Goal: Information Seeking & Learning: Check status

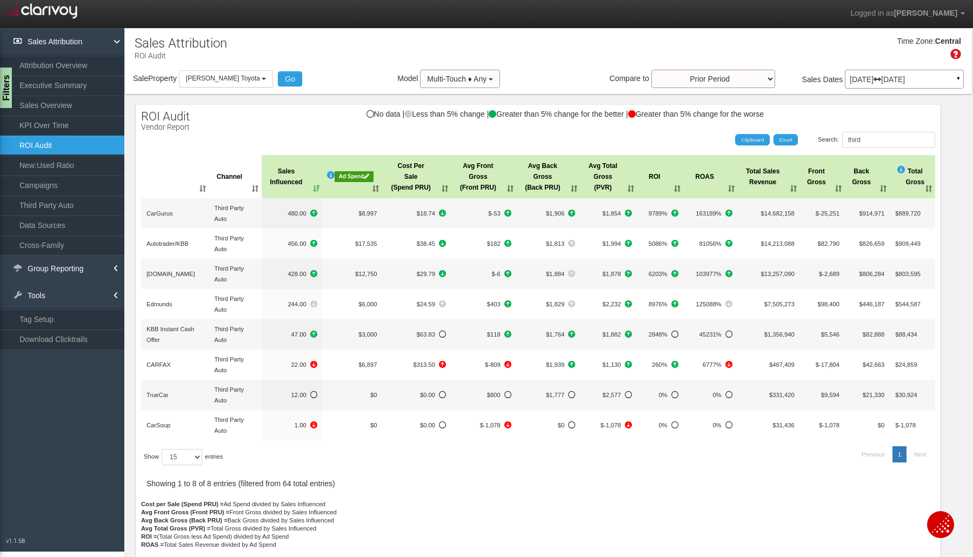
select select "object:6071"
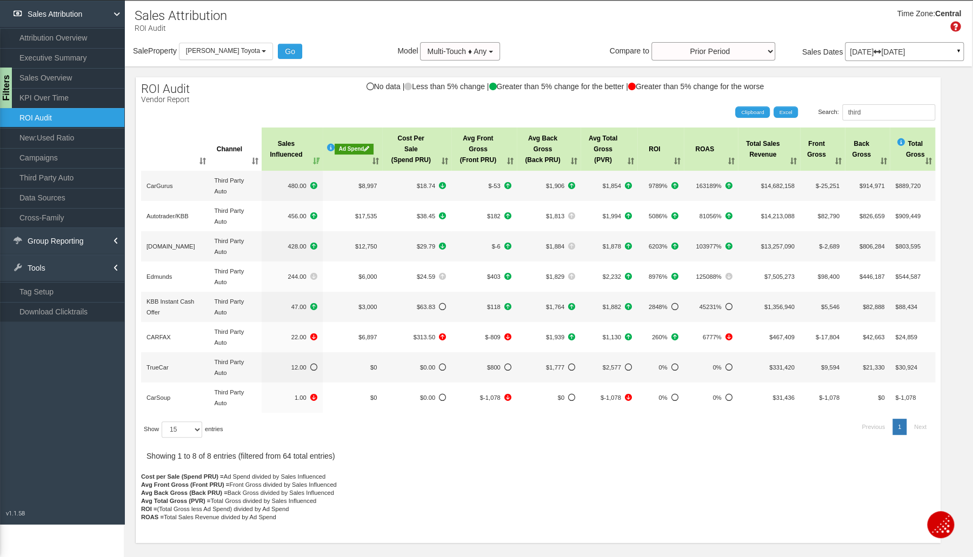
scroll to position [28, 0]
click at [252, 50] on button "[PERSON_NAME] Toyota" at bounding box center [226, 51] width 95 height 17
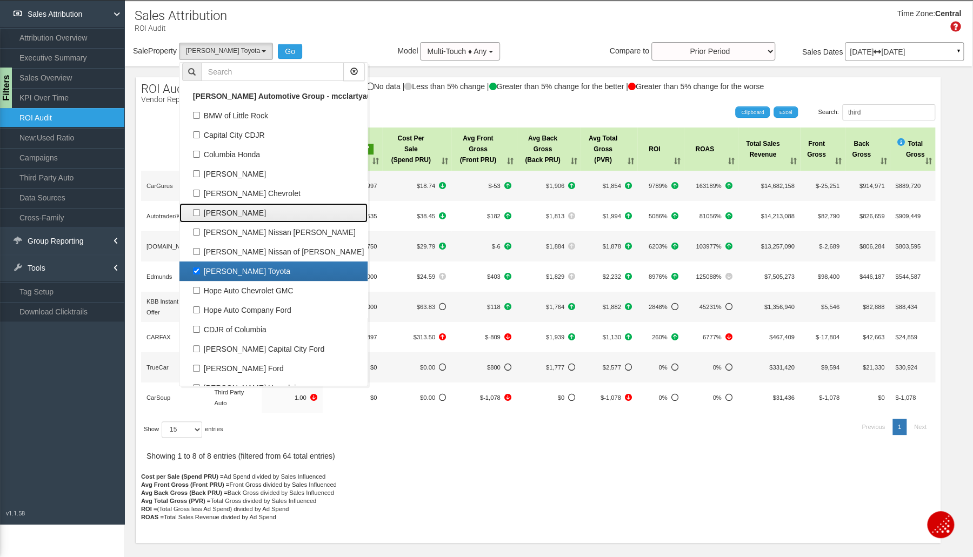
click at [206, 216] on label "[PERSON_NAME]" at bounding box center [273, 213] width 183 height 14
click at [200, 216] on input "[PERSON_NAME]" at bounding box center [196, 212] width 7 height 7
checkbox input "true"
select select "object:6068"
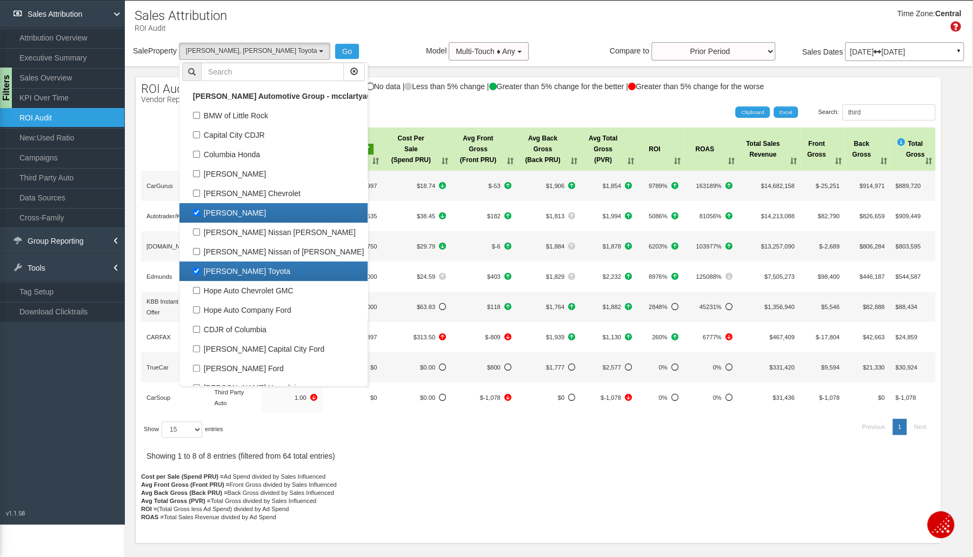
scroll to position [84, 0]
click at [201, 269] on label "[PERSON_NAME] Toyota" at bounding box center [273, 271] width 183 height 14
click at [200, 269] on input "[PERSON_NAME] Toyota" at bounding box center [196, 271] width 7 height 7
checkbox input "false"
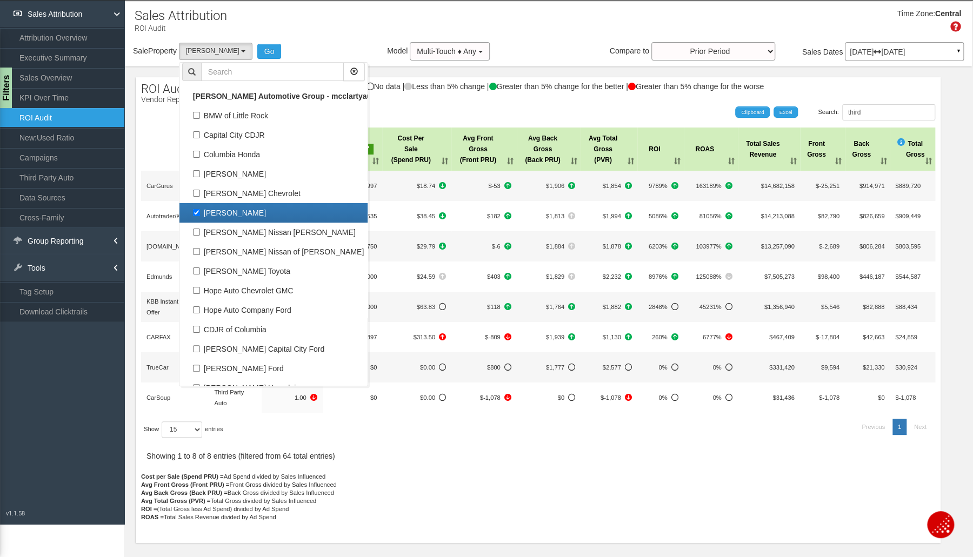
drag, startPoint x: 286, startPoint y: 56, endPoint x: 275, endPoint y: 63, distance: 13.1
click at [279, 62] on div "Sale Property Loading BMW of Little Rock Capital City CDJR Columbia Honda [PERS…" at bounding box center [548, 53] width 847 height 23
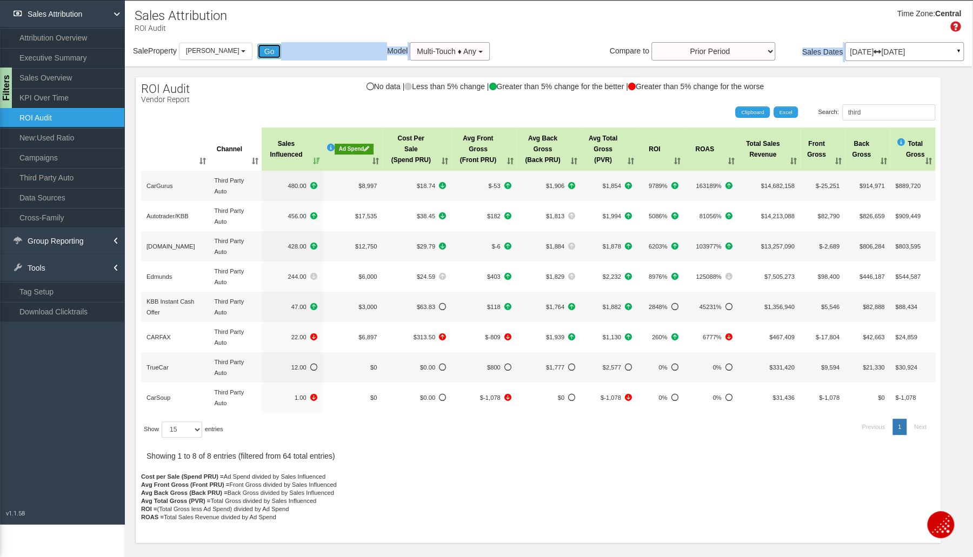
click at [272, 55] on button "Go" at bounding box center [269, 51] width 24 height 15
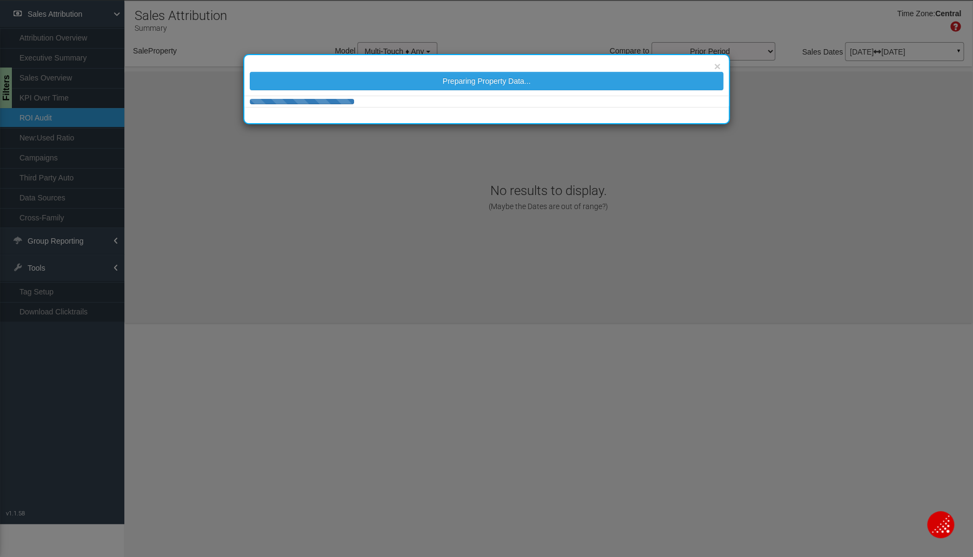
select select "object:6136"
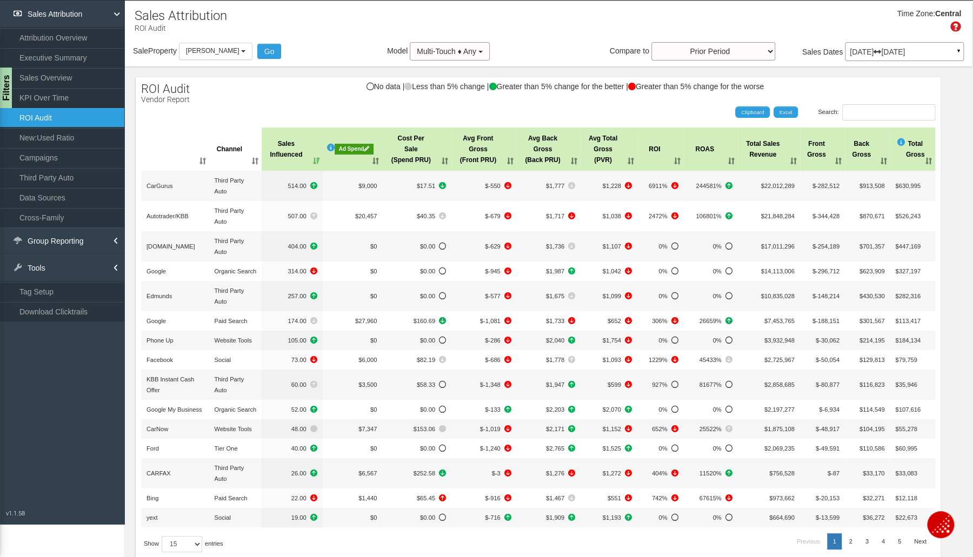
click at [239, 45] on button "[PERSON_NAME]" at bounding box center [216, 51] width 74 height 17
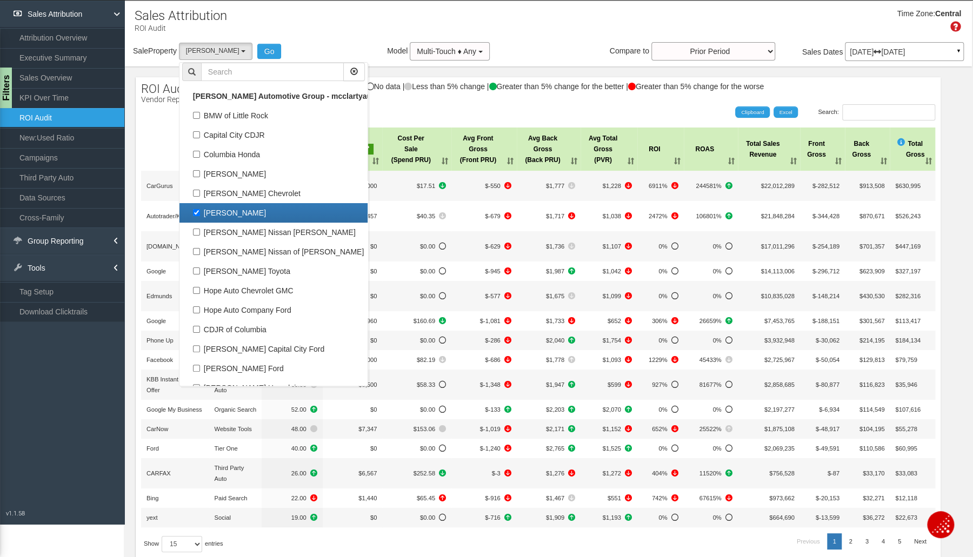
click at [223, 212] on label "[PERSON_NAME]" at bounding box center [273, 213] width 183 height 14
click at [200, 212] on input "[PERSON_NAME]" at bounding box center [196, 212] width 7 height 7
checkbox input "false"
select select
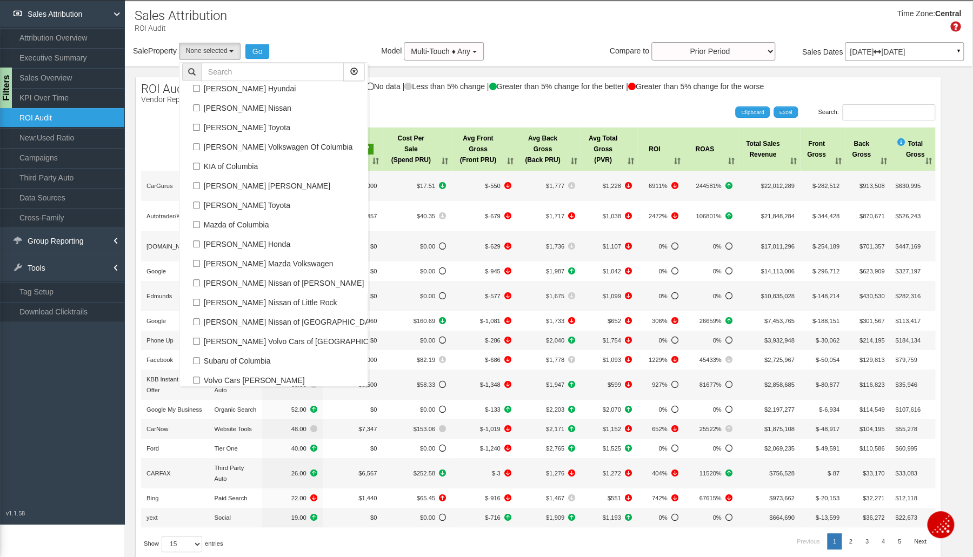
scroll to position [322, 0]
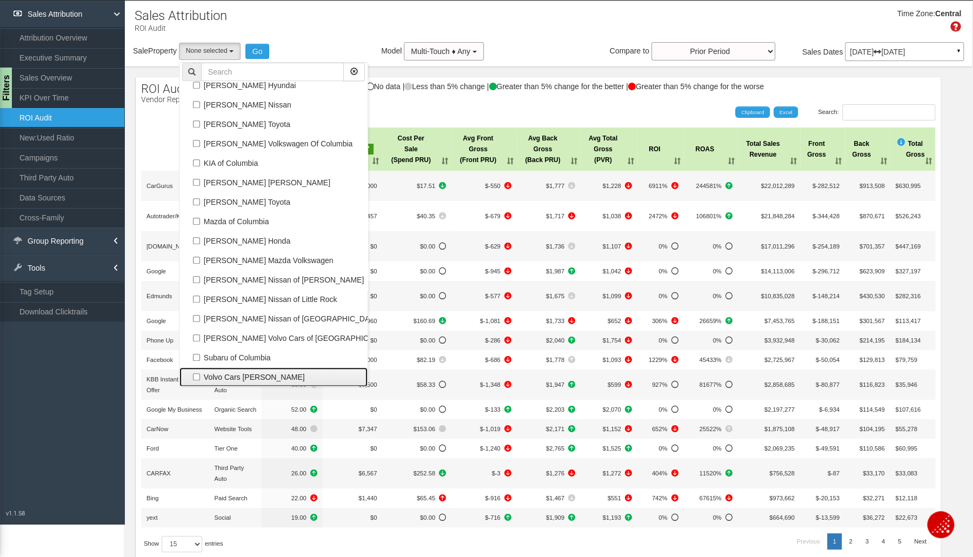
click at [249, 371] on label "Volvo Cars [PERSON_NAME]" at bounding box center [273, 377] width 183 height 14
click at [200, 373] on input "Volvo Cars [PERSON_NAME]" at bounding box center [196, 376] width 7 height 7
checkbox input "true"
select select "object:6160"
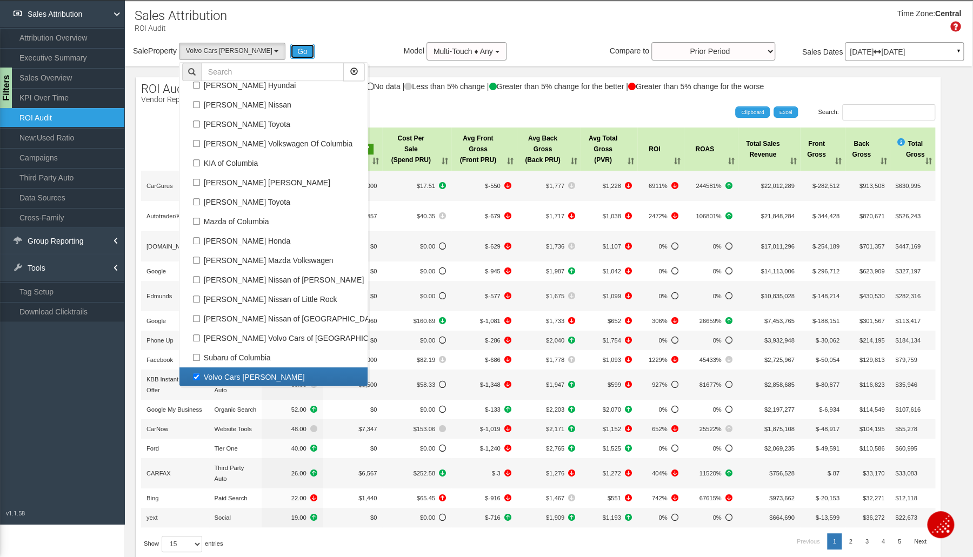
click at [290, 54] on button "Go" at bounding box center [302, 51] width 24 height 15
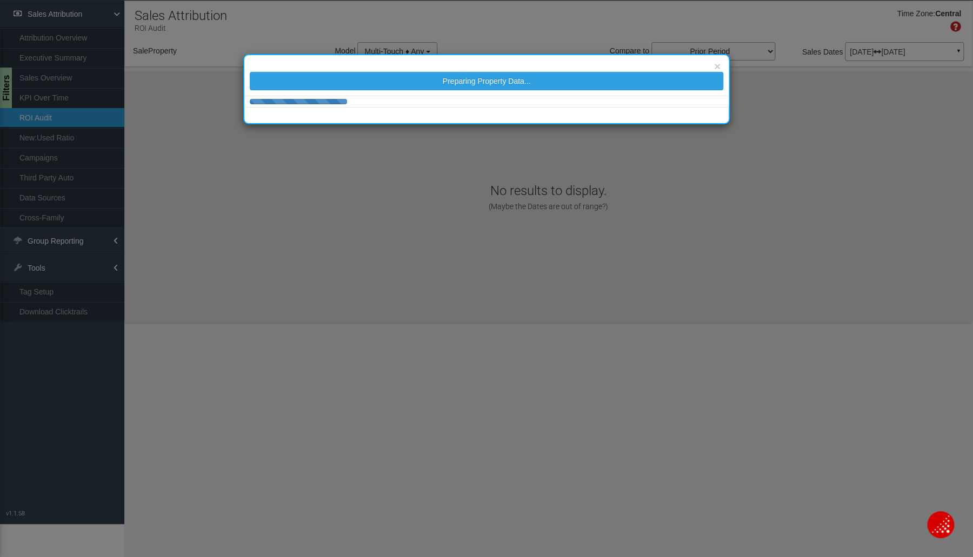
select select "object:6264"
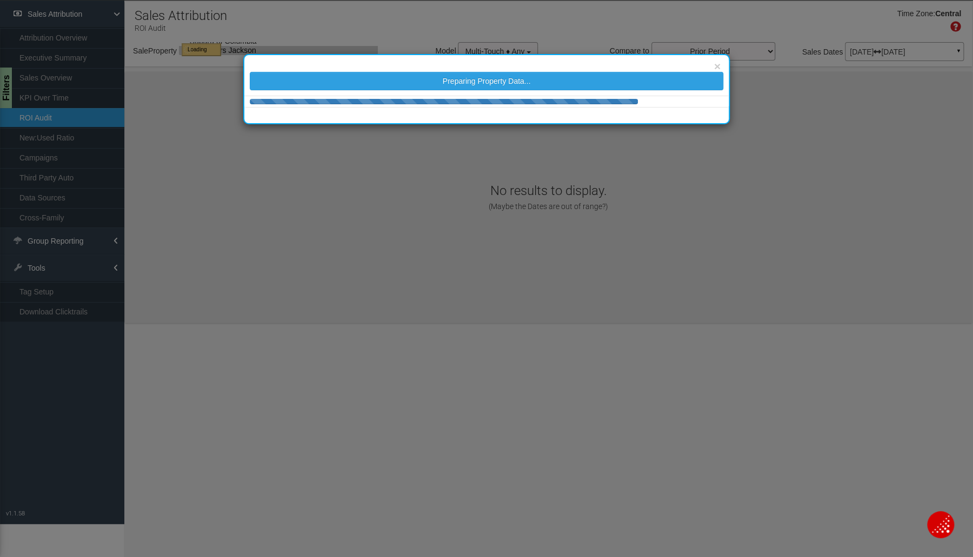
scroll to position [0, 0]
select select "object:6264"
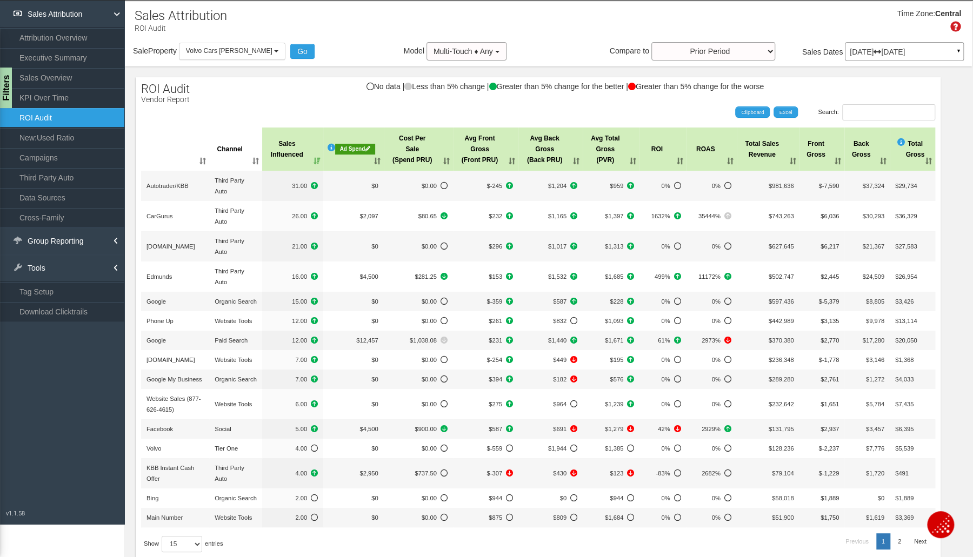
click at [46, 96] on link "KPI Over Time" at bounding box center [62, 97] width 124 height 19
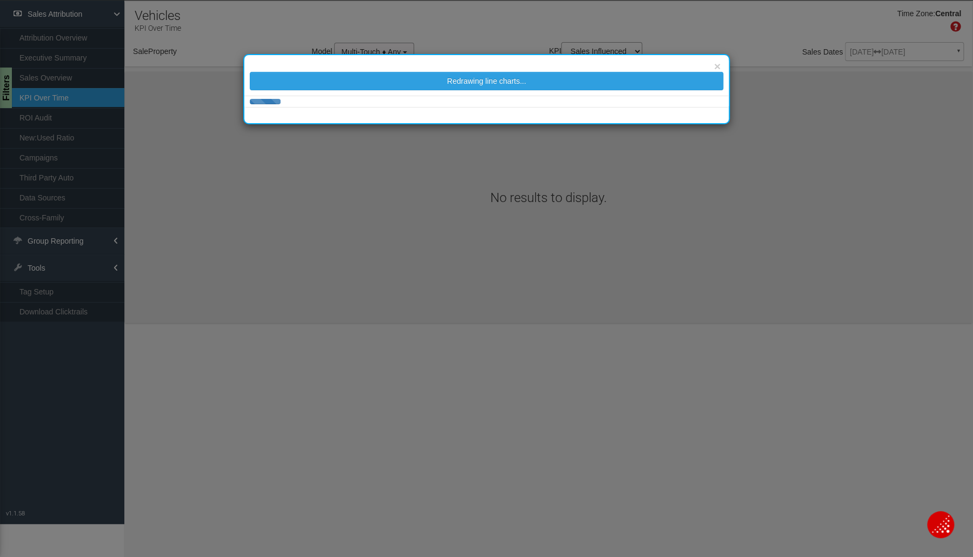
select select "object:6331"
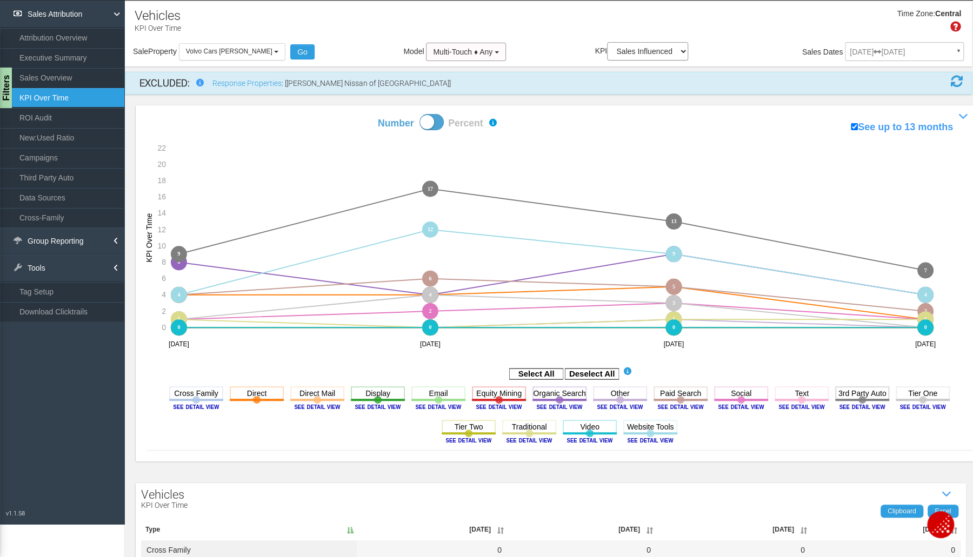
click at [605, 377] on rect at bounding box center [592, 374] width 54 height 11
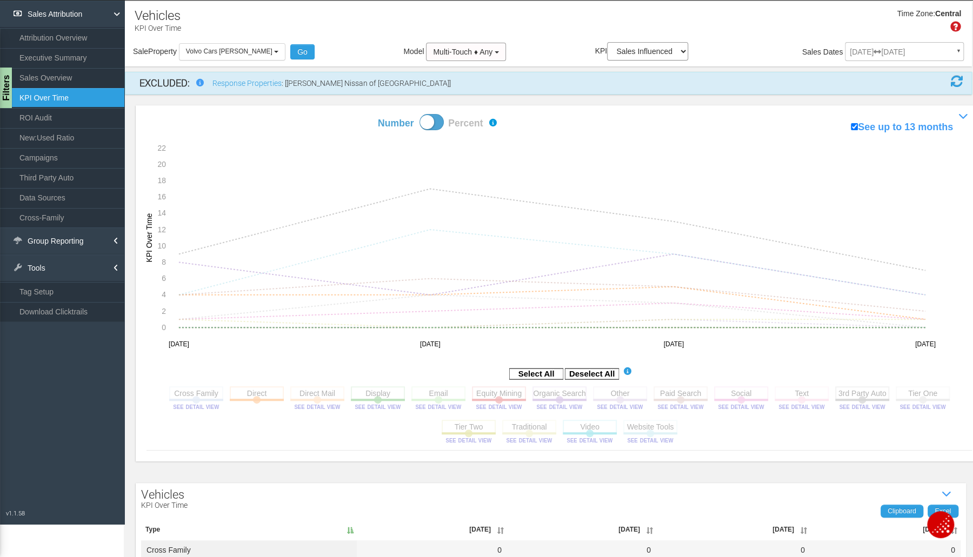
click at [248, 394] on rect at bounding box center [257, 393] width 54 height 14
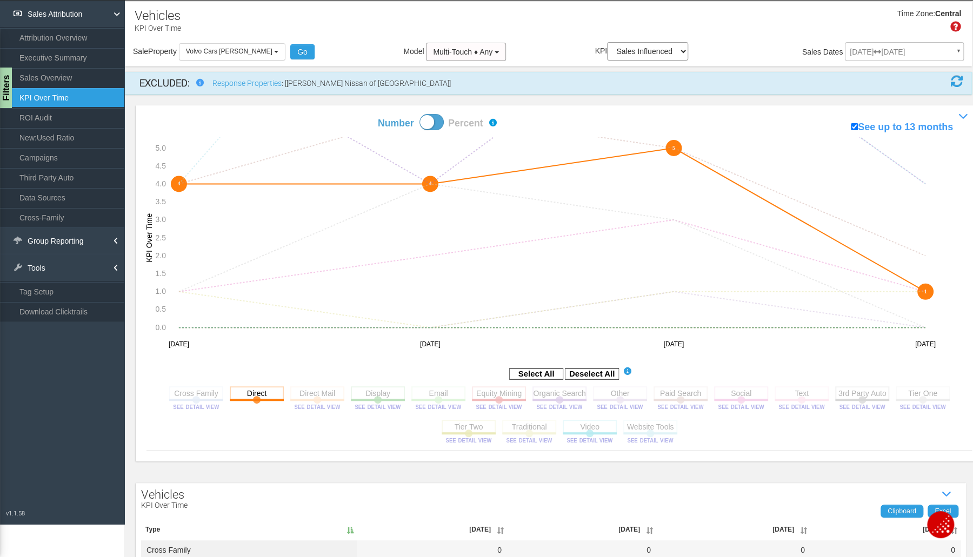
click at [558, 392] on rect at bounding box center [559, 393] width 54 height 14
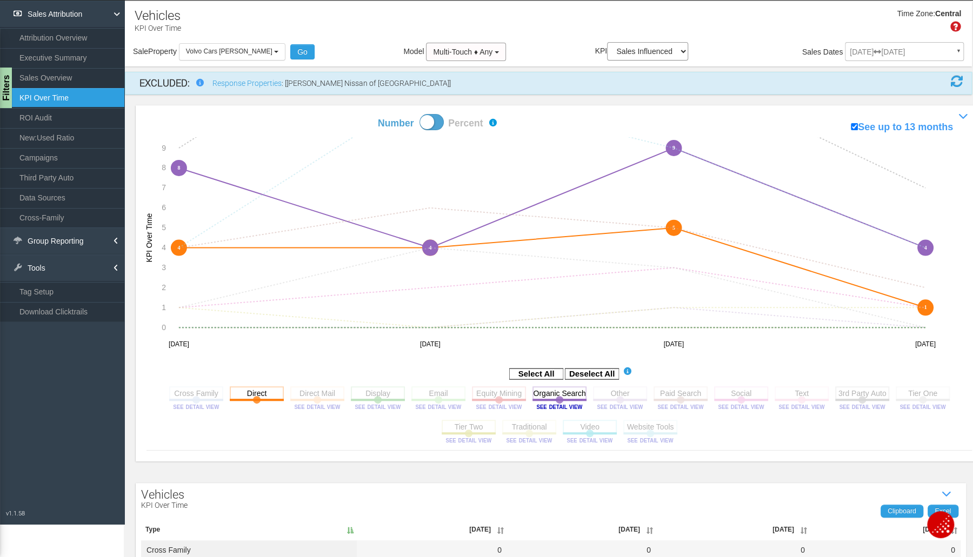
click at [690, 400] on rect at bounding box center [680, 393] width 54 height 14
click at [724, 389] on rect at bounding box center [741, 393] width 54 height 14
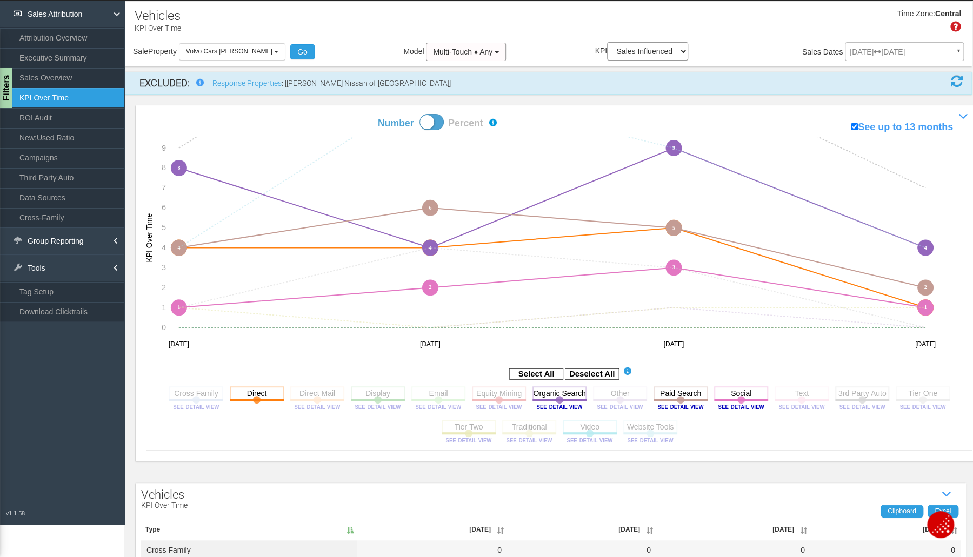
click at [841, 390] on rect at bounding box center [862, 393] width 54 height 14
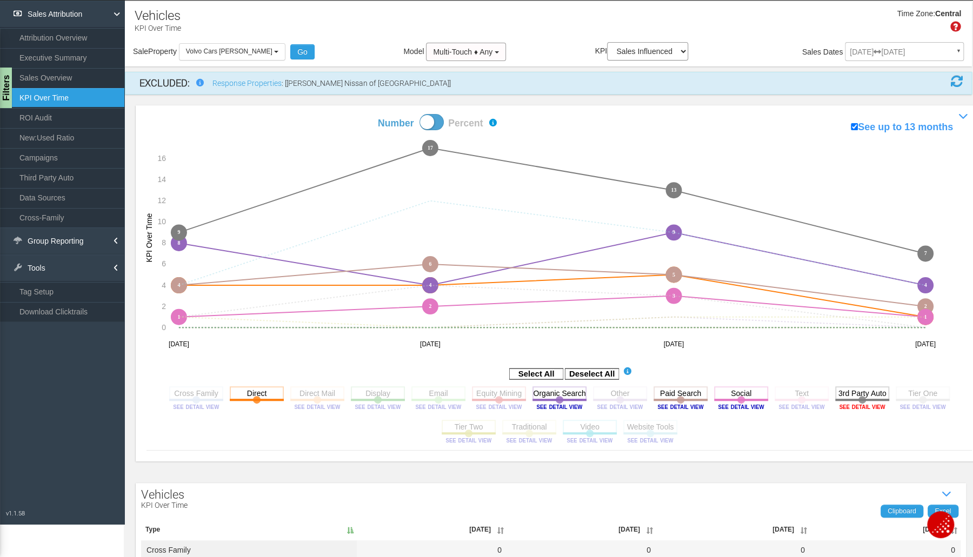
click at [871, 408] on image at bounding box center [862, 407] width 49 height 6
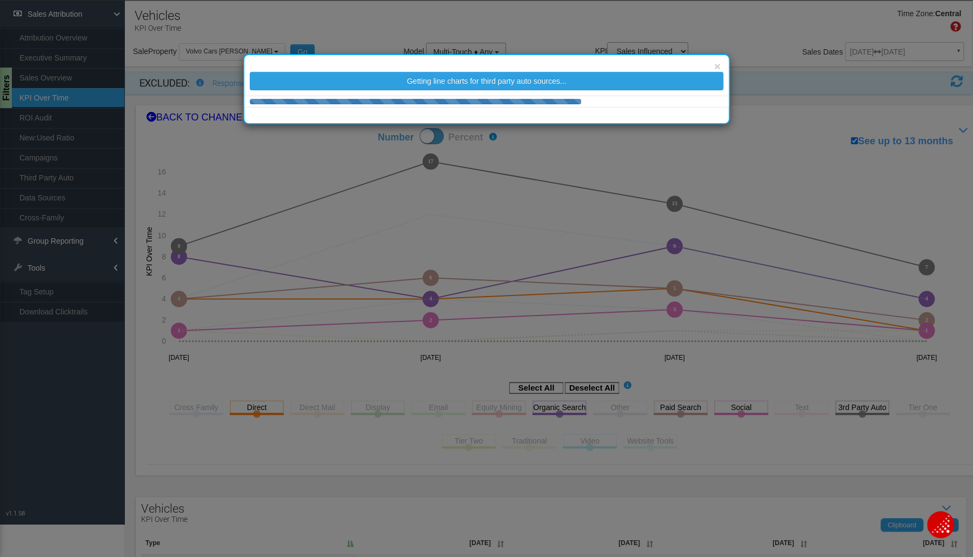
click at [521, 134] on div "× Getting line charts for third party auto sources..." at bounding box center [486, 278] width 973 height 557
click at [717, 65] on button "×" at bounding box center [717, 66] width 6 height 11
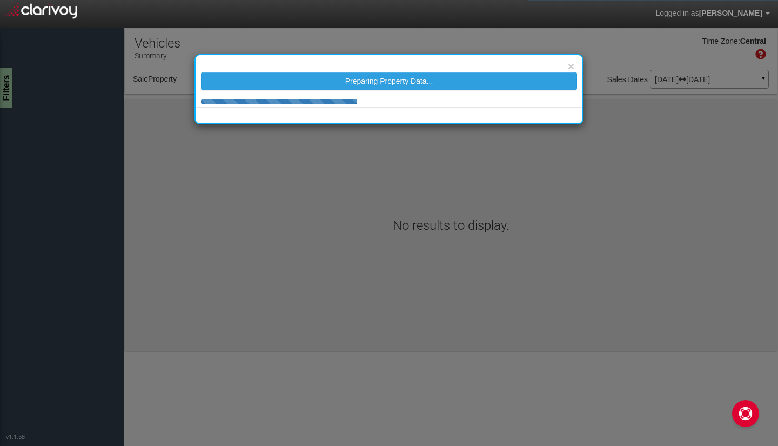
select select "object:63"
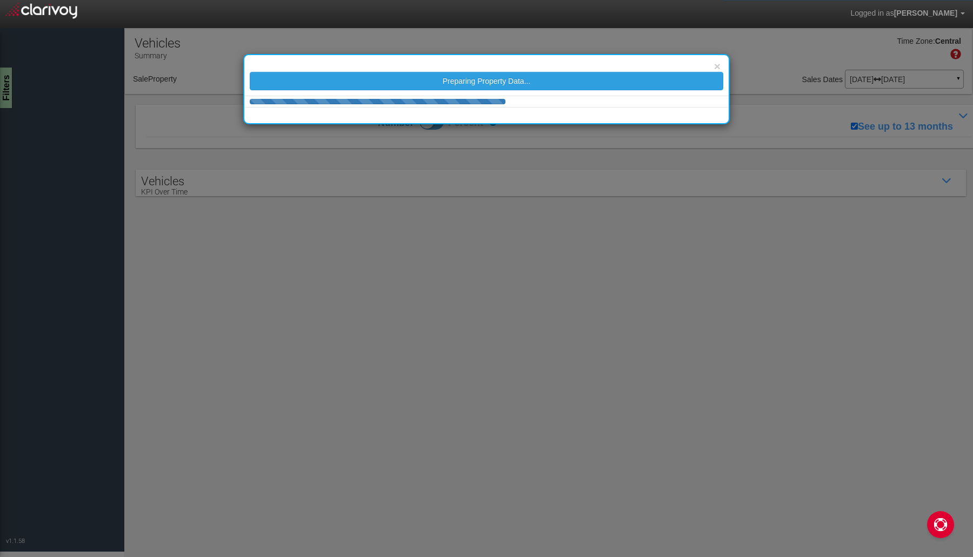
select select "object:63"
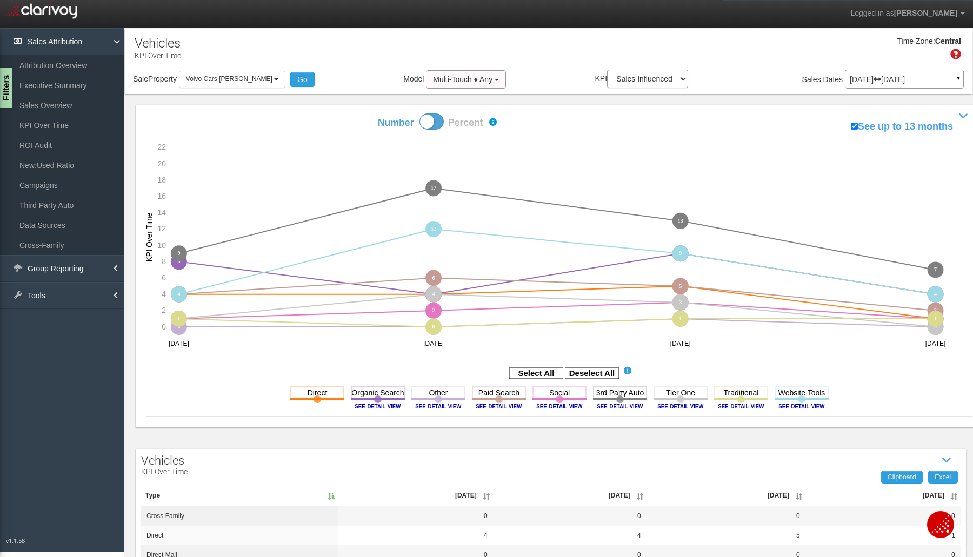
click at [593, 378] on rect at bounding box center [592, 373] width 54 height 11
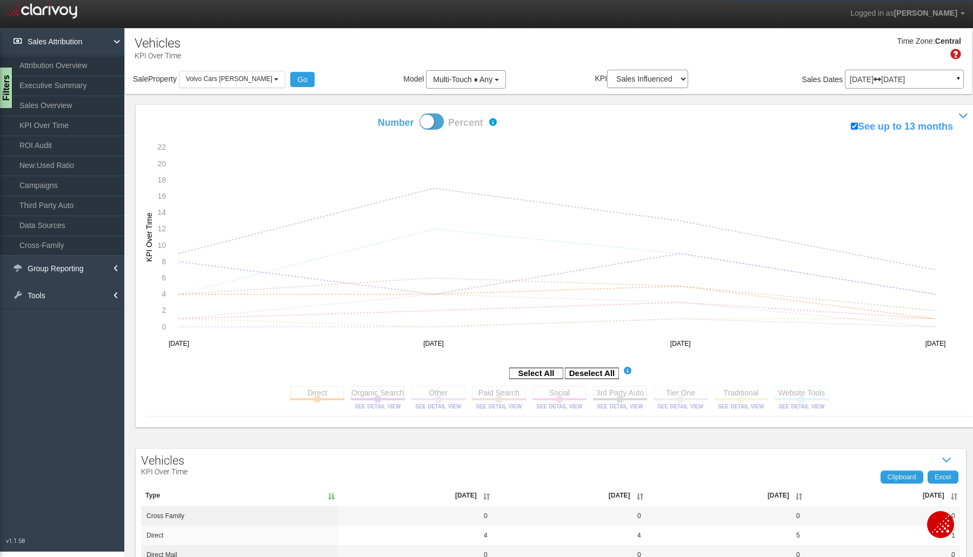
click at [623, 399] on rect at bounding box center [620, 393] width 54 height 14
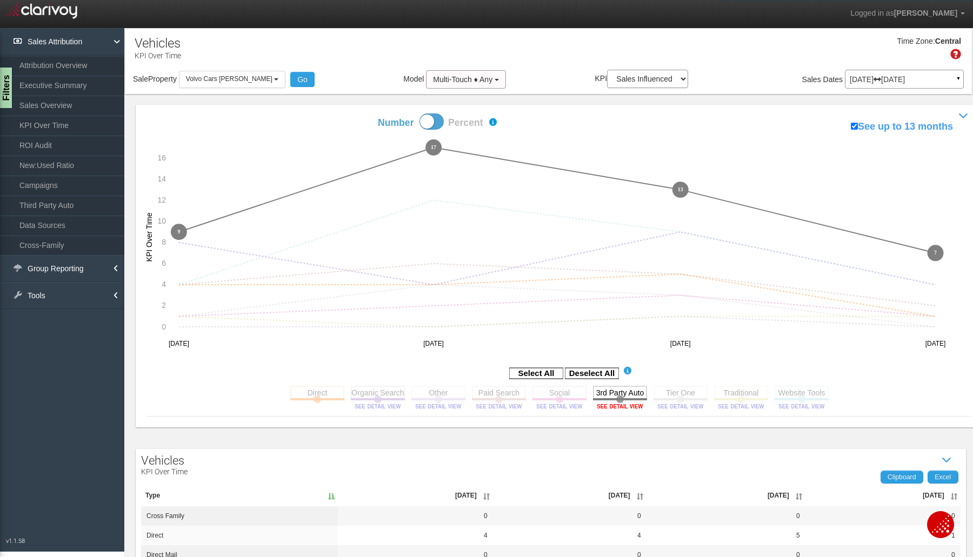
click at [610, 407] on image at bounding box center [620, 406] width 49 height 6
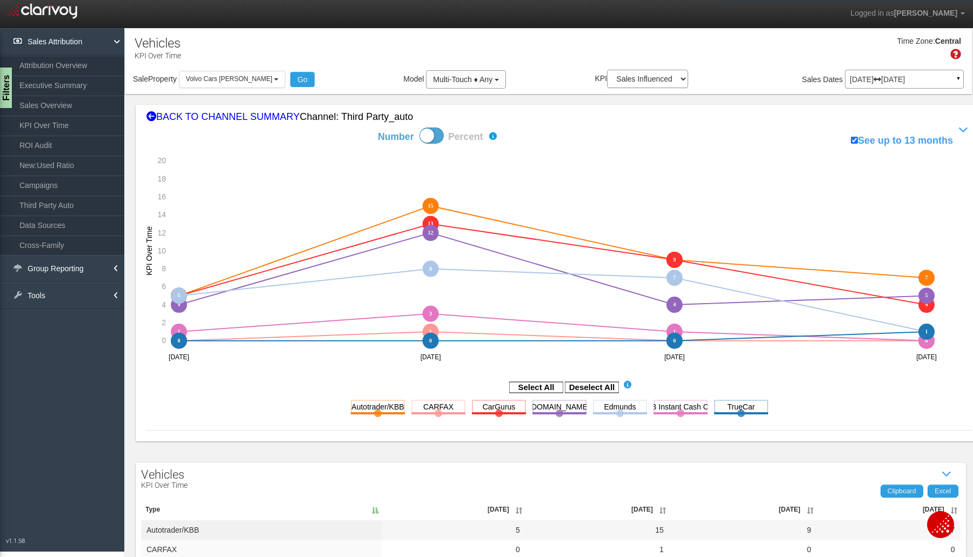
click at [571, 383] on rect at bounding box center [592, 387] width 54 height 11
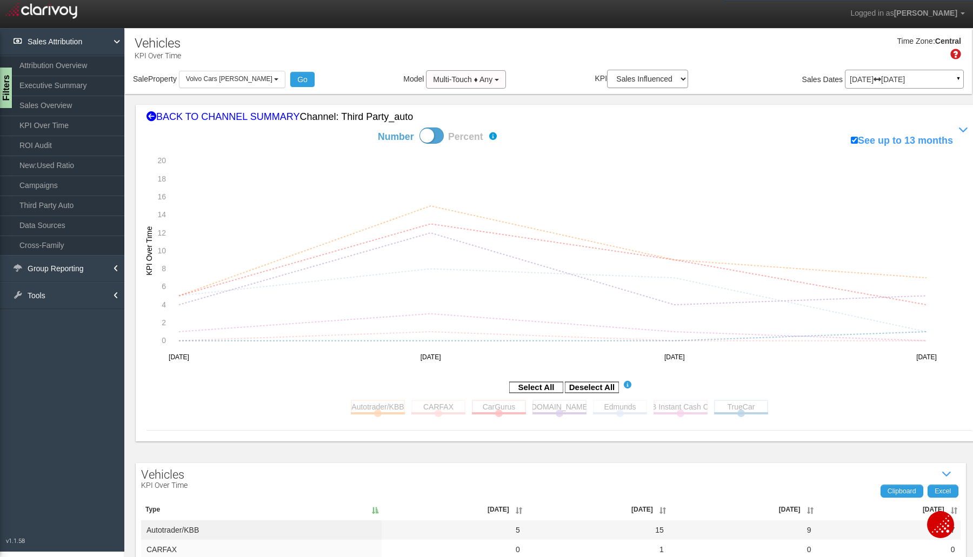
click at [364, 410] on rect at bounding box center [378, 407] width 54 height 14
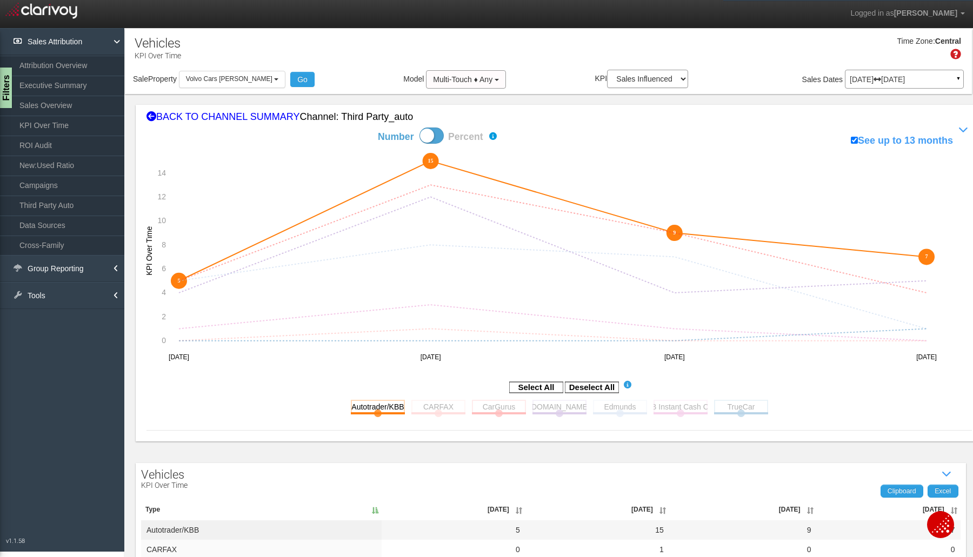
click at [418, 407] on rect at bounding box center [438, 407] width 54 height 14
click at [505, 408] on rect at bounding box center [499, 407] width 54 height 14
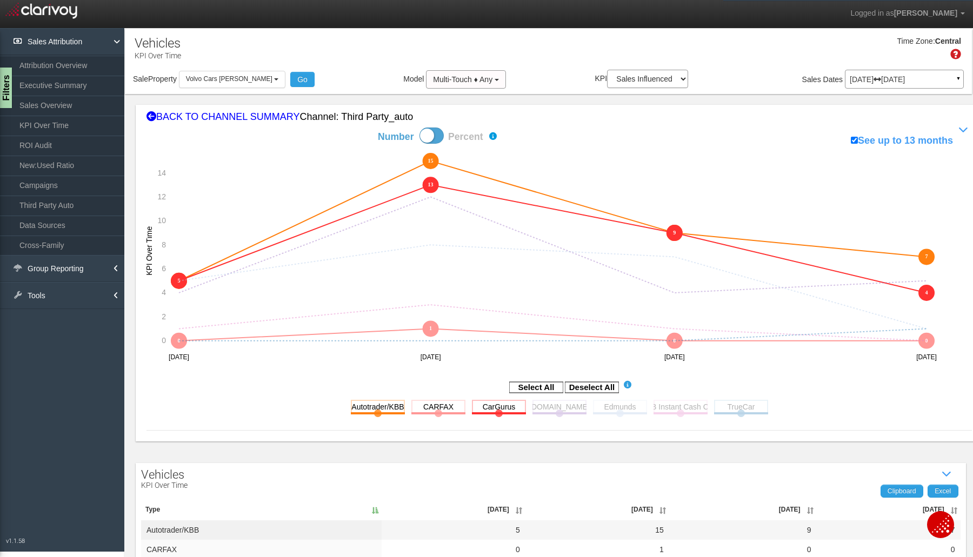
click at [560, 406] on rect at bounding box center [559, 407] width 54 height 14
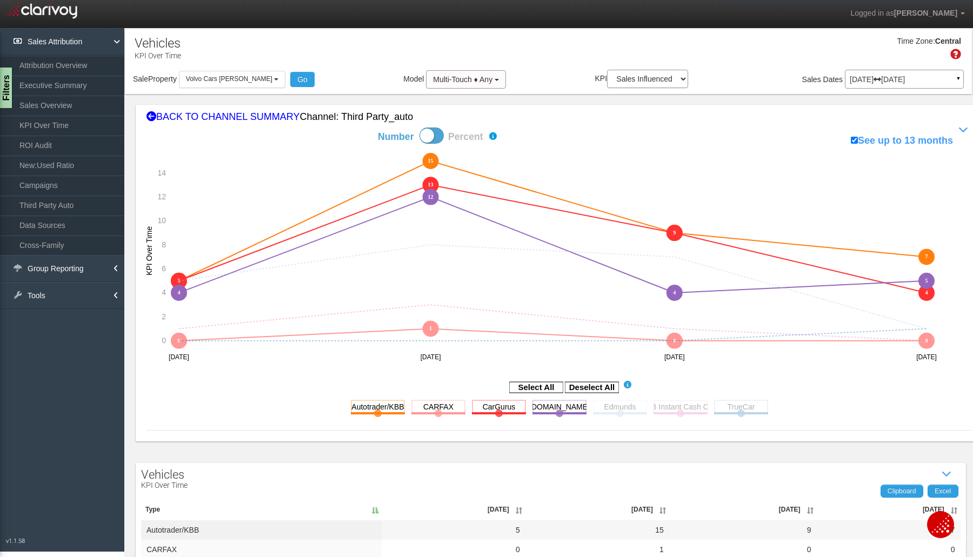
click at [720, 409] on rect at bounding box center [741, 407] width 54 height 14
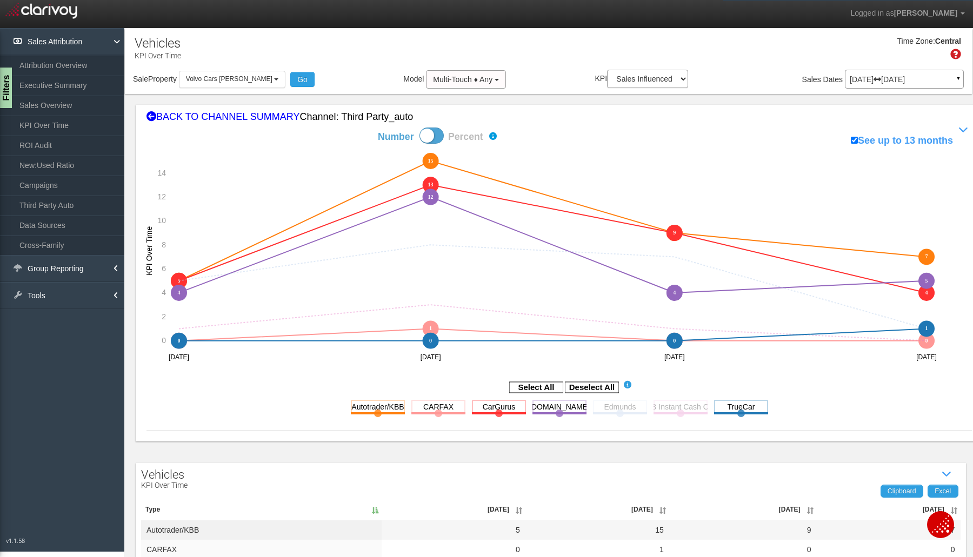
click at [720, 409] on rect at bounding box center [741, 407] width 54 height 14
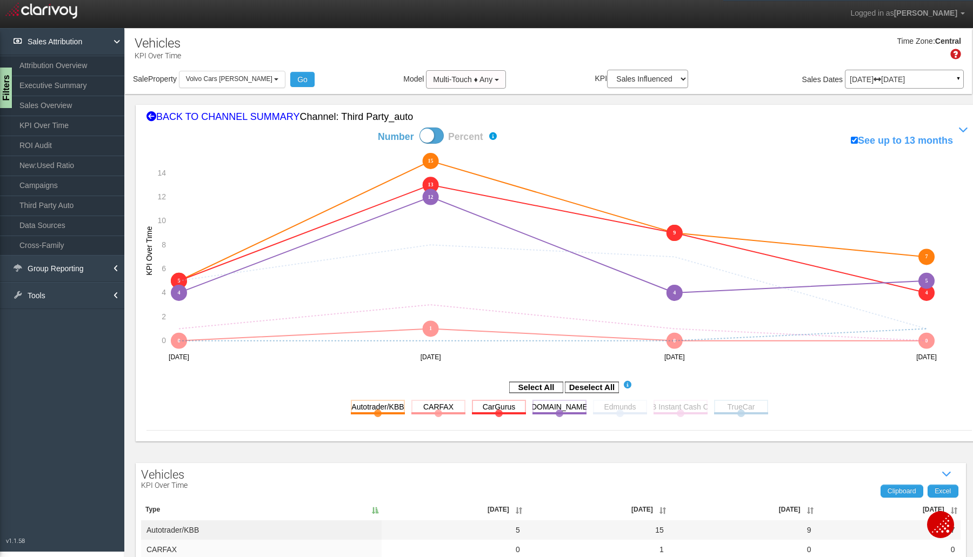
click at [616, 411] on rect at bounding box center [620, 407] width 54 height 14
click at [30, 146] on link "ROI Audit" at bounding box center [62, 145] width 124 height 19
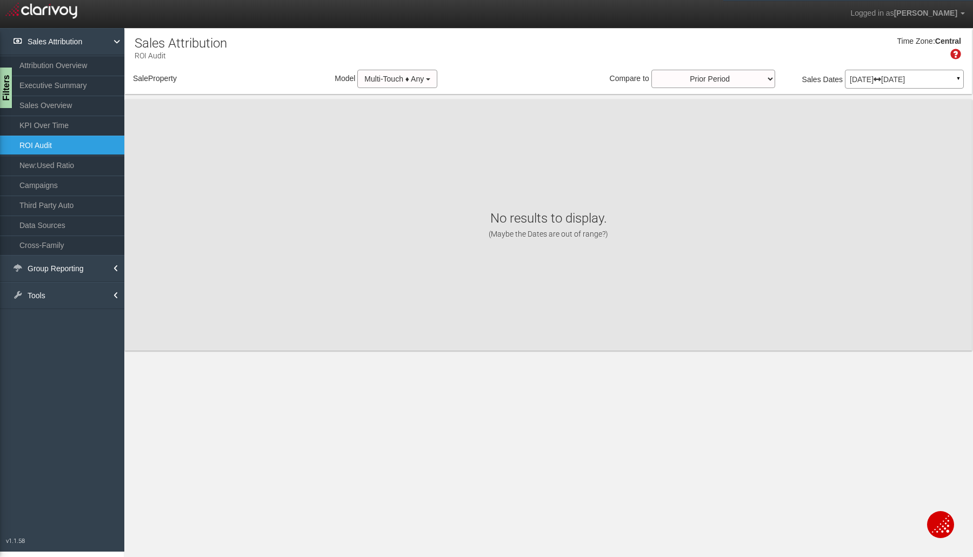
select select "object:349"
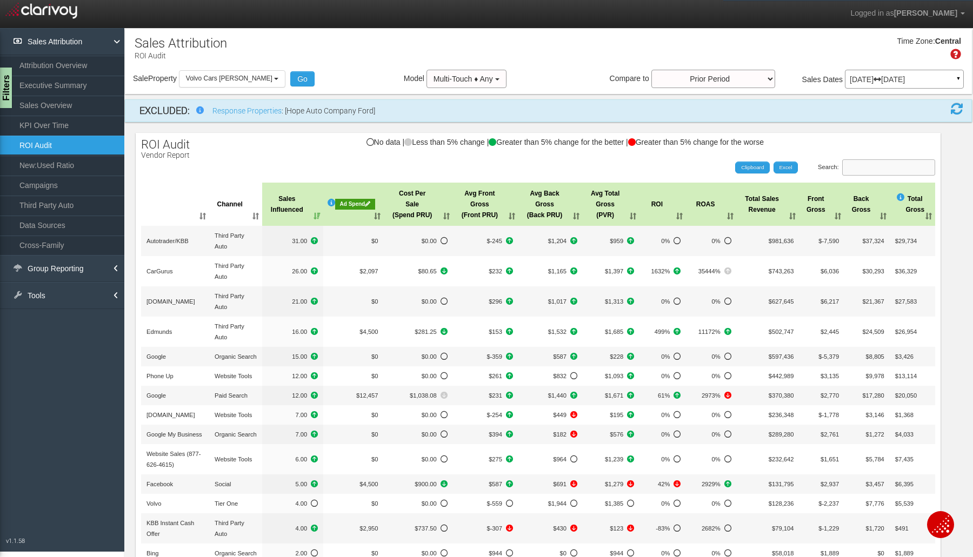
click at [842, 169] on input "Search:" at bounding box center [888, 167] width 93 height 16
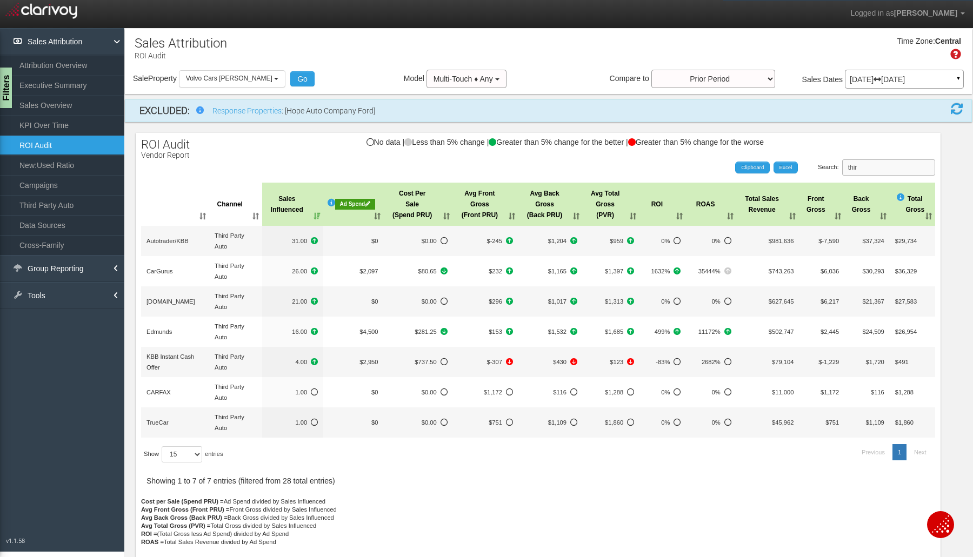
type input "thir"
click at [306, 212] on th "Sales Influenced" at bounding box center [292, 204] width 61 height 43
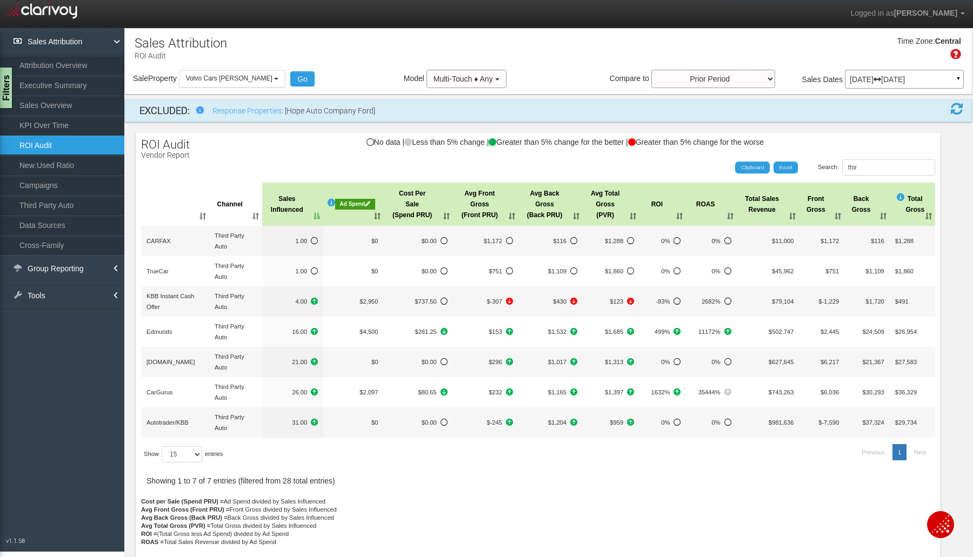
click at [306, 212] on th "Sales Influenced" at bounding box center [292, 204] width 61 height 43
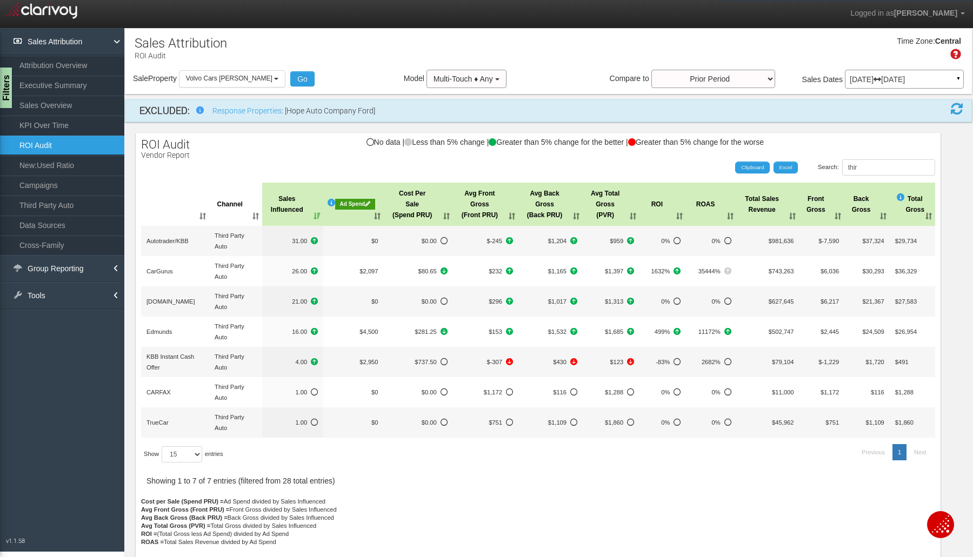
click at [438, 215] on th "Cost Per Sale (Spend PRU)" at bounding box center [418, 204] width 69 height 43
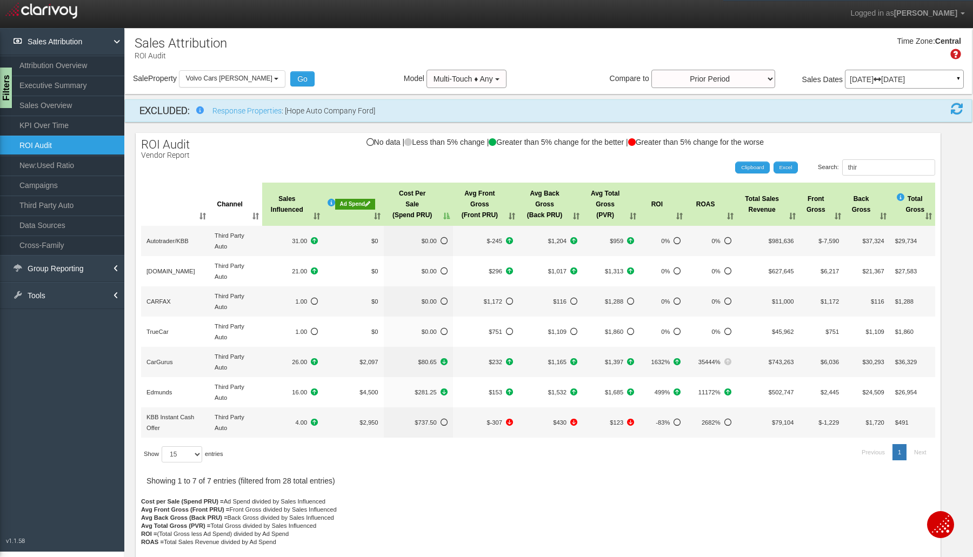
click at [438, 215] on th "Cost Per Sale (Spend PRU)" at bounding box center [418, 204] width 69 height 43
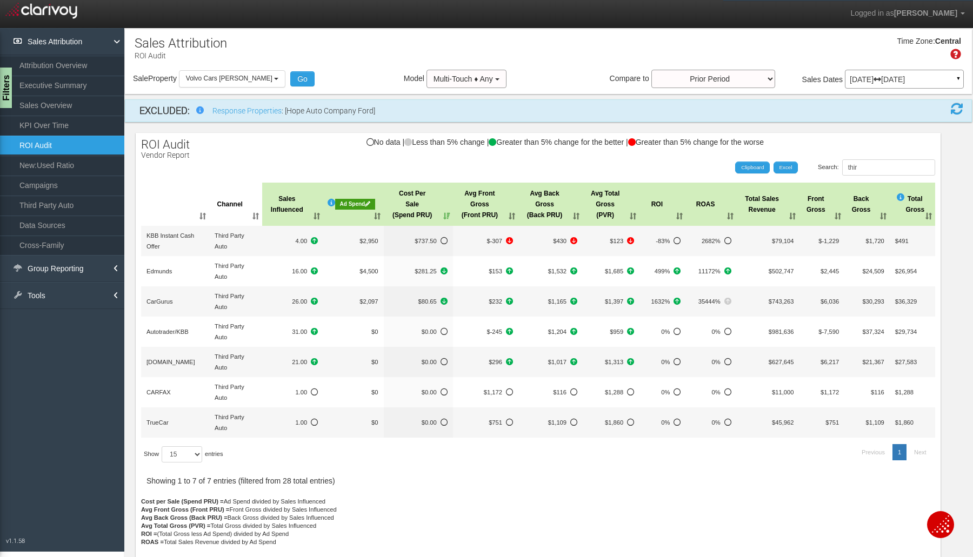
click at [664, 483] on div at bounding box center [538, 338] width 794 height 318
click at [2, 118] on link "KPI Over Time" at bounding box center [62, 125] width 124 height 19
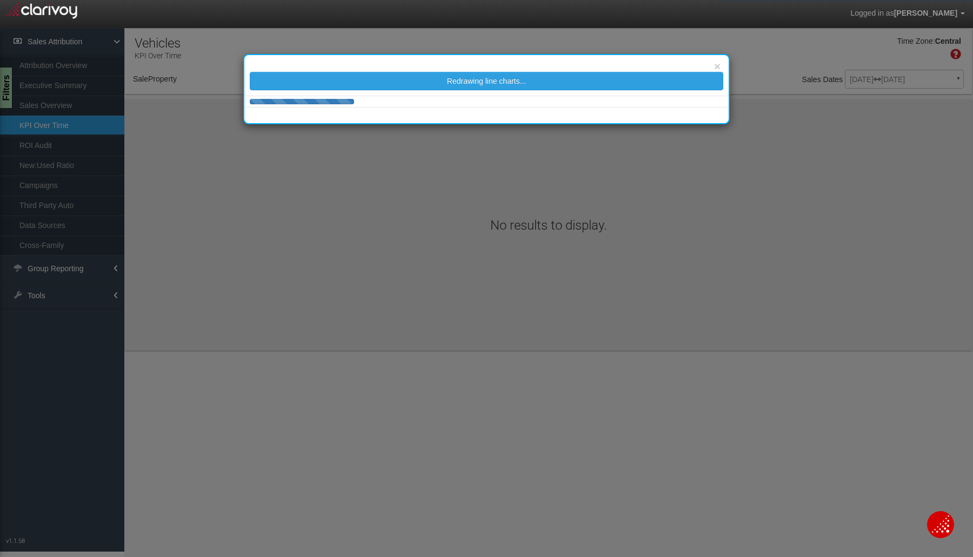
select select "object:416"
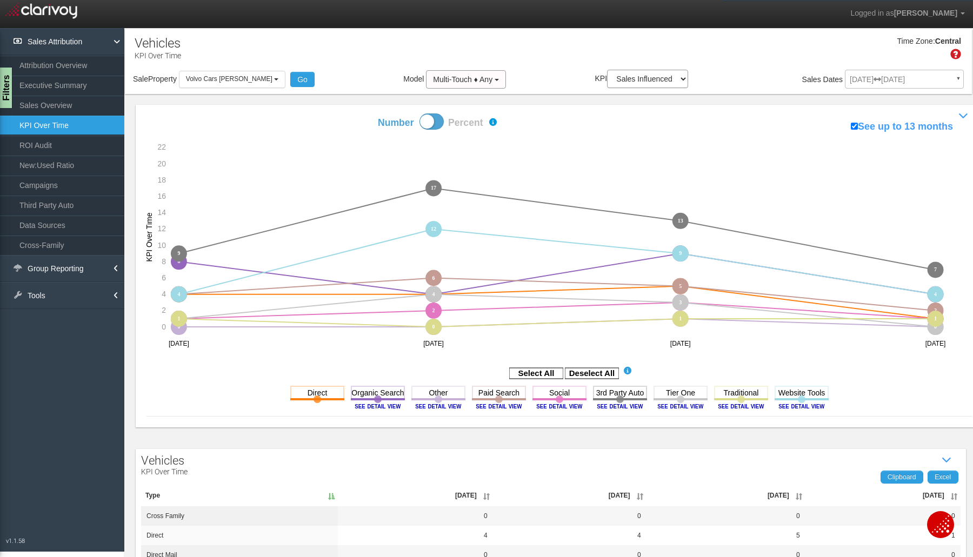
click at [49, 142] on link "ROI Audit" at bounding box center [62, 145] width 124 height 19
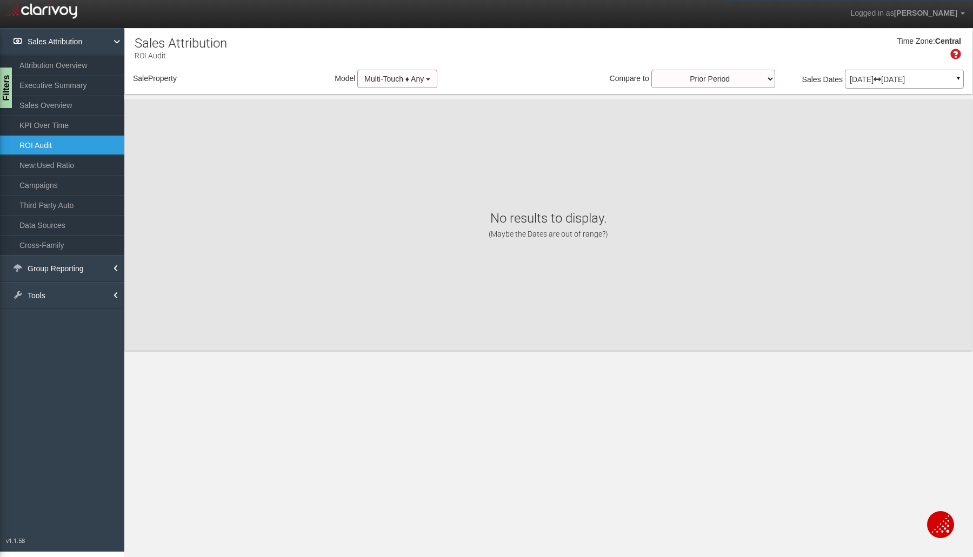
select select "object:554"
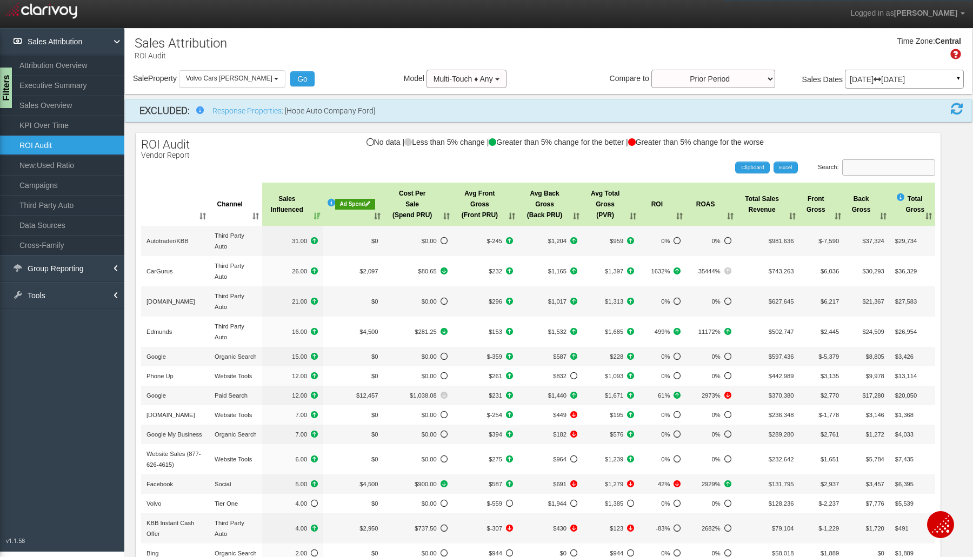
click at [849, 159] on input "Search:" at bounding box center [888, 167] width 93 height 16
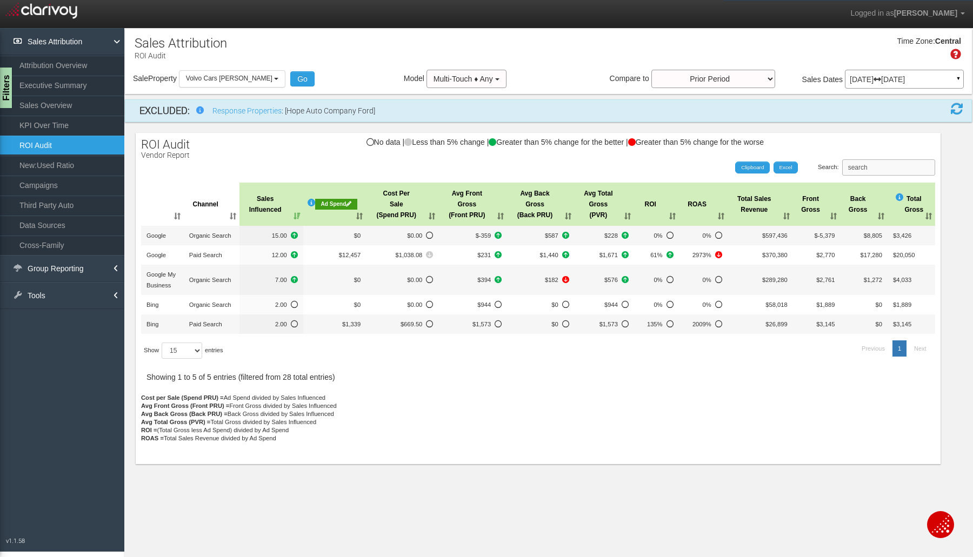
drag, startPoint x: 879, startPoint y: 168, endPoint x: 776, endPoint y: 168, distance: 102.7
click at [807, 166] on div "Search: search" at bounding box center [733, 167] width 402 height 16
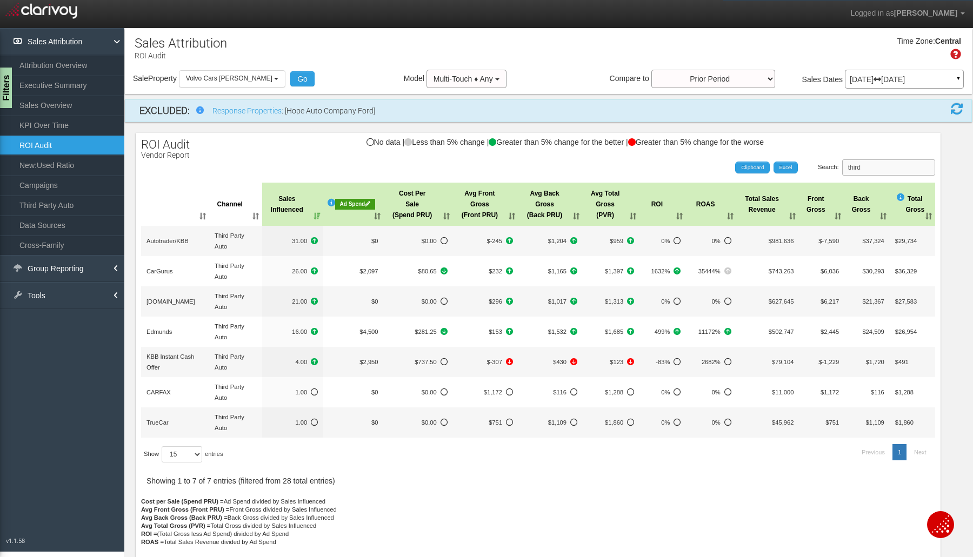
type input "third"
click at [304, 210] on th "Sales Influenced" at bounding box center [292, 204] width 61 height 43
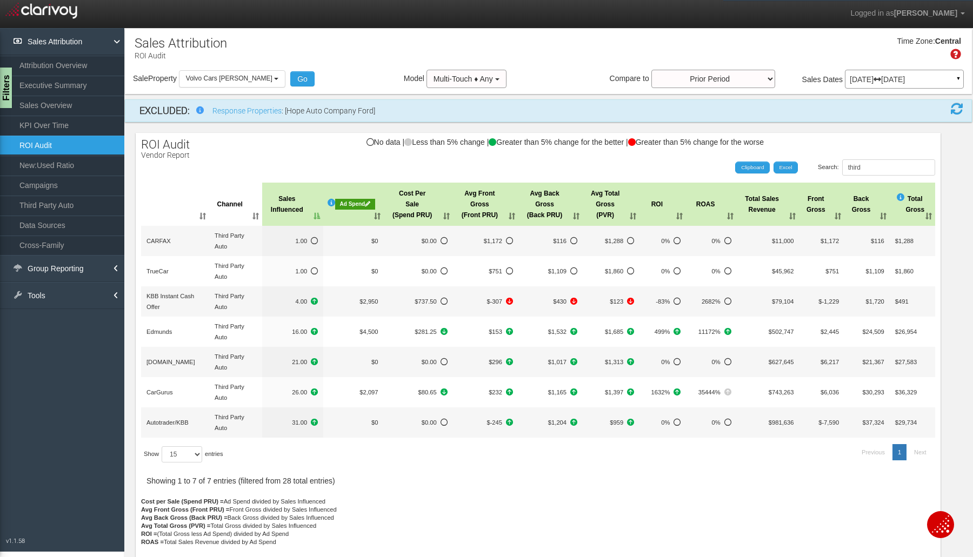
click at [303, 212] on th "Sales Influenced" at bounding box center [292, 204] width 61 height 43
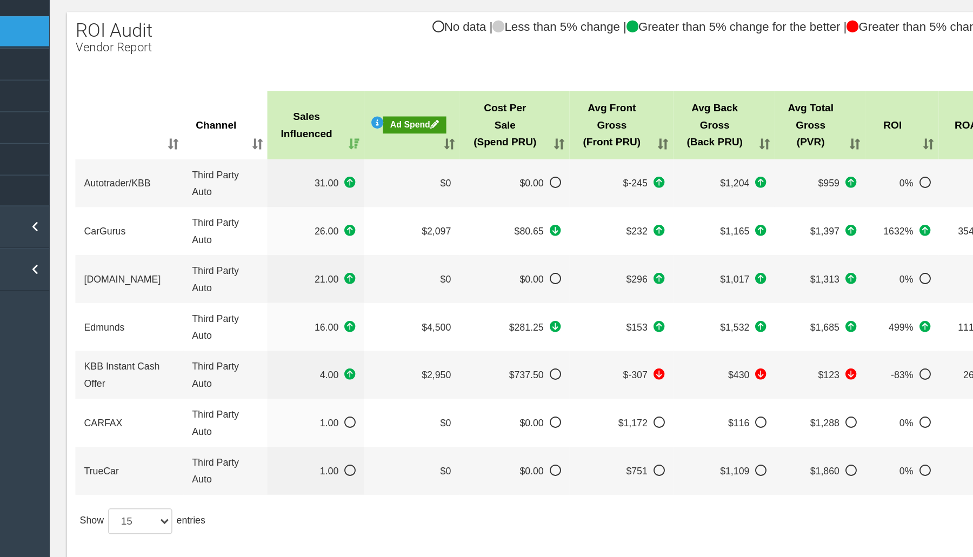
scroll to position [3, 0]
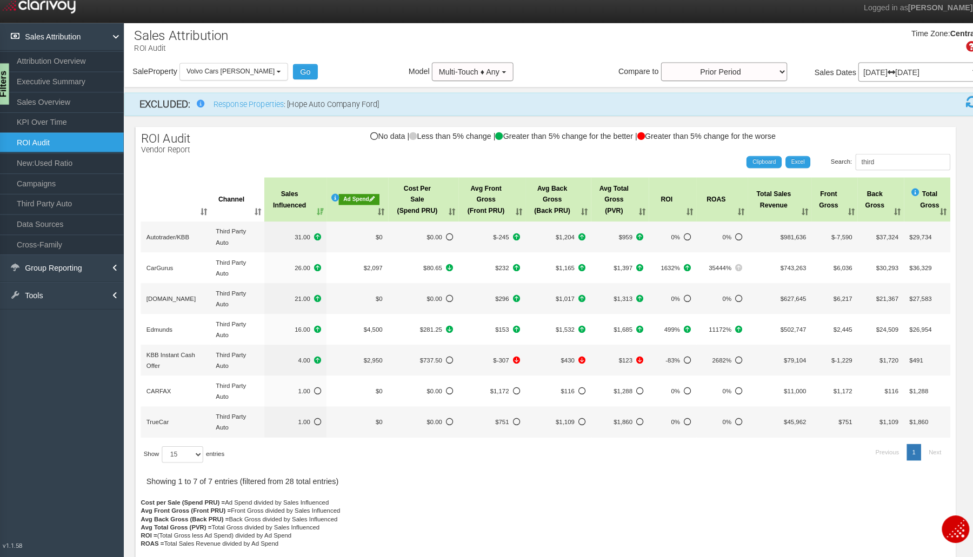
click at [43, 121] on link "KPI Over Time" at bounding box center [62, 125] width 124 height 19
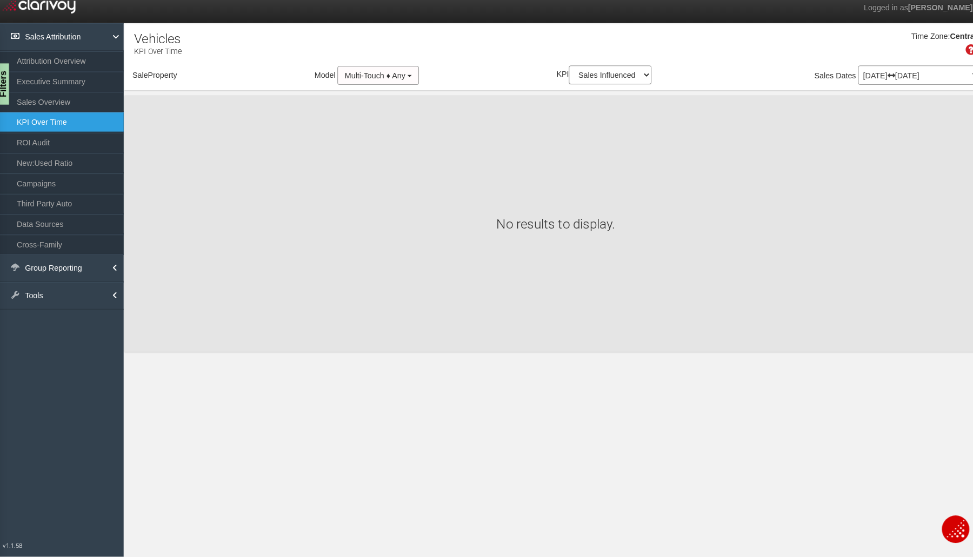
select select "object:621"
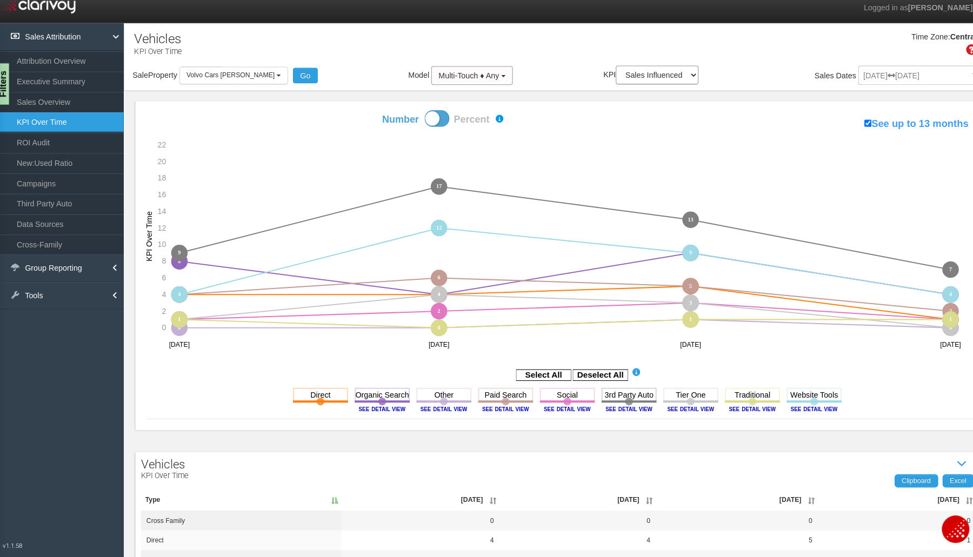
click at [596, 374] on rect at bounding box center [592, 373] width 54 height 11
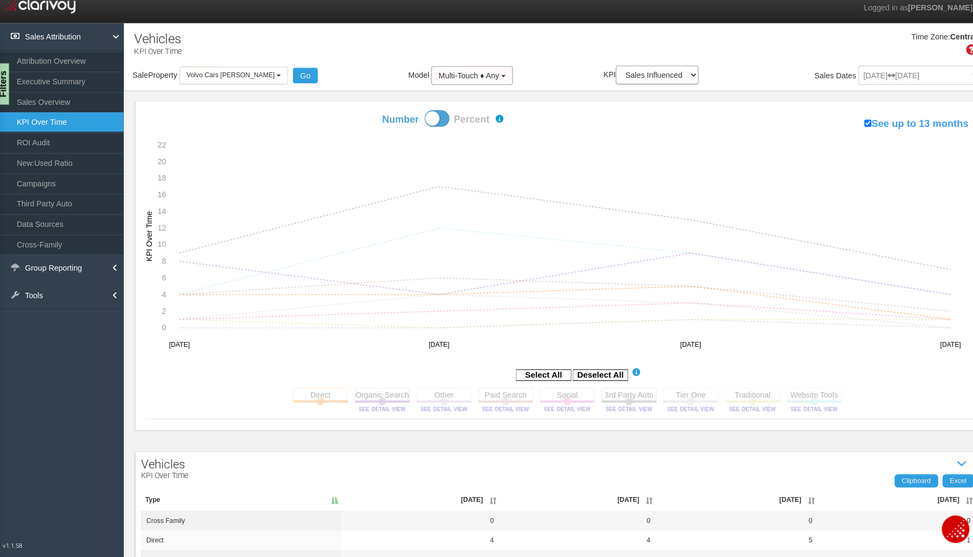
click at [551, 399] on rect at bounding box center [559, 393] width 54 height 14
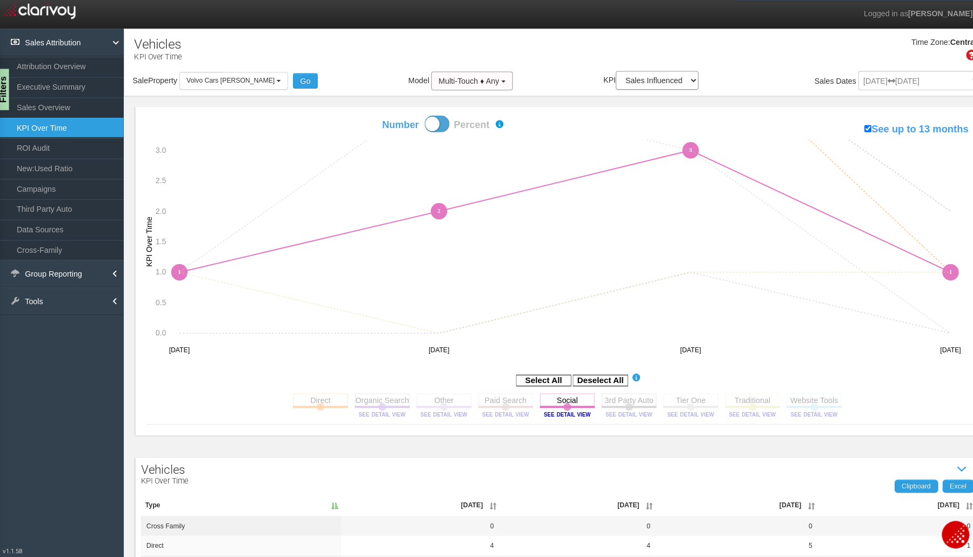
click at [34, 148] on link "ROI Audit" at bounding box center [62, 145] width 124 height 19
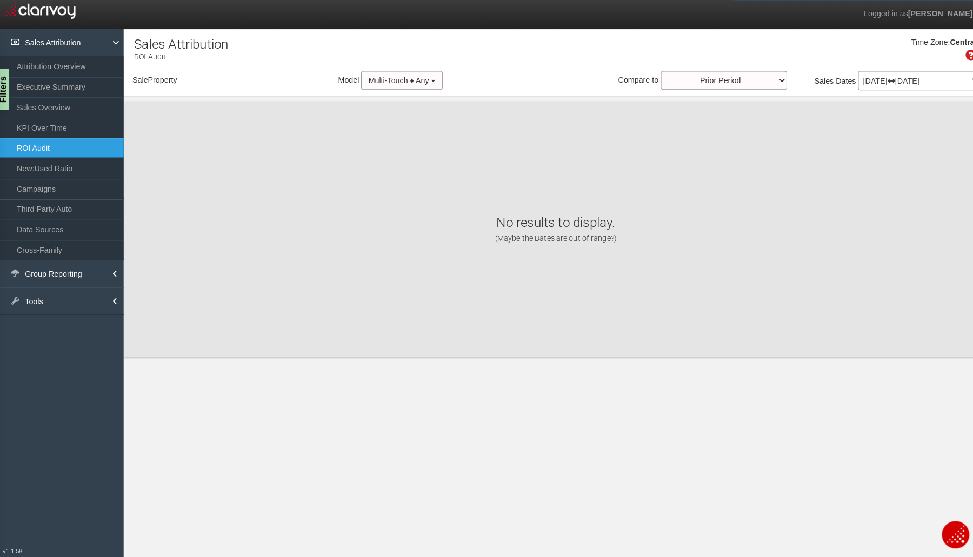
select select "object:759"
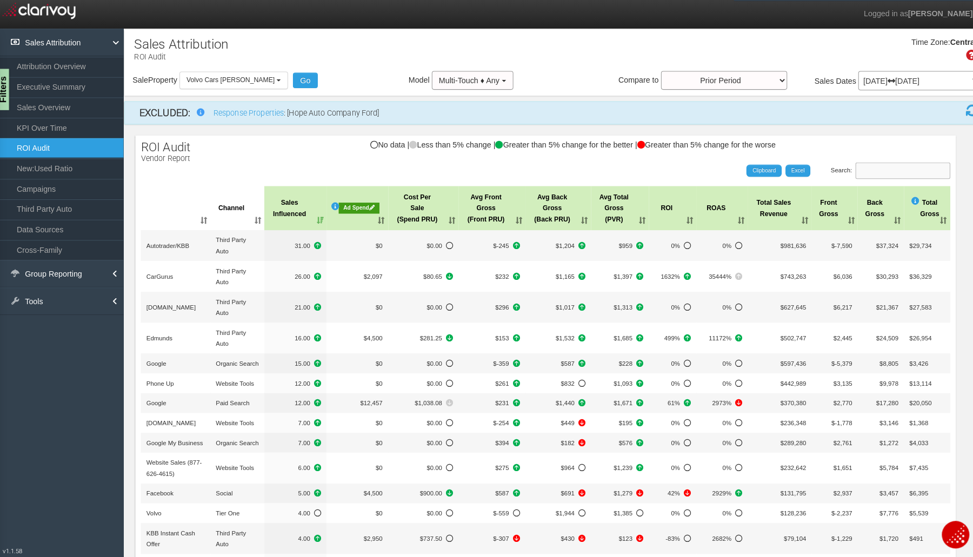
click at [859, 163] on input "Search:" at bounding box center [888, 167] width 93 height 16
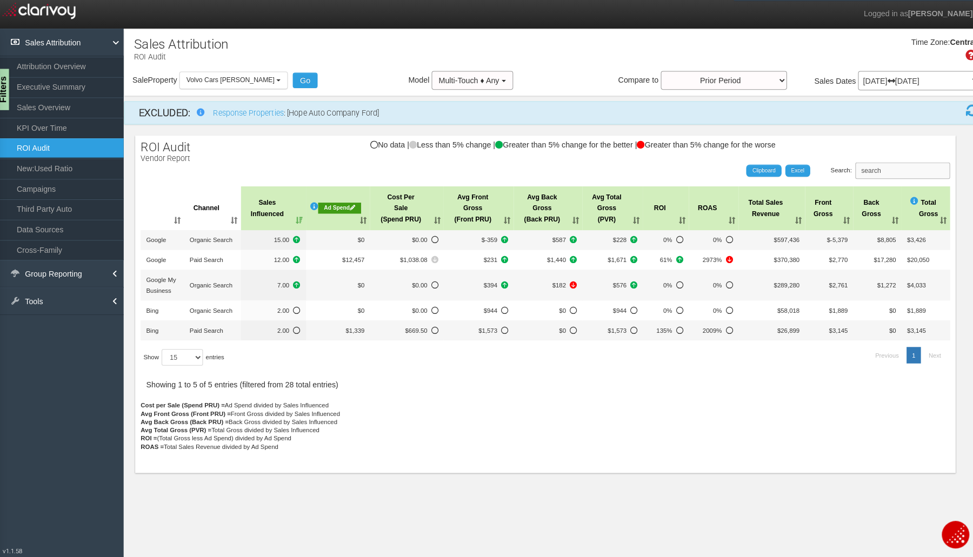
type input "search"
click at [292, 216] on th "Sales Influenced" at bounding box center [271, 204] width 64 height 43
click at [255, 83] on button "Volvo Cars [PERSON_NAME]" at bounding box center [232, 78] width 106 height 17
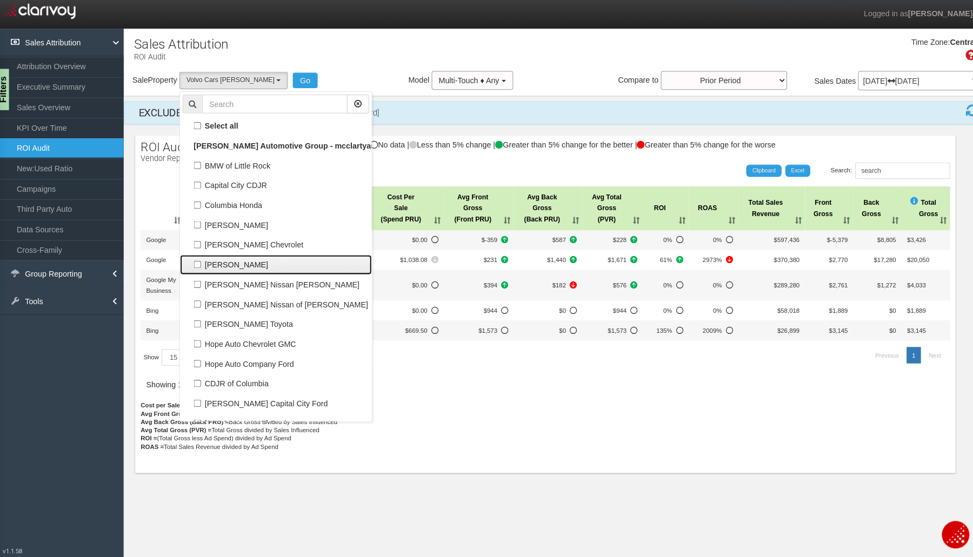
click at [226, 269] on link "[PERSON_NAME]" at bounding box center [273, 259] width 188 height 19
click at [207, 258] on label "[PERSON_NAME]" at bounding box center [273, 260] width 183 height 14
click at [200, 258] on input "[PERSON_NAME]" at bounding box center [196, 259] width 7 height 7
checkbox input "true"
select select "object:735"
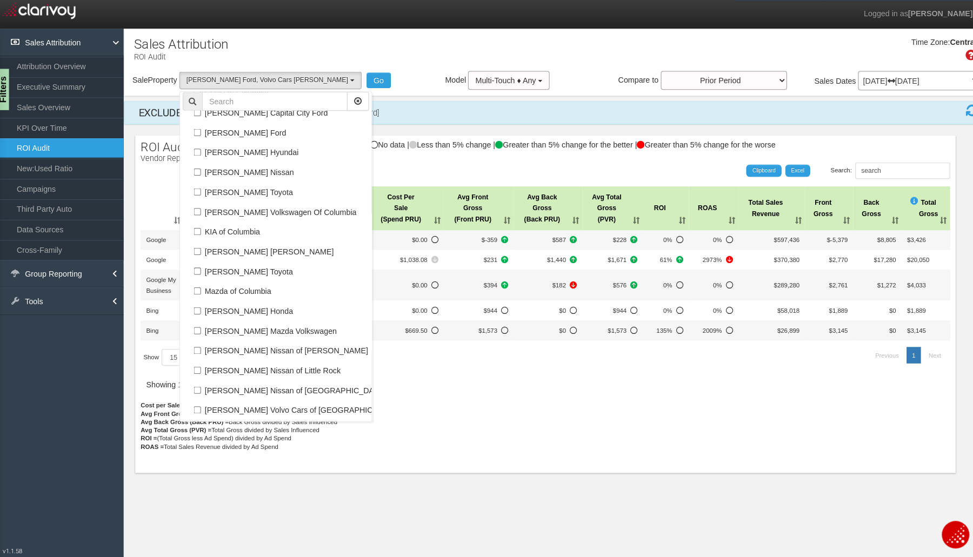
scroll to position [322, 0]
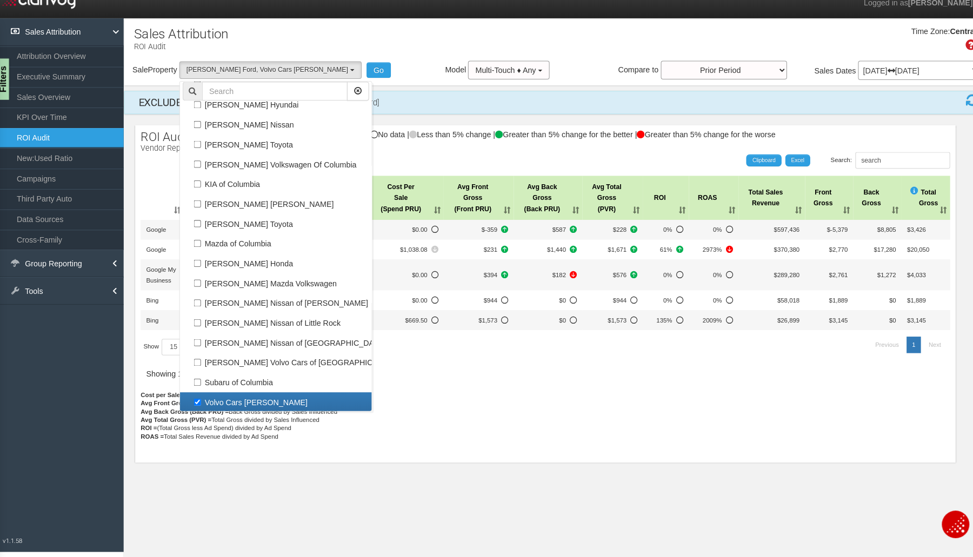
click at [186, 406] on label "Volvo Cars [PERSON_NAME]" at bounding box center [273, 405] width 183 height 14
click at [193, 406] on input "Volvo Cars [PERSON_NAME]" at bounding box center [196, 404] width 7 height 7
checkbox input "false"
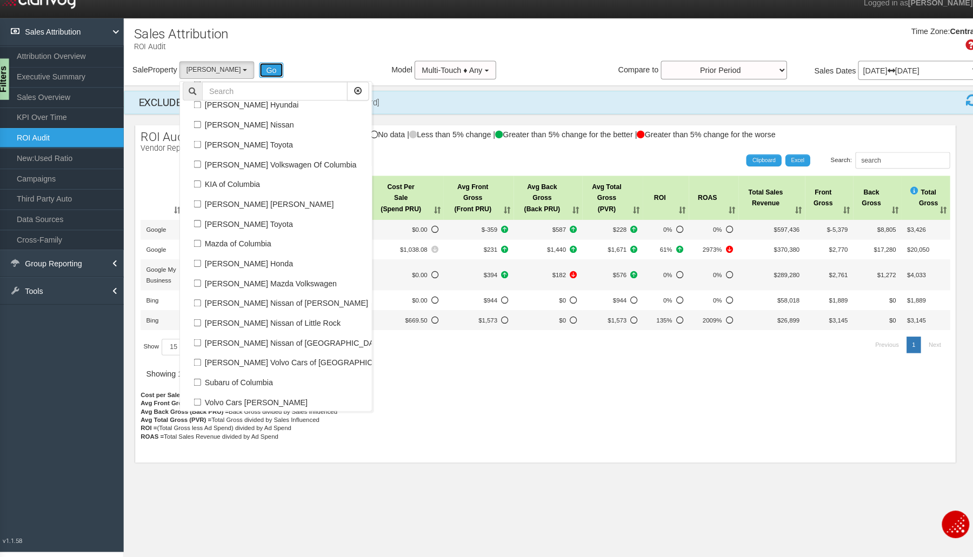
click at [277, 80] on button "Go" at bounding box center [269, 78] width 24 height 15
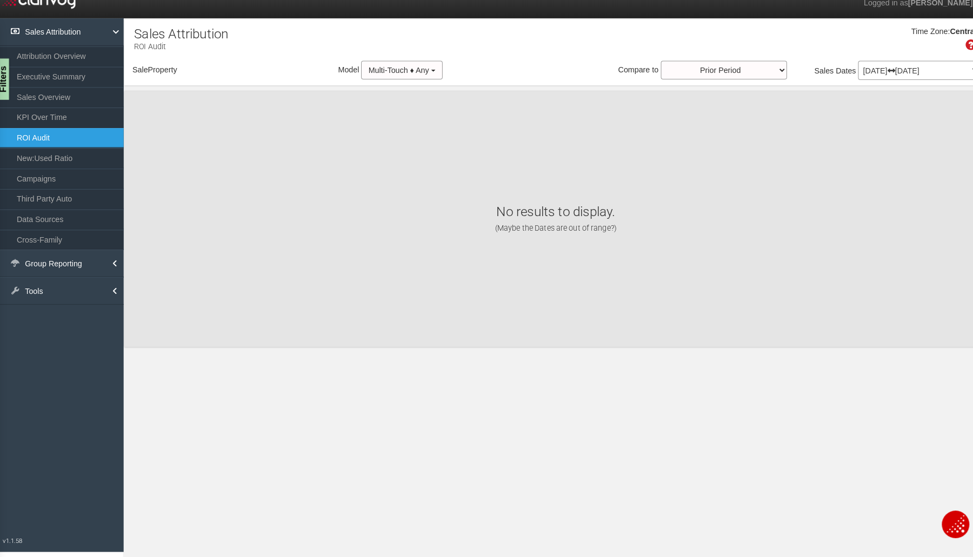
select select "object:821"
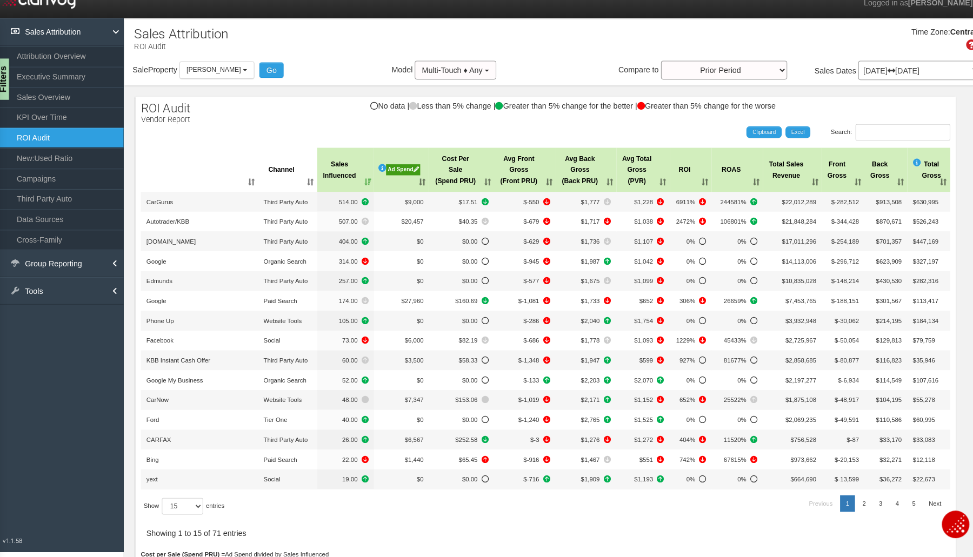
click at [41, 126] on link "KPI Over Time" at bounding box center [62, 125] width 124 height 19
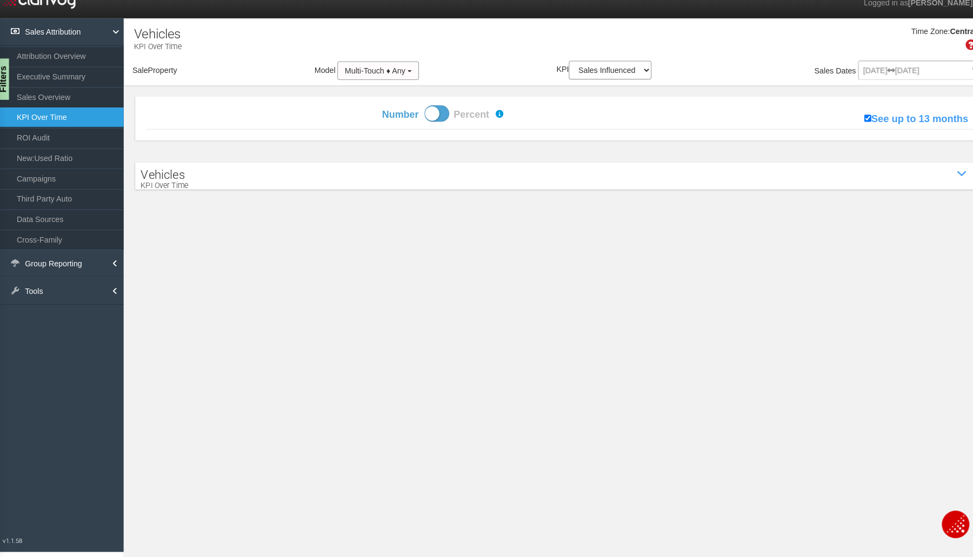
select select "object:888"
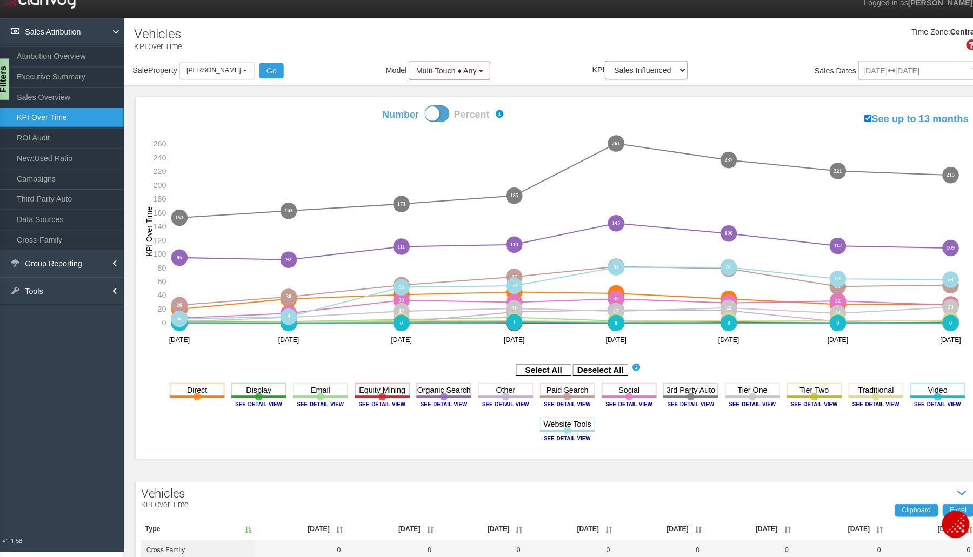
click at [573, 380] on icon "Deselect All" at bounding box center [592, 373] width 54 height 14
click at [573, 377] on rect at bounding box center [592, 373] width 54 height 11
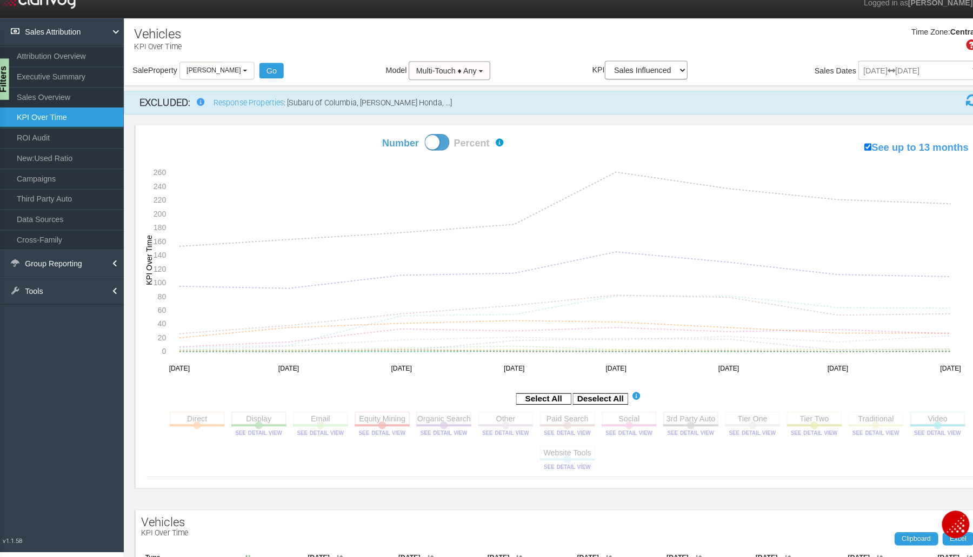
click at [176, 423] on rect at bounding box center [196, 421] width 54 height 14
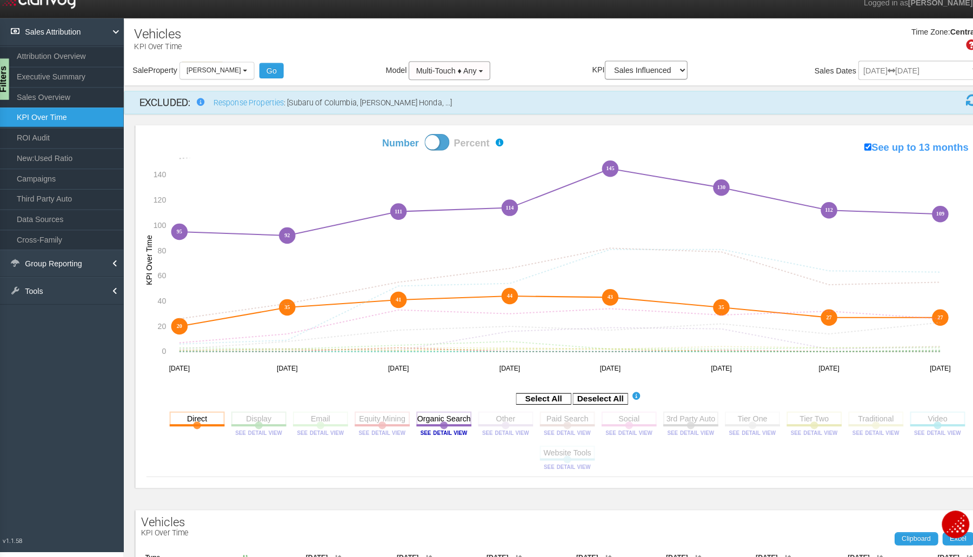
click at [571, 424] on rect at bounding box center [559, 421] width 54 height 14
click at [604, 416] on rect at bounding box center [620, 421] width 54 height 14
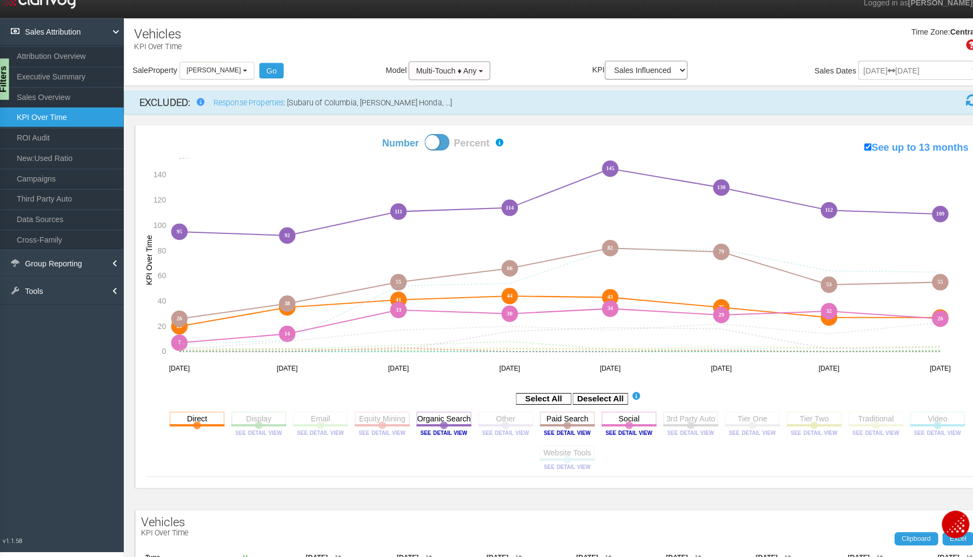
click at [591, 401] on rect at bounding box center [592, 401] width 54 height 11
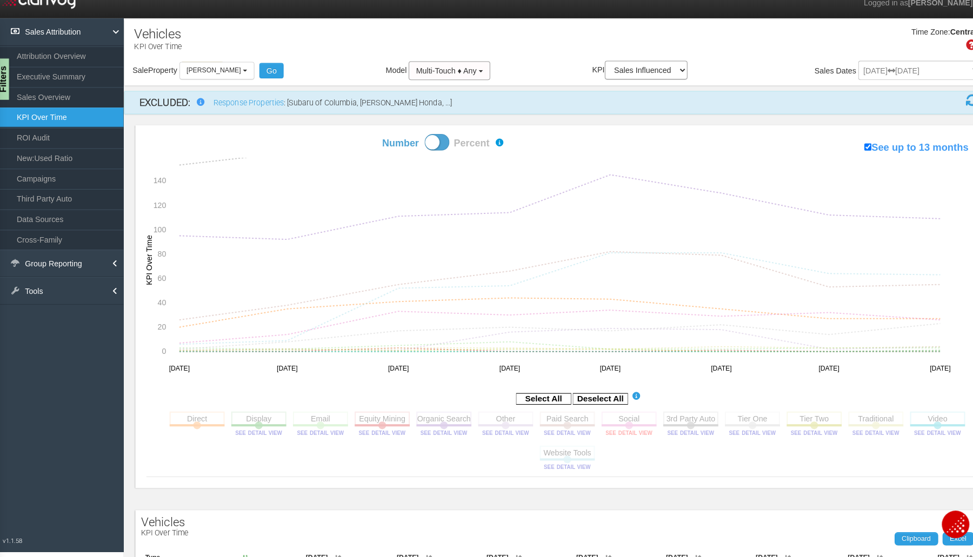
click at [610, 431] on image at bounding box center [620, 434] width 49 height 6
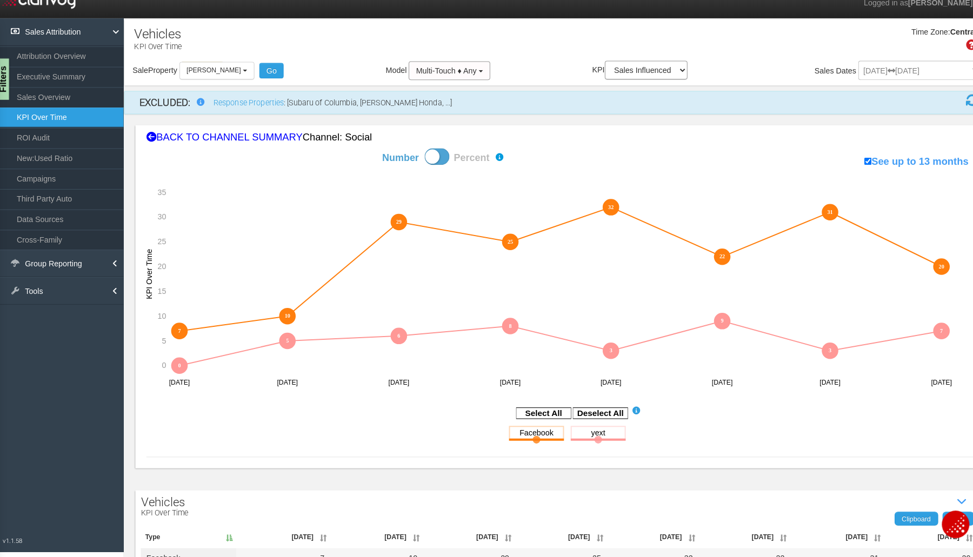
click at [216, 148] on div "BACK TO CHANNEL SUMMARY Channel: social" at bounding box center [558, 145] width 825 height 14
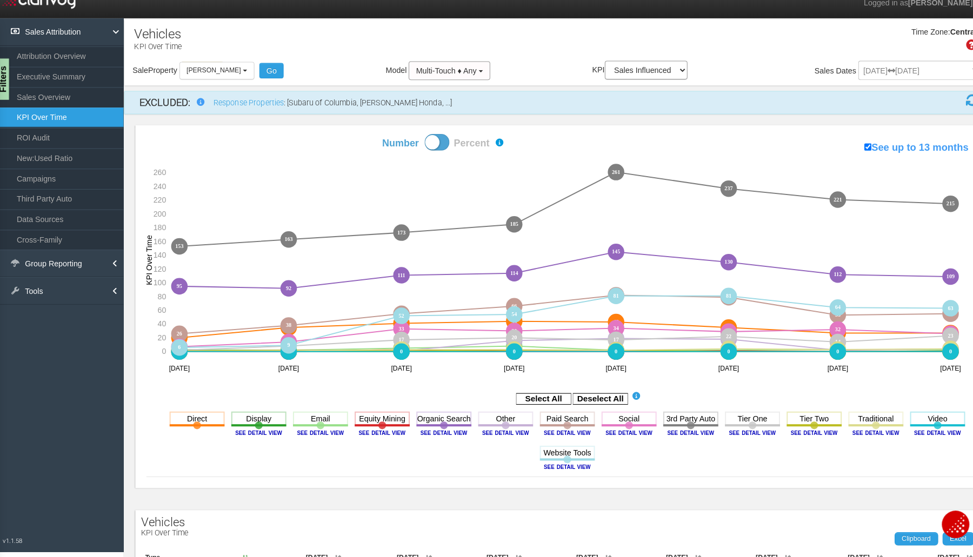
click at [599, 404] on rect at bounding box center [592, 401] width 54 height 11
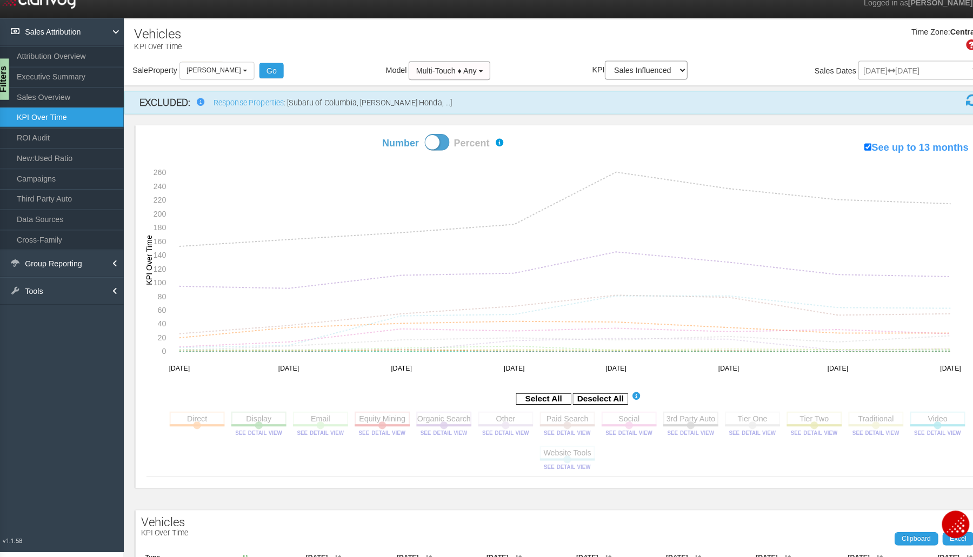
click at [676, 423] on rect at bounding box center [680, 421] width 54 height 14
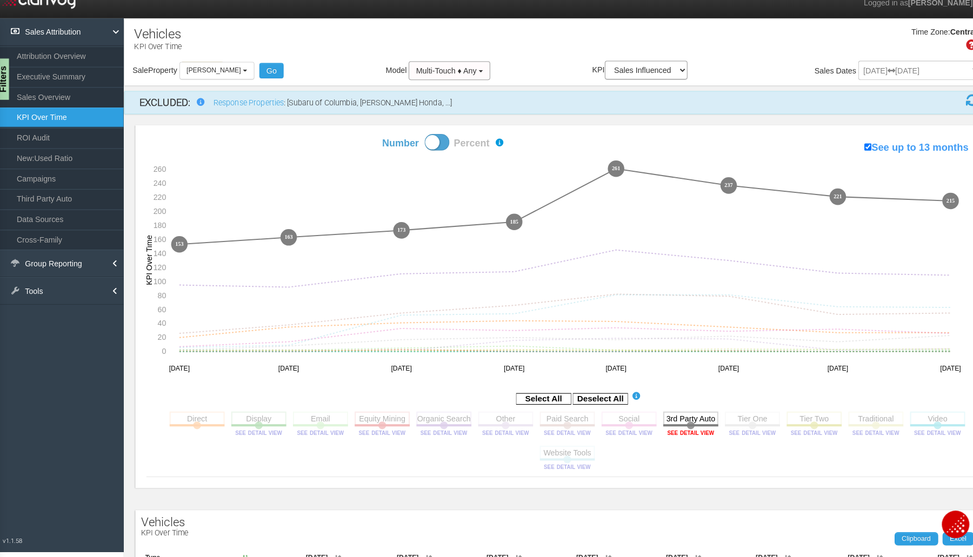
click at [677, 437] on image at bounding box center [680, 434] width 49 height 6
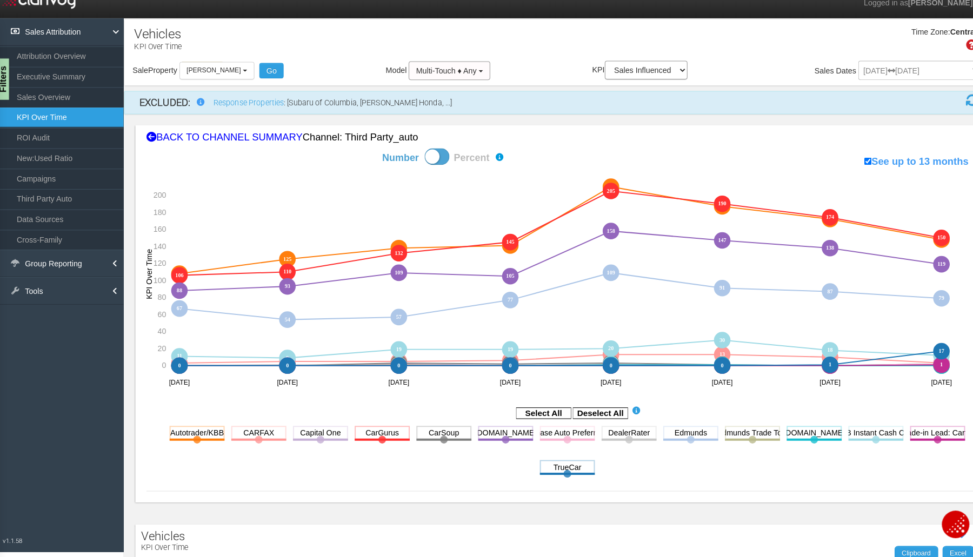
click at [591, 415] on rect at bounding box center [592, 415] width 54 height 11
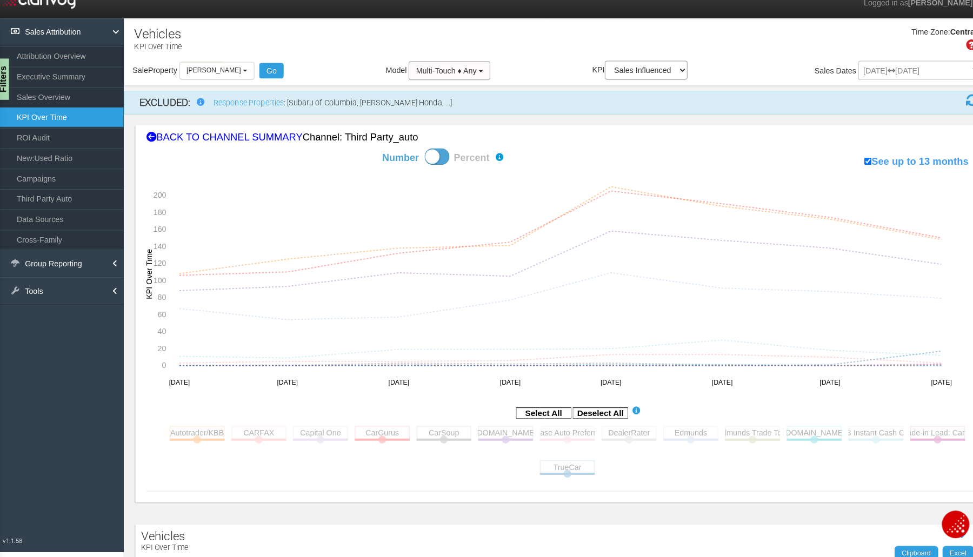
click at [199, 432] on rect at bounding box center [196, 435] width 54 height 14
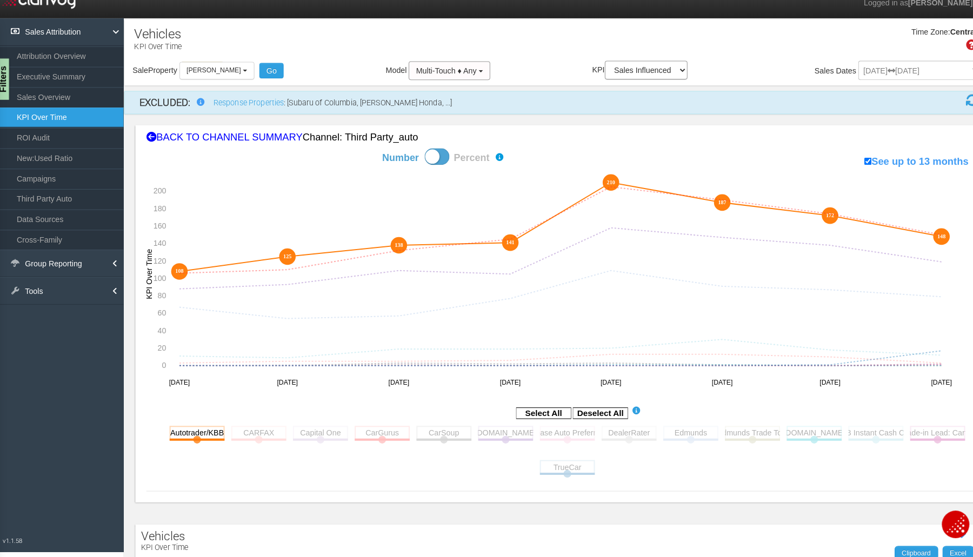
click at [351, 433] on rect at bounding box center [378, 435] width 54 height 14
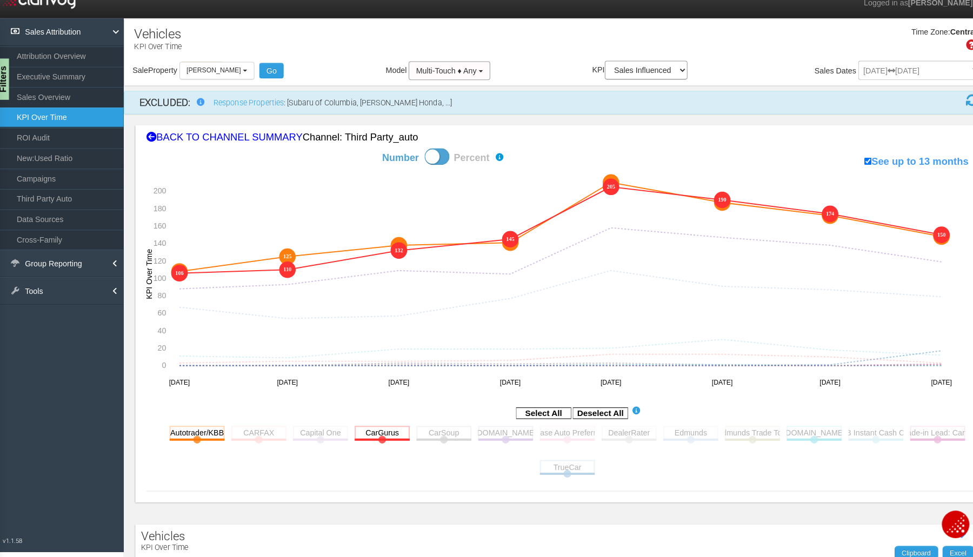
click at [493, 438] on rect at bounding box center [499, 435] width 54 height 14
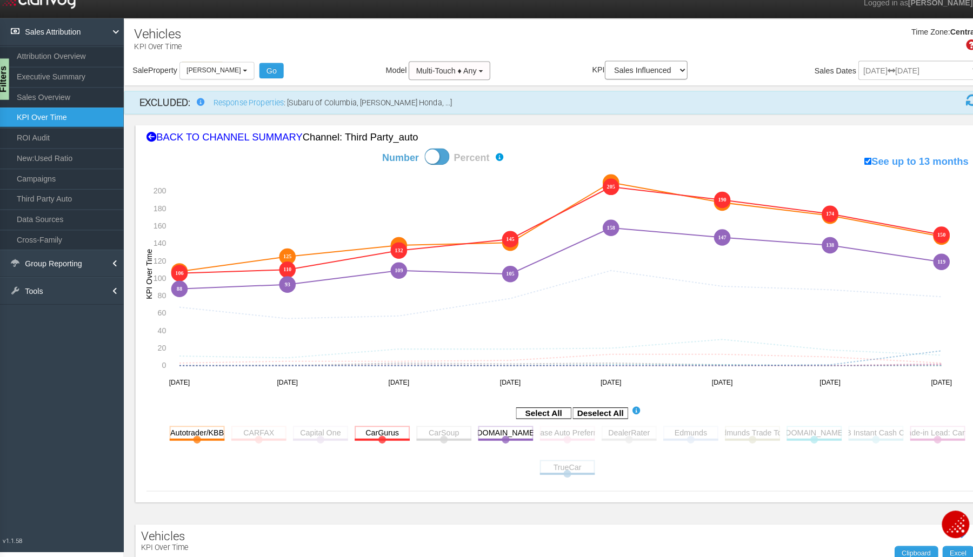
click at [268, 435] on rect at bounding box center [257, 435] width 54 height 14
click at [677, 436] on rect at bounding box center [680, 435] width 54 height 14
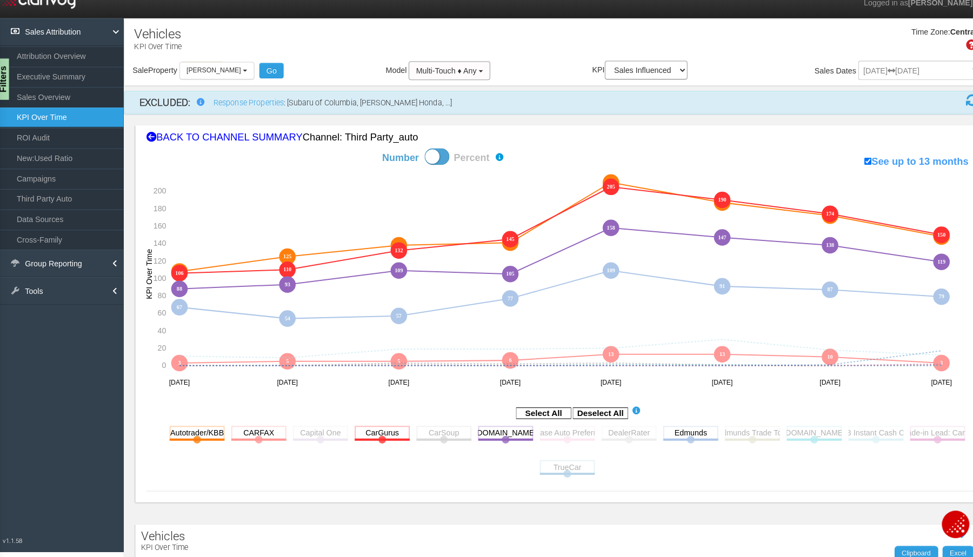
click at [29, 140] on link "ROI Audit" at bounding box center [62, 145] width 124 height 19
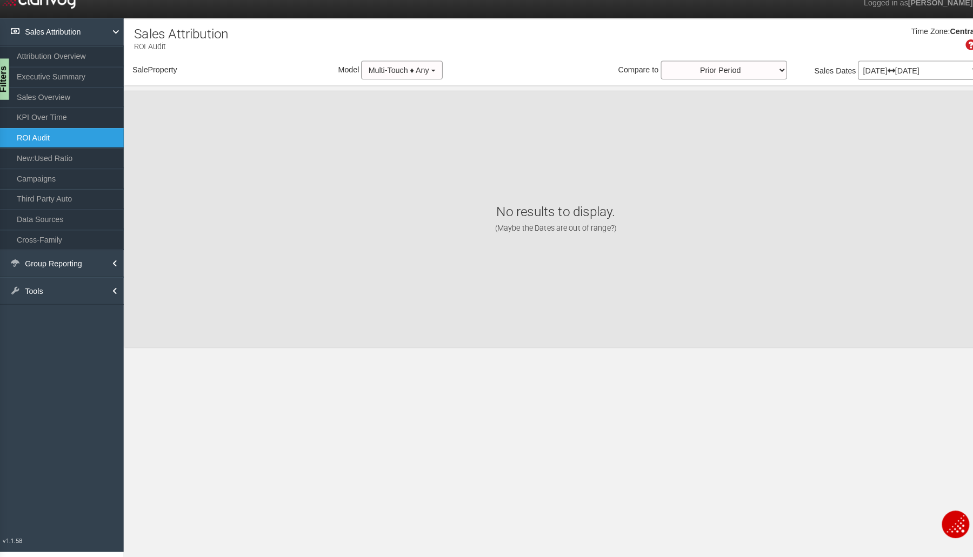
select select "object:1173"
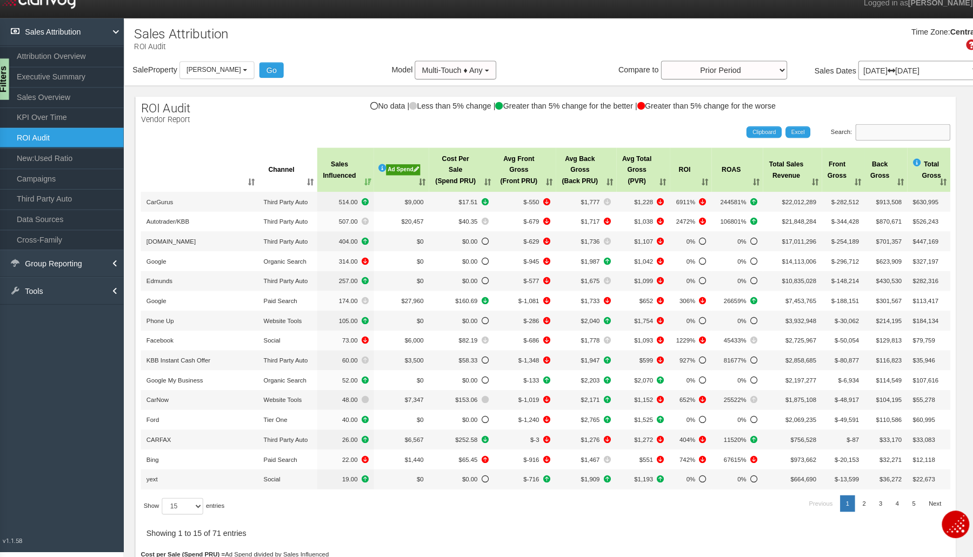
click at [877, 136] on input "Search:" at bounding box center [888, 140] width 93 height 16
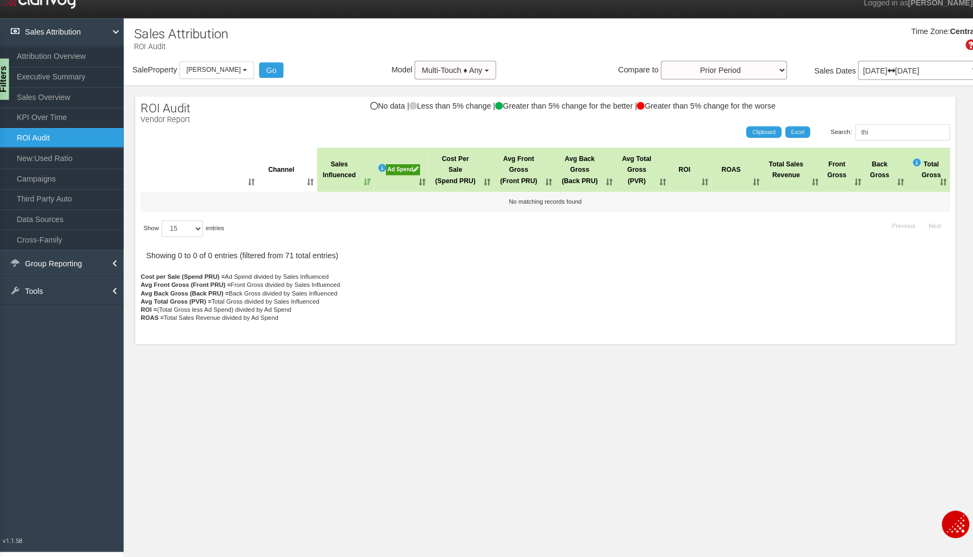
click at [811, 343] on p "Cost per Sale (Spend PRU) = Ad Spend divided by Sales Influenced Avg Front Gros…" at bounding box center [538, 310] width 794 height 65
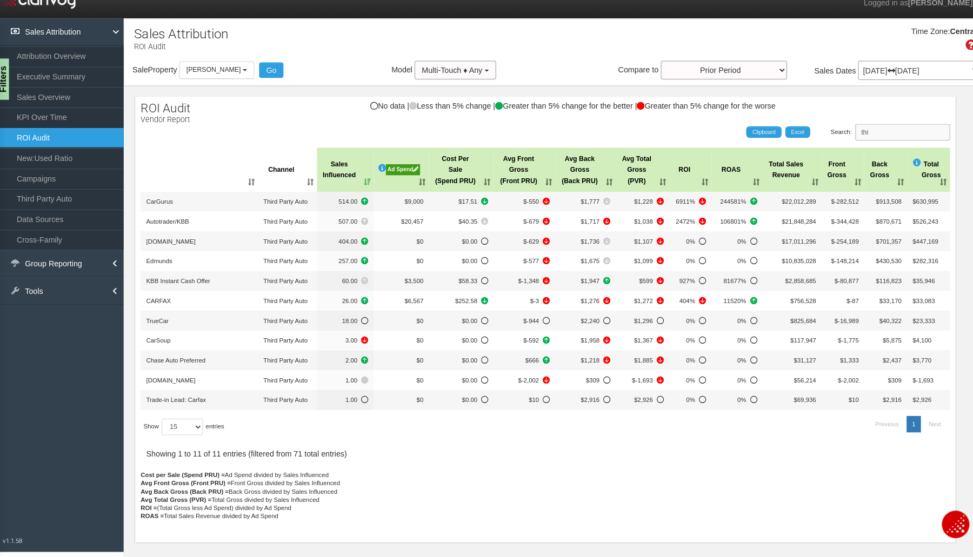
click at [884, 142] on input "thi" at bounding box center [888, 140] width 93 height 16
type input "third"
click at [356, 186] on th "Sales Influenced" at bounding box center [342, 176] width 56 height 43
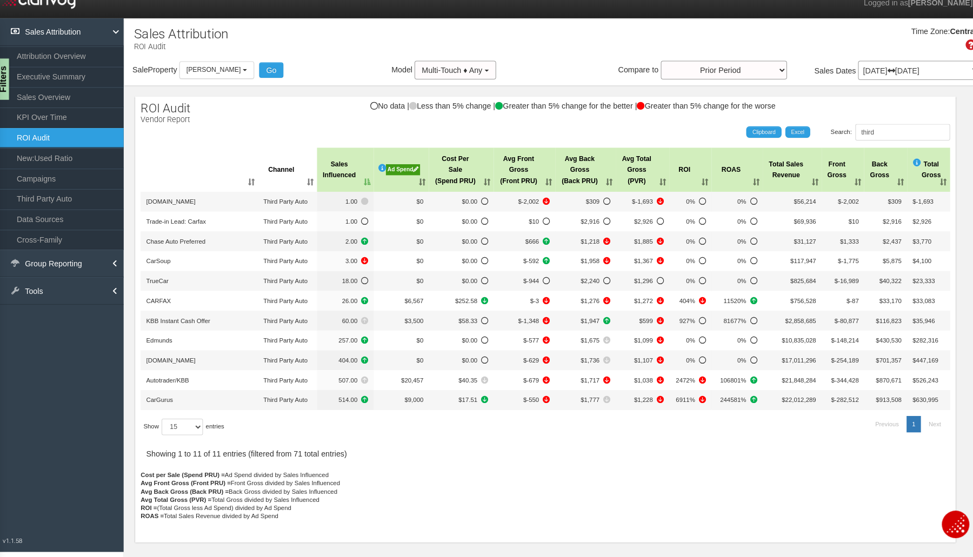
click at [356, 186] on th "Sales Influenced" at bounding box center [342, 176] width 56 height 43
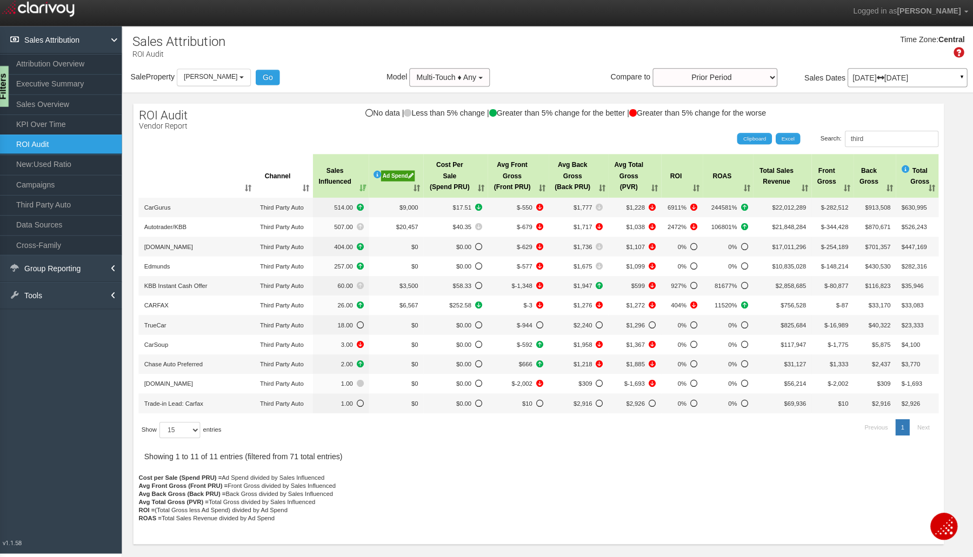
click at [7, 89] on div "Filters" at bounding box center [5, 88] width 14 height 41
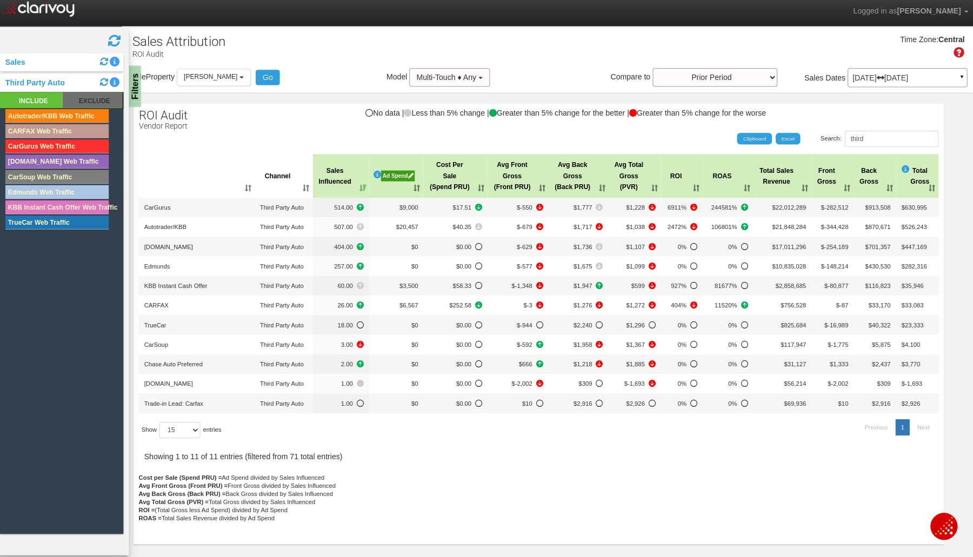
click at [86, 107] on rect at bounding box center [94, 102] width 59 height 16
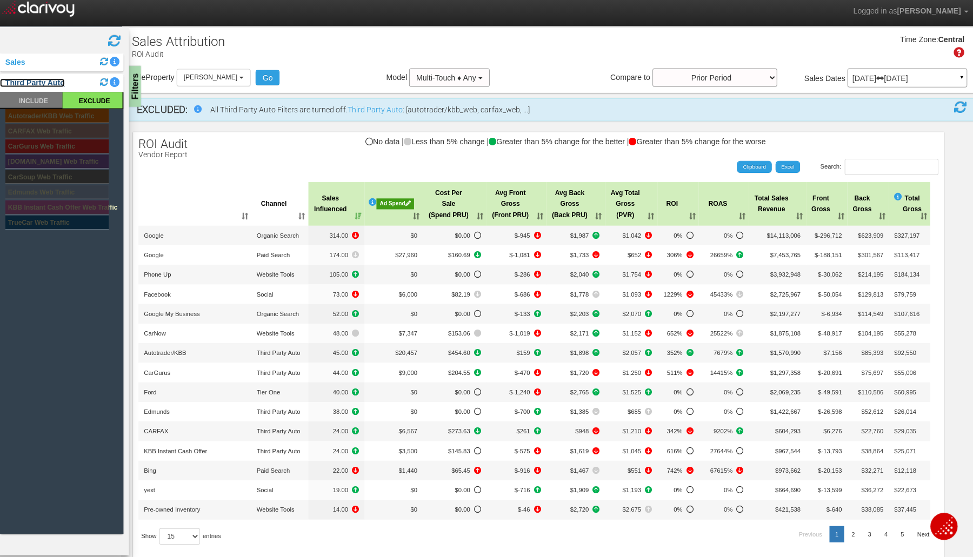
click at [39, 88] on link "Third Party Auto" at bounding box center [35, 84] width 64 height 9
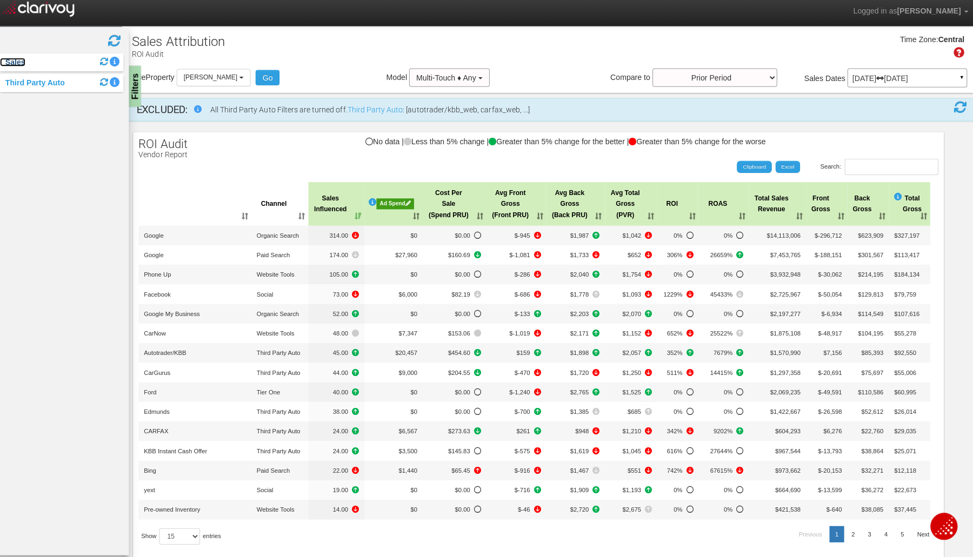
click at [24, 64] on link "Sales" at bounding box center [15, 63] width 25 height 9
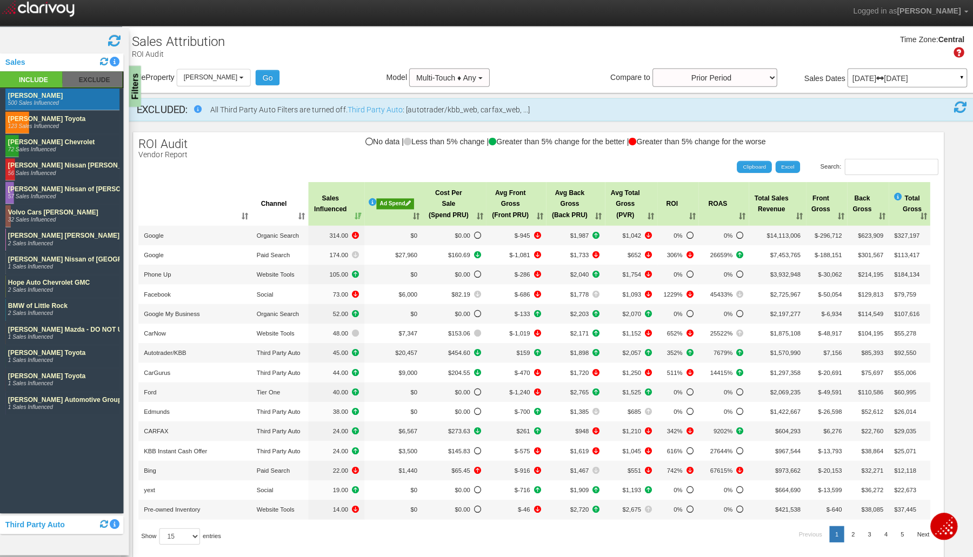
click at [85, 81] on rect at bounding box center [94, 81] width 59 height 16
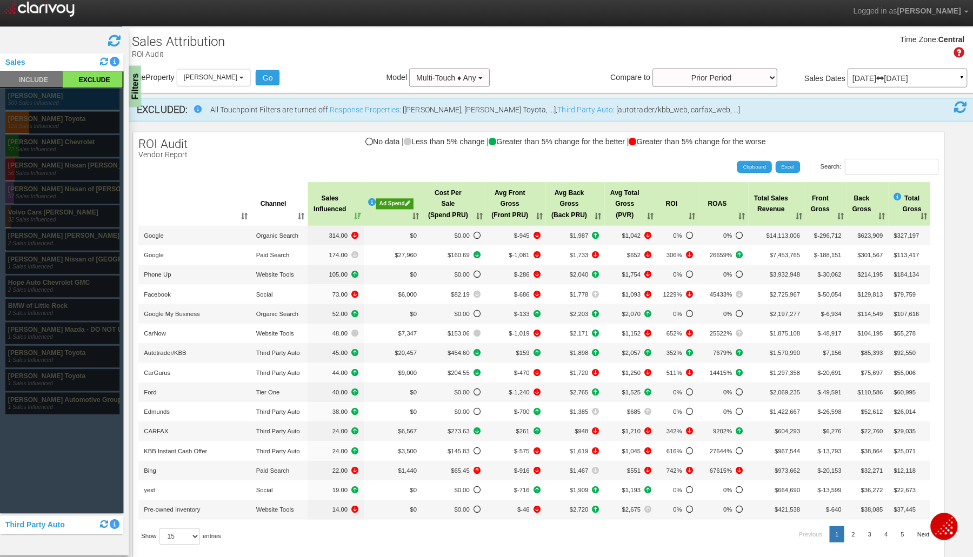
click at [28, 99] on rect at bounding box center [65, 101] width 113 height 22
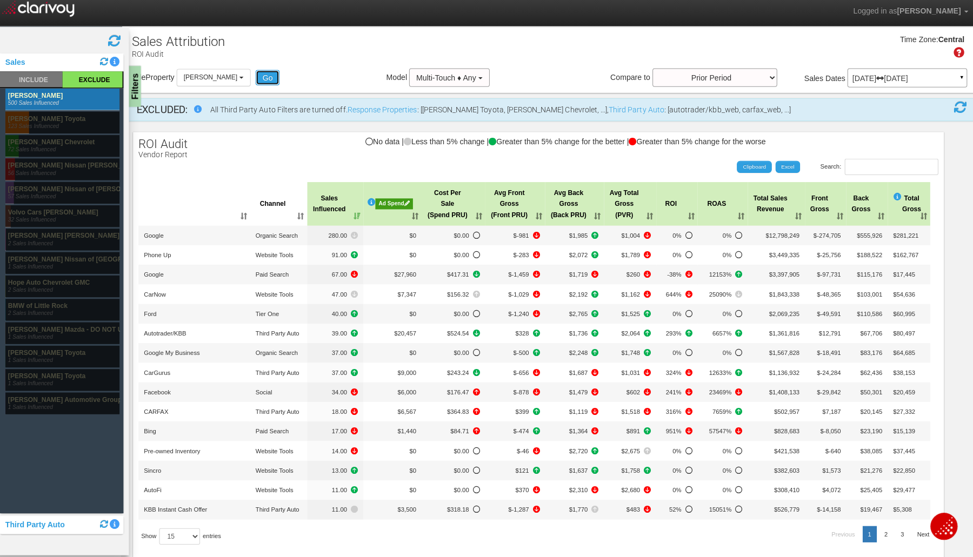
click at [259, 77] on button "Go" at bounding box center [269, 78] width 24 height 15
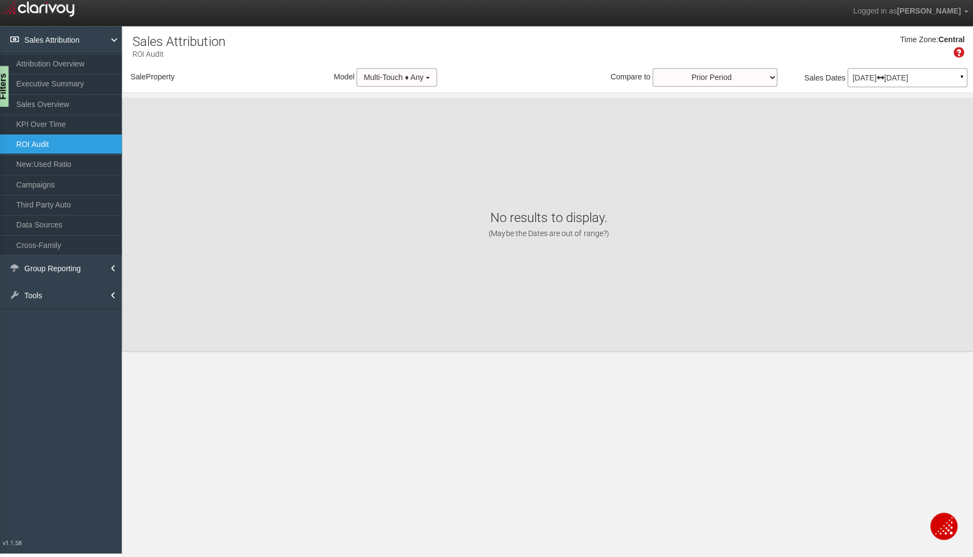
select select "object:1241"
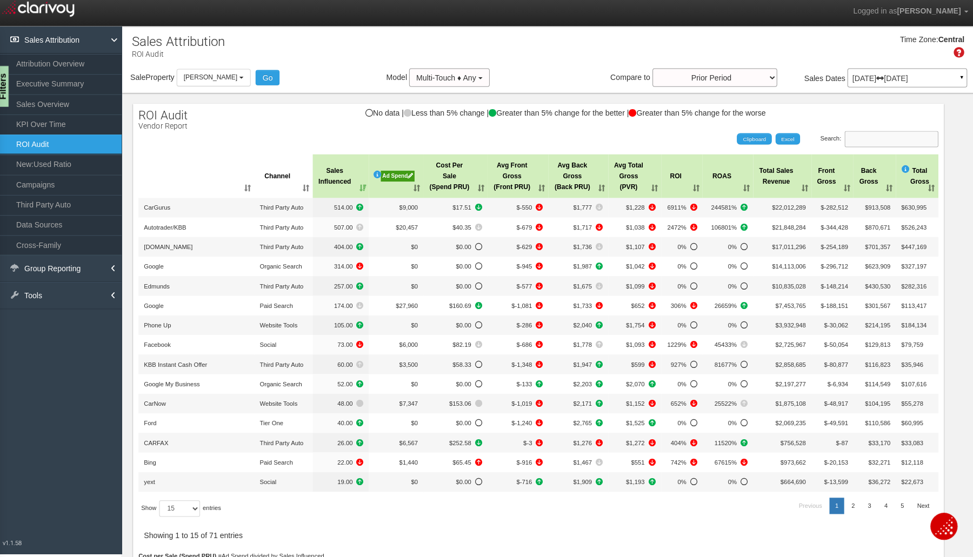
click at [852, 137] on input "Search:" at bounding box center [888, 140] width 93 height 16
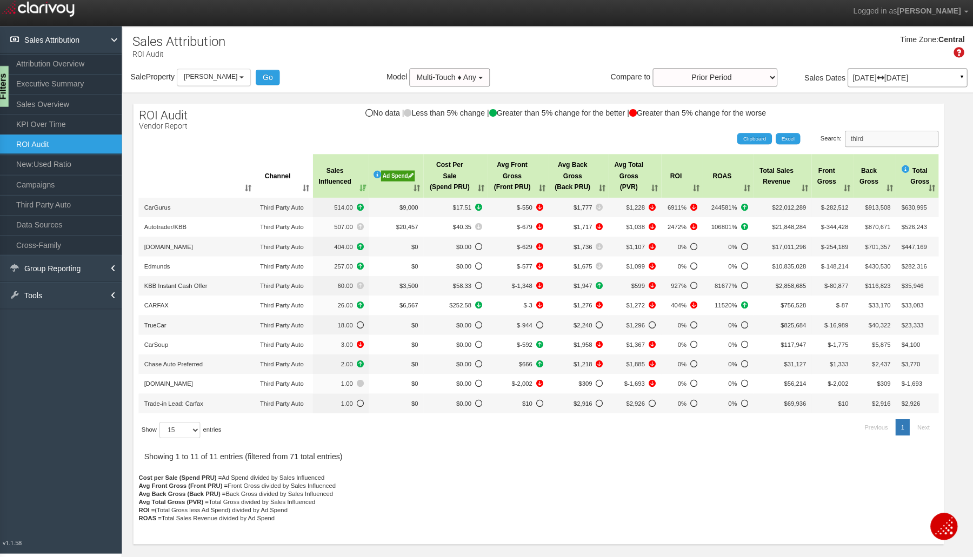
type input "third"
click at [360, 187] on th "Sales Influenced" at bounding box center [342, 176] width 56 height 43
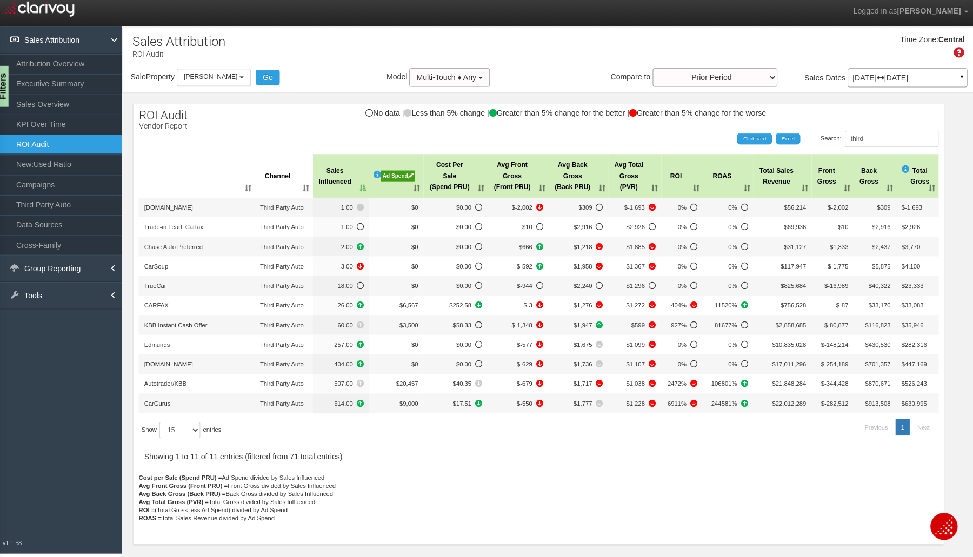
click at [360, 187] on th "Sales Influenced" at bounding box center [342, 176] width 56 height 43
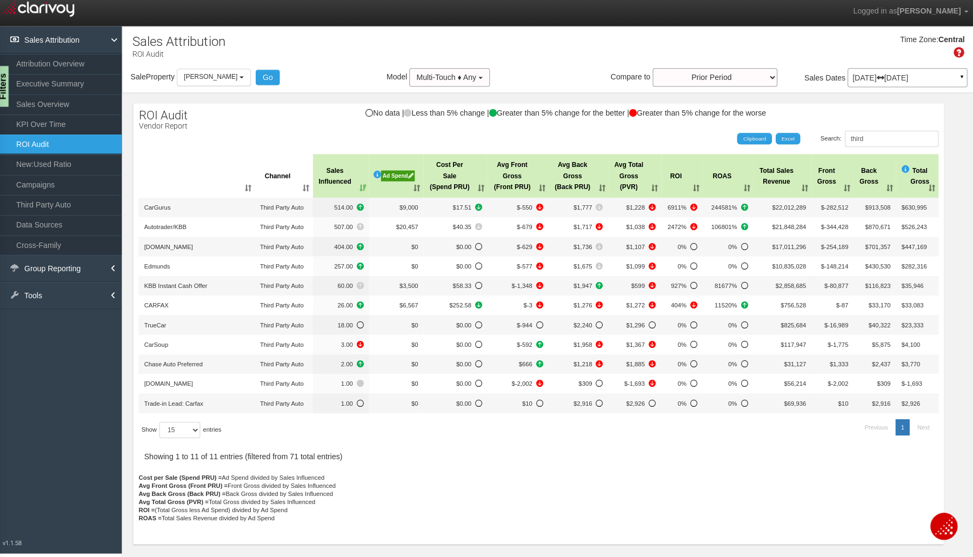
click at [12, 86] on div "Filters" at bounding box center [5, 88] width 14 height 41
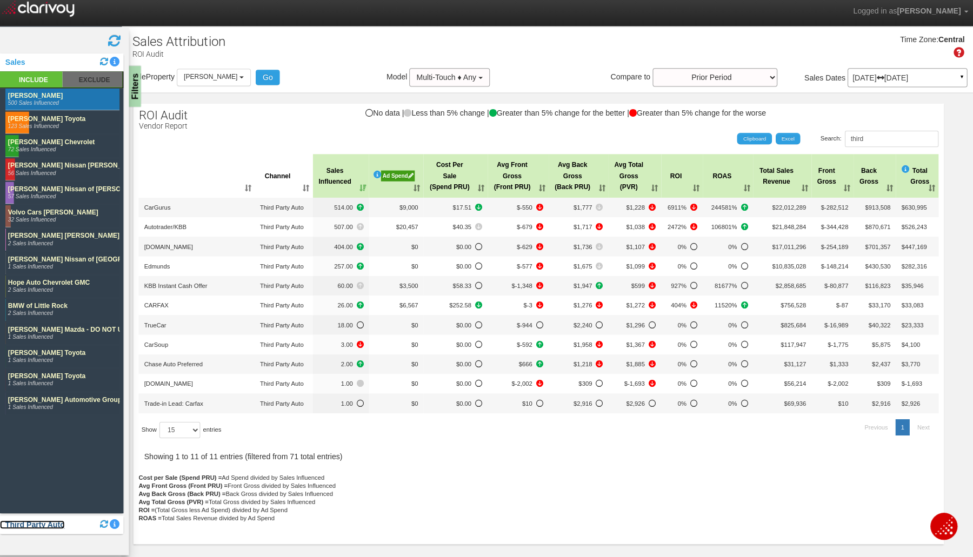
click at [28, 522] on link "Third Party Auto" at bounding box center [35, 523] width 64 height 9
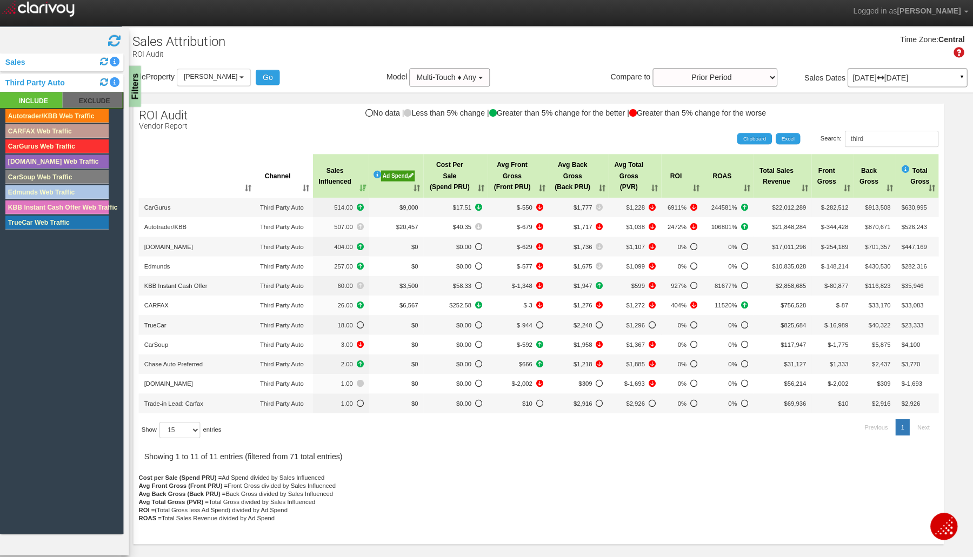
click at [77, 96] on rect at bounding box center [94, 102] width 59 height 16
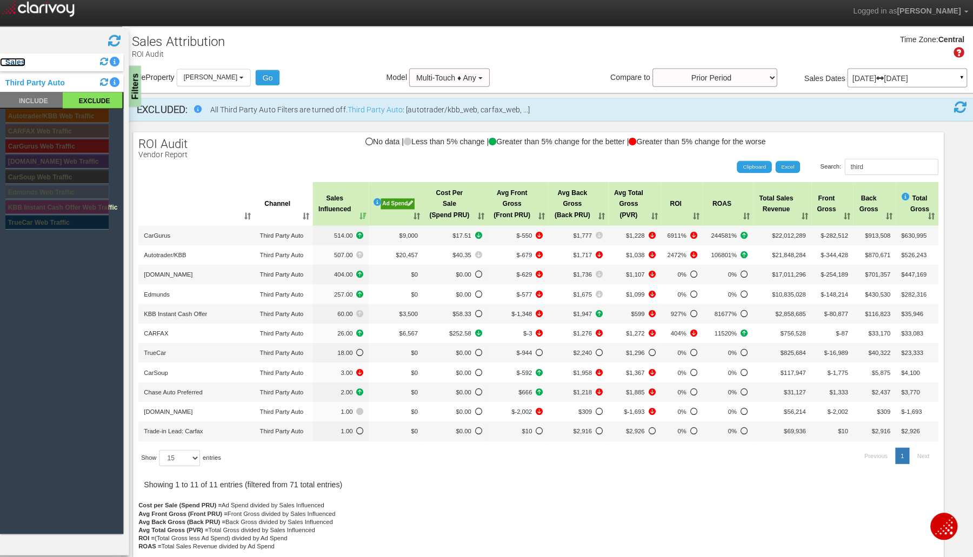
click at [13, 64] on link "Sales" at bounding box center [15, 63] width 25 height 9
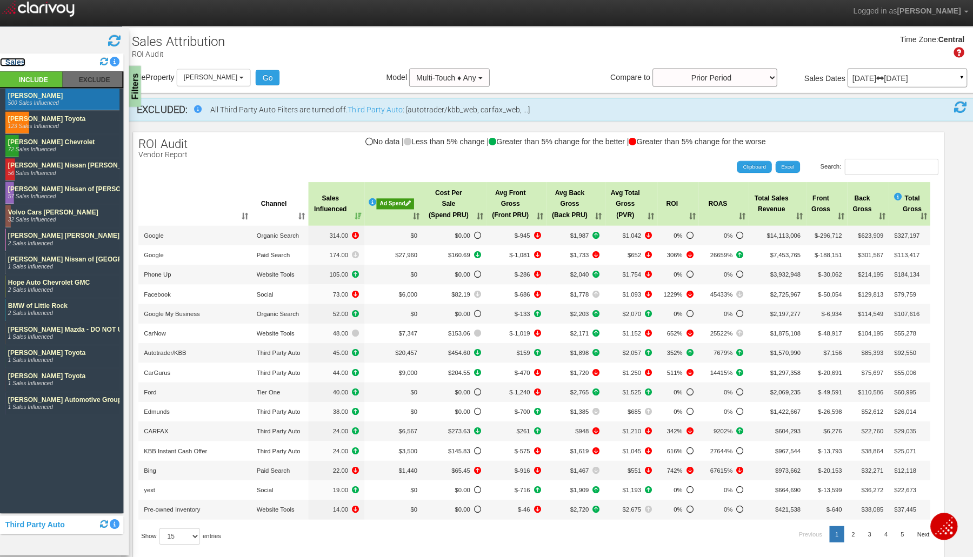
click at [13, 64] on link "Sales" at bounding box center [15, 63] width 25 height 9
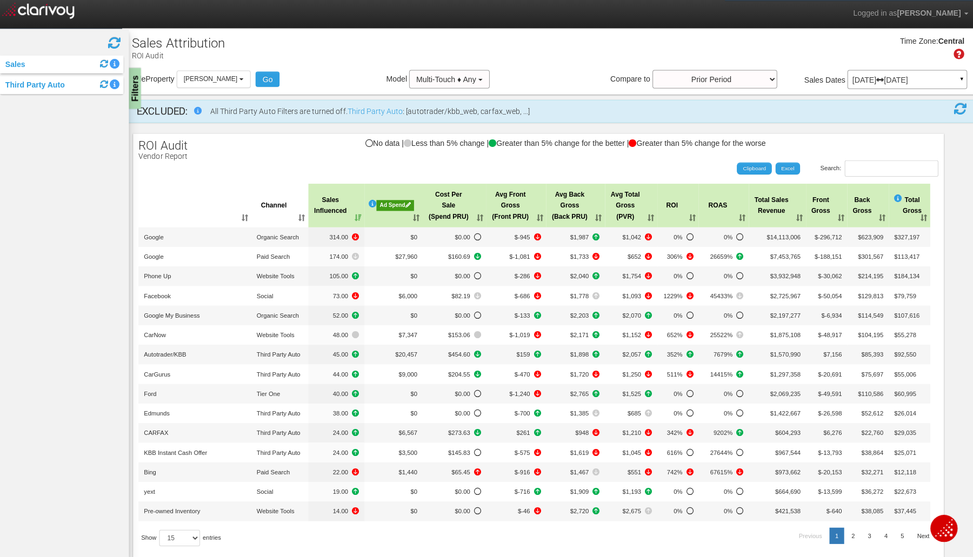
click at [239, 161] on div "Search: Clipboard Excel" at bounding box center [532, 167] width 805 height 16
click at [242, 77] on button "[PERSON_NAME]" at bounding box center [216, 78] width 74 height 17
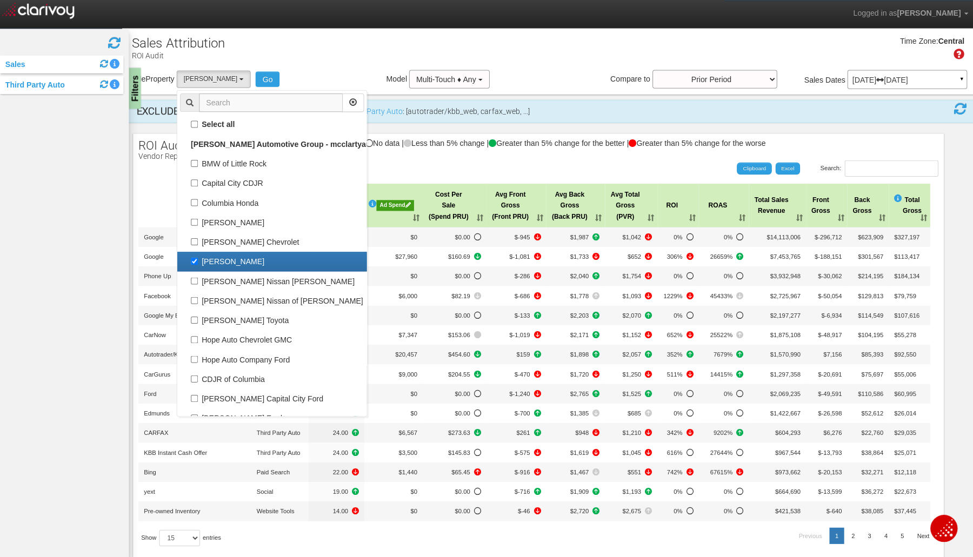
scroll to position [19, 0]
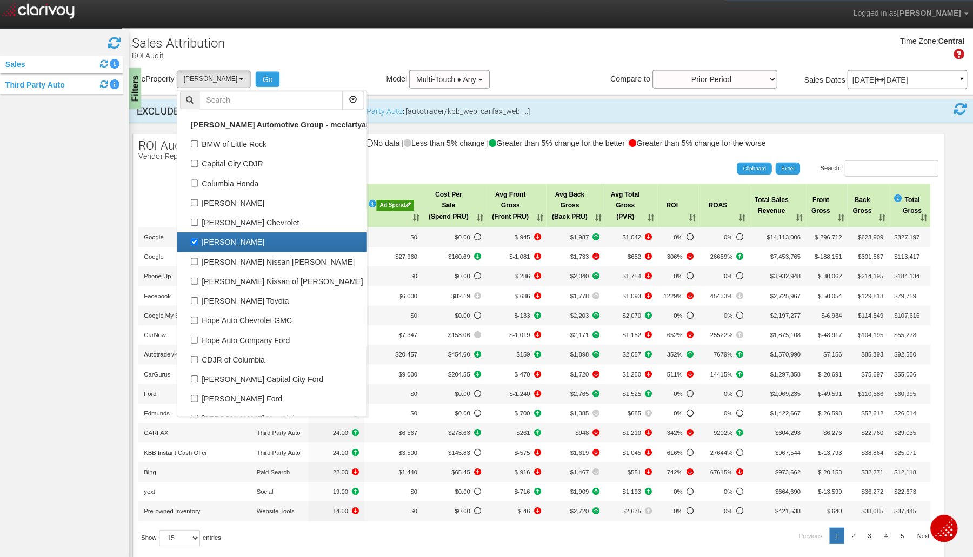
click at [184, 244] on label "[PERSON_NAME]" at bounding box center [273, 240] width 183 height 14
click at [193, 244] on input "[PERSON_NAME]" at bounding box center [196, 240] width 7 height 7
checkbox input "false"
select select
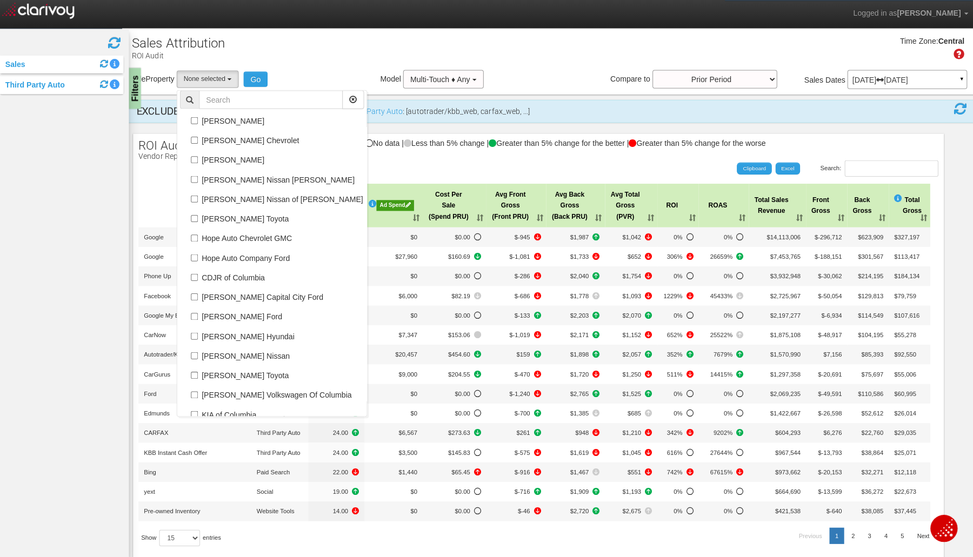
scroll to position [105, 0]
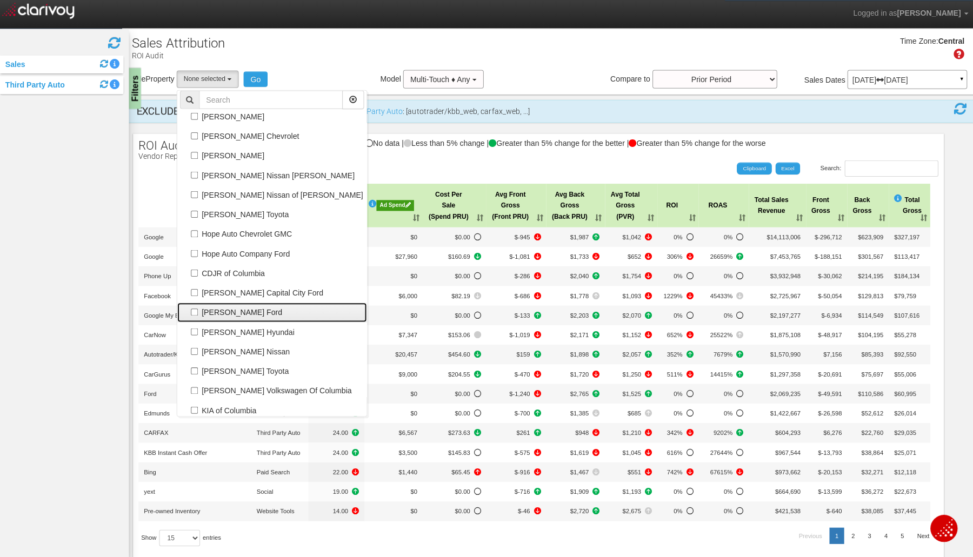
click at [230, 302] on link "[PERSON_NAME] Ford" at bounding box center [273, 310] width 188 height 19
click at [208, 306] on label "[PERSON_NAME] Ford" at bounding box center [273, 311] width 183 height 14
click at [200, 307] on input "[PERSON_NAME] Ford" at bounding box center [196, 310] width 7 height 7
checkbox input "true"
select select "object:1249"
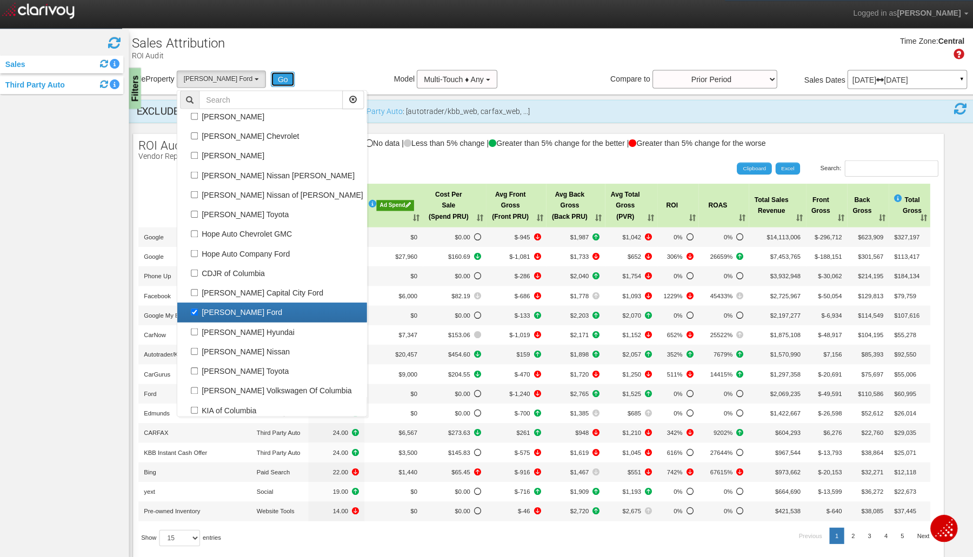
click at [272, 78] on button "Go" at bounding box center [284, 78] width 24 height 15
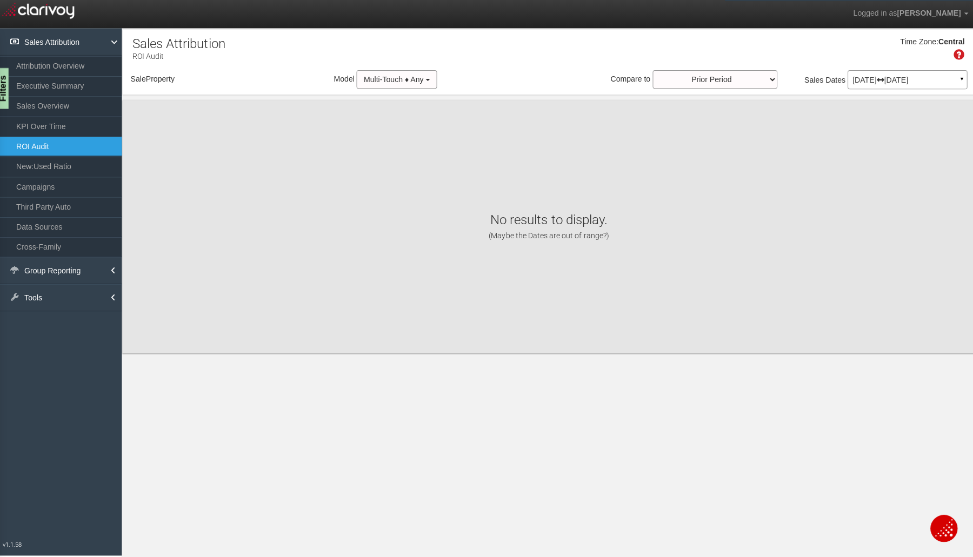
select select "object:1335"
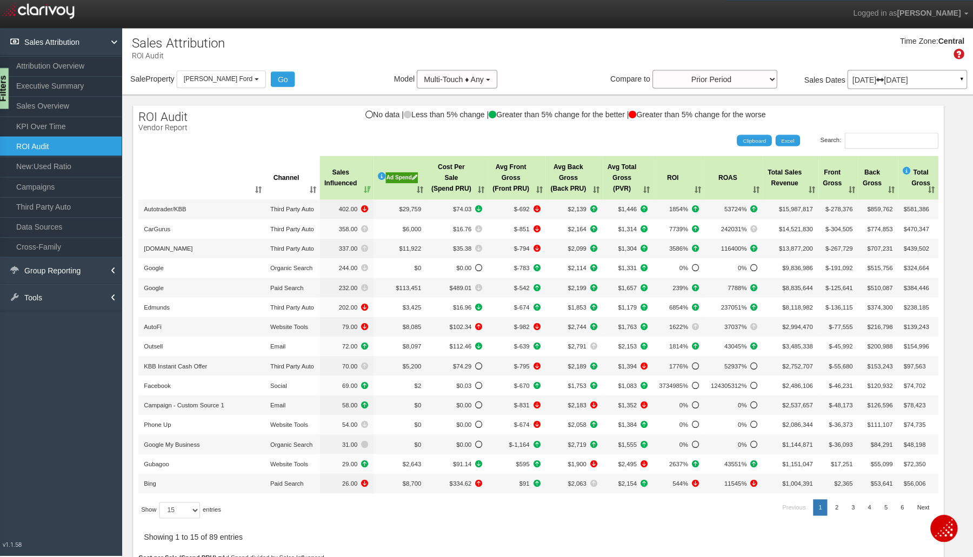
click at [246, 80] on button "[PERSON_NAME] Ford" at bounding box center [223, 78] width 89 height 17
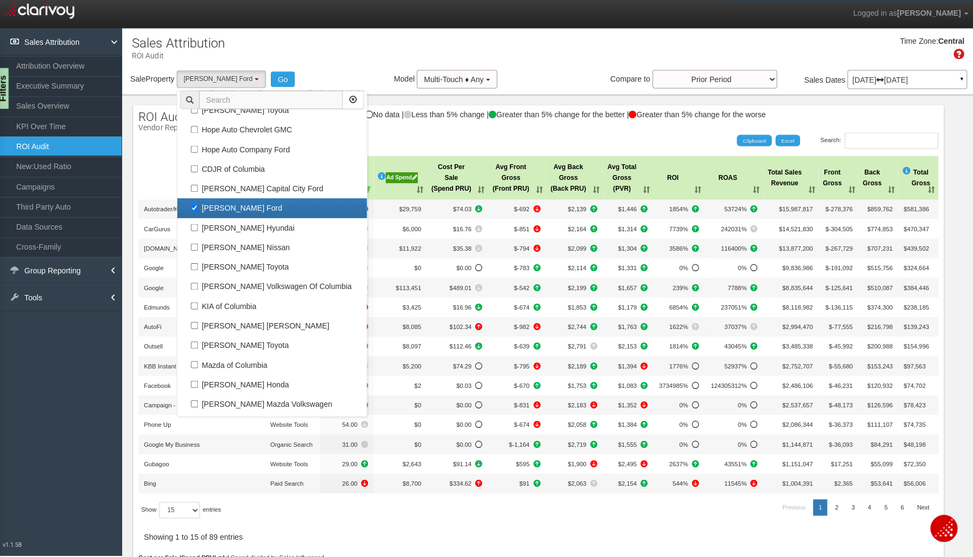
scroll to position [209, 0]
click at [325, 70] on div "Sale Property Loading BMW of Little Rock Capital City CDJR Columbia Honda Fulto…" at bounding box center [548, 81] width 847 height 23
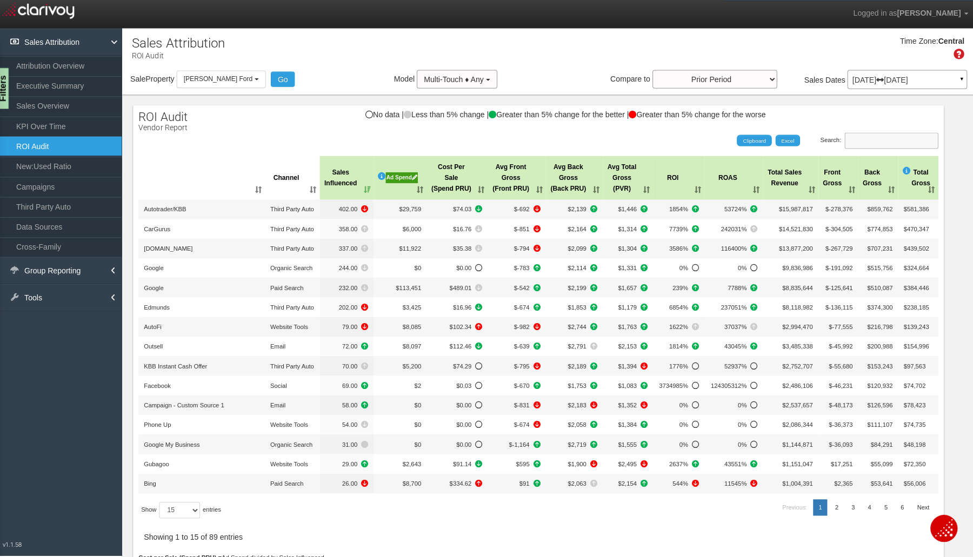
click at [876, 143] on input "Search:" at bounding box center [888, 140] width 93 height 16
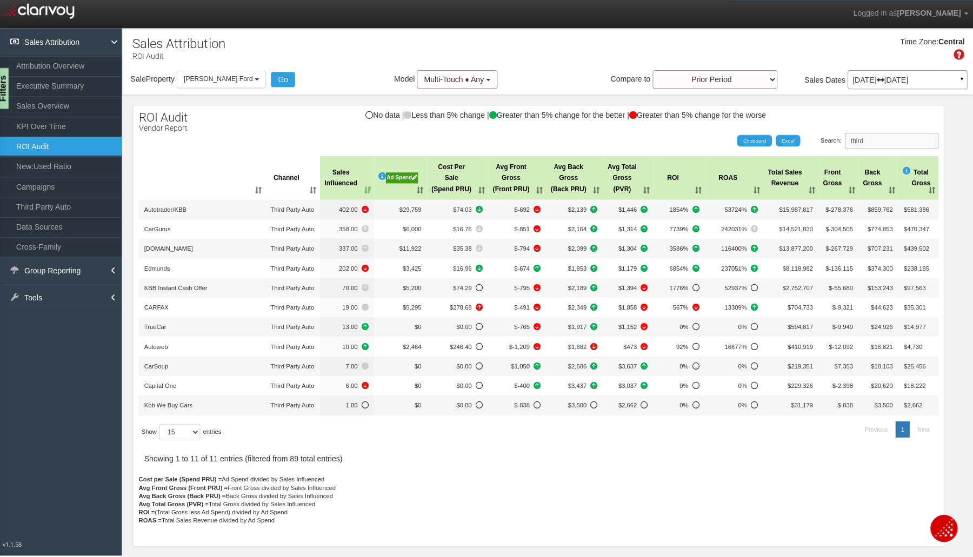
type input "third"
click at [358, 184] on th "Sales Influenced" at bounding box center [348, 176] width 54 height 43
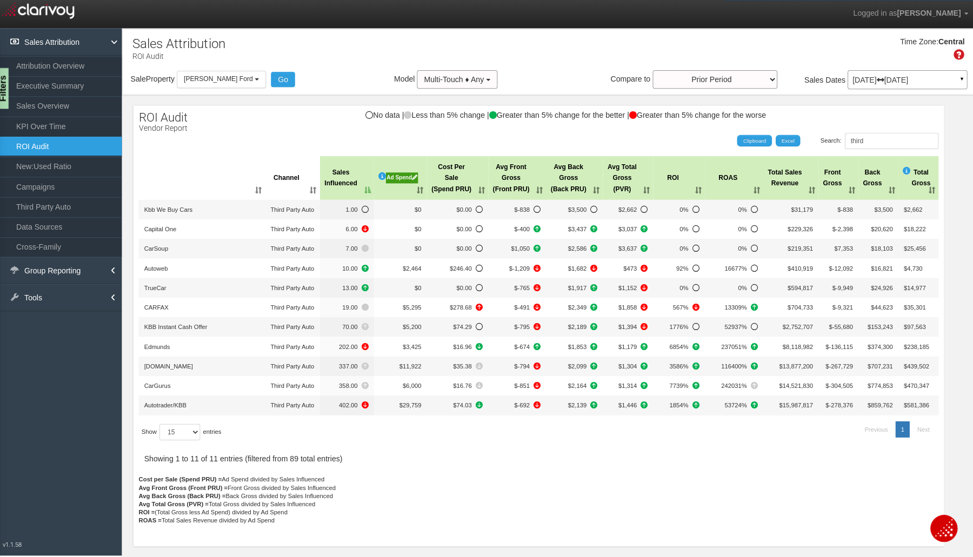
click at [358, 184] on th "Sales Influenced" at bounding box center [348, 176] width 54 height 43
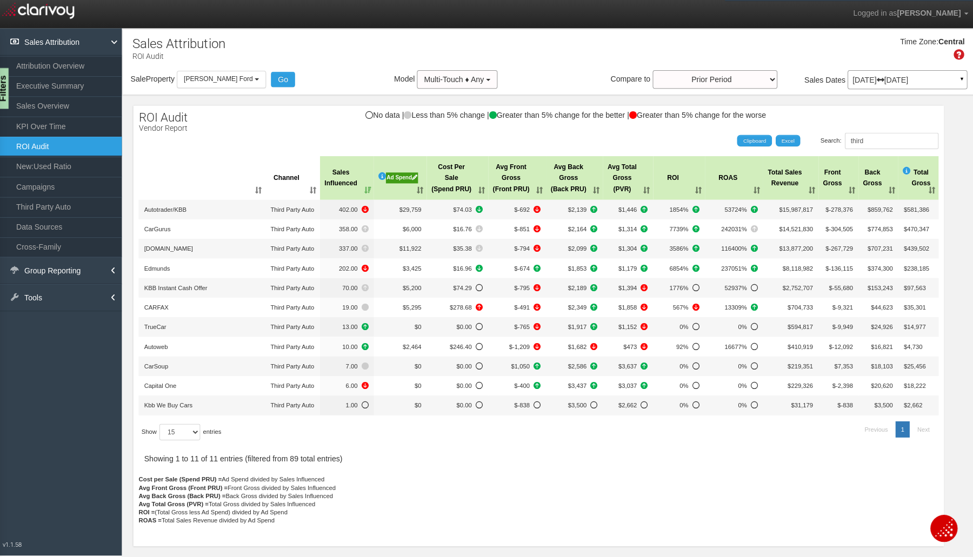
click at [475, 185] on th "Cost Per Sale (Spend PRU)" at bounding box center [457, 176] width 61 height 43
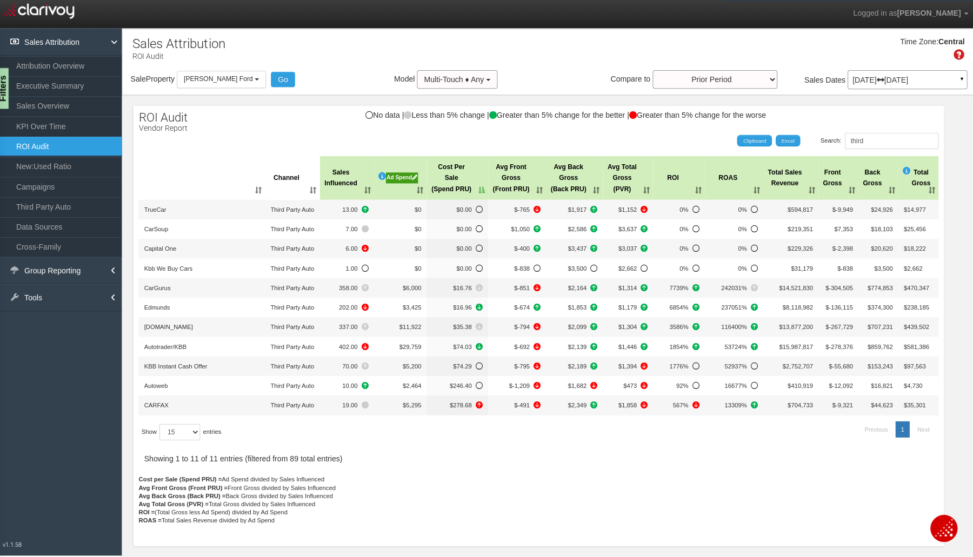
click at [475, 185] on th "Cost Per Sale (Spend PRU)" at bounding box center [457, 176] width 61 height 43
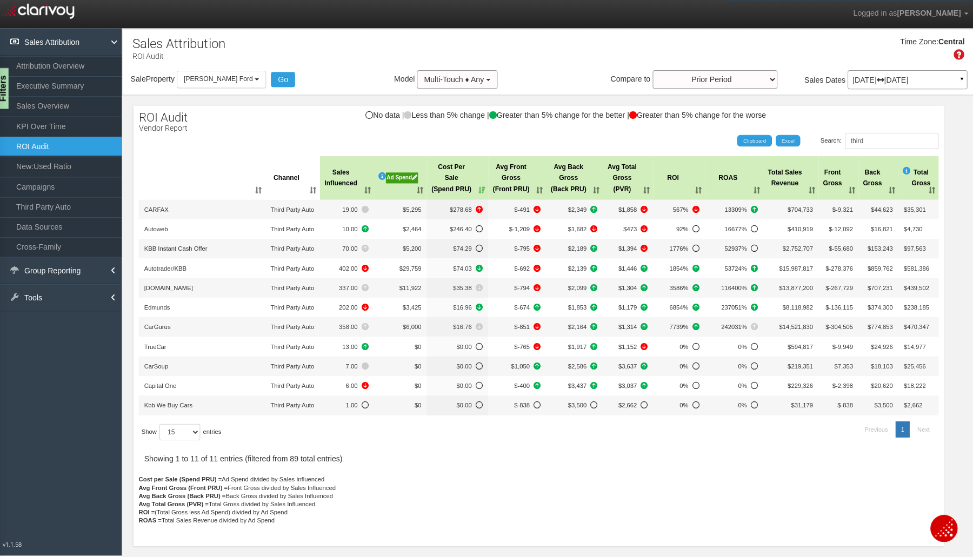
click at [4, 81] on div "Filters" at bounding box center [5, 88] width 14 height 41
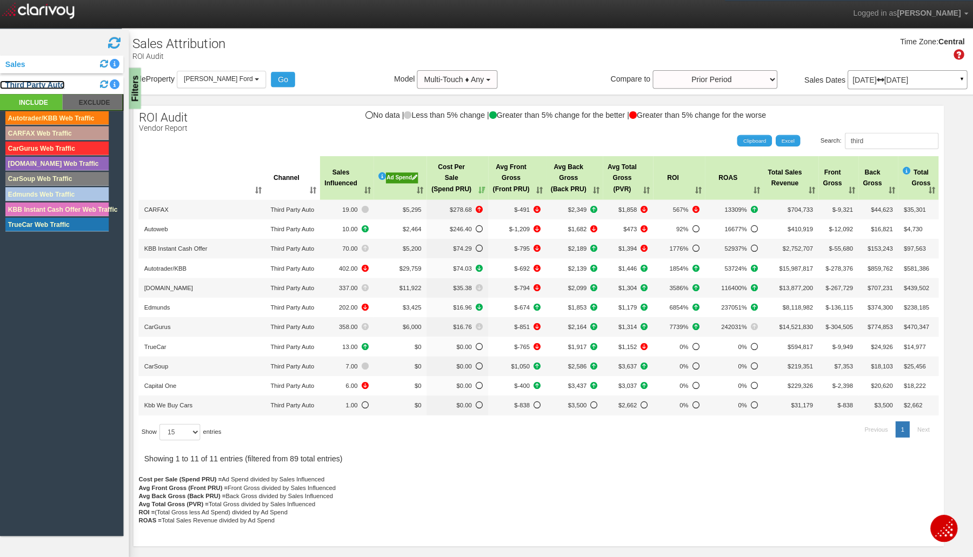
click at [47, 83] on link "Third Party Auto" at bounding box center [35, 84] width 64 height 9
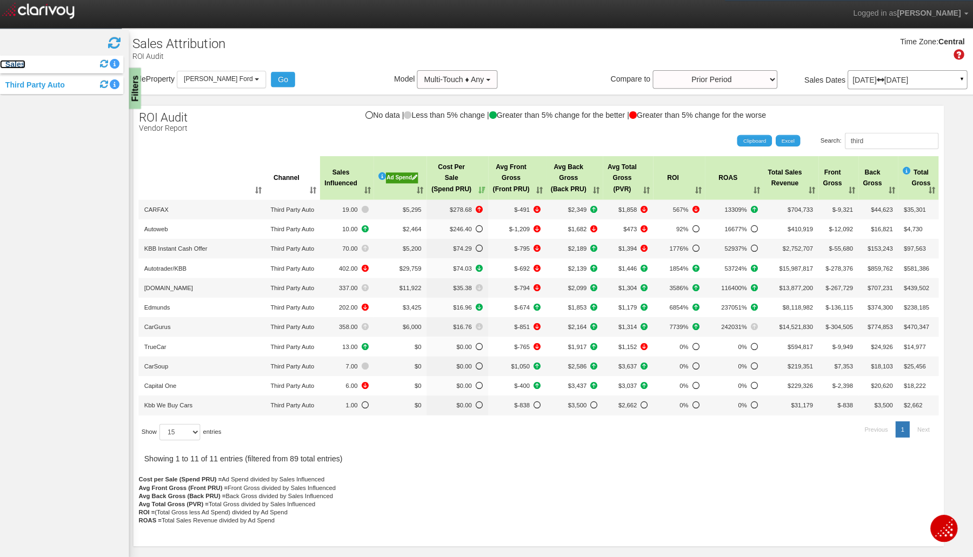
click at [21, 65] on link "Sales" at bounding box center [15, 63] width 25 height 9
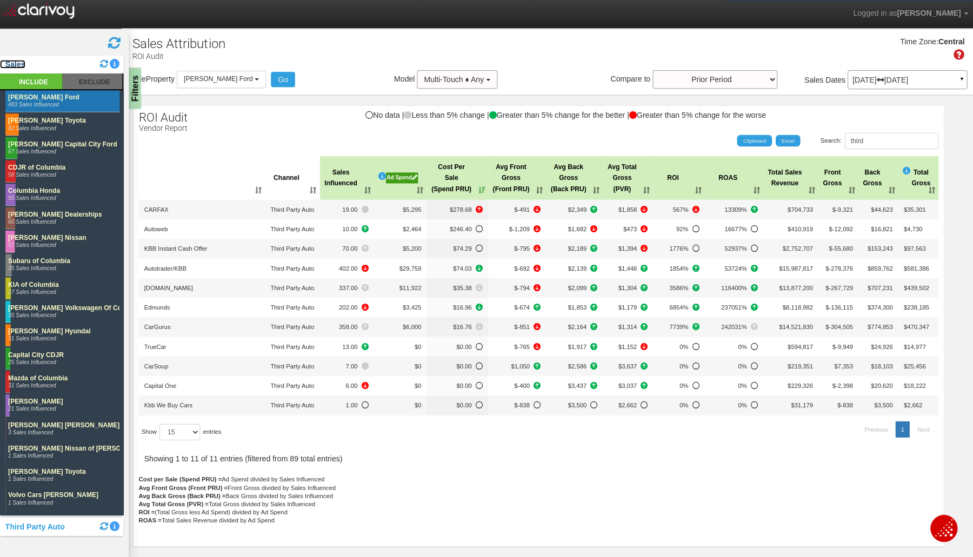
click at [21, 65] on link "Sales" at bounding box center [15, 63] width 25 height 9
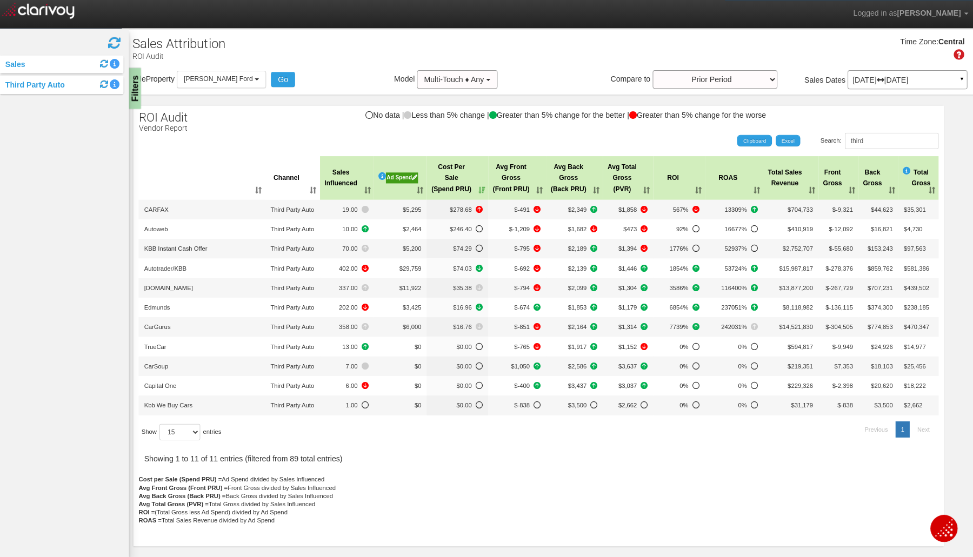
click at [170, 158] on th ": activate to sort column ascending" at bounding box center [203, 176] width 125 height 43
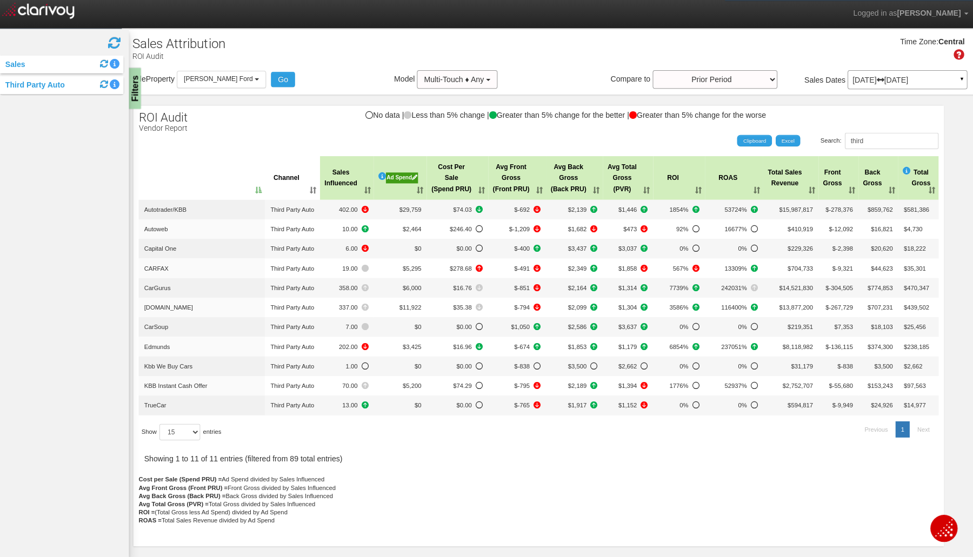
click at [138, 102] on div "Filters" at bounding box center [137, 88] width 14 height 41
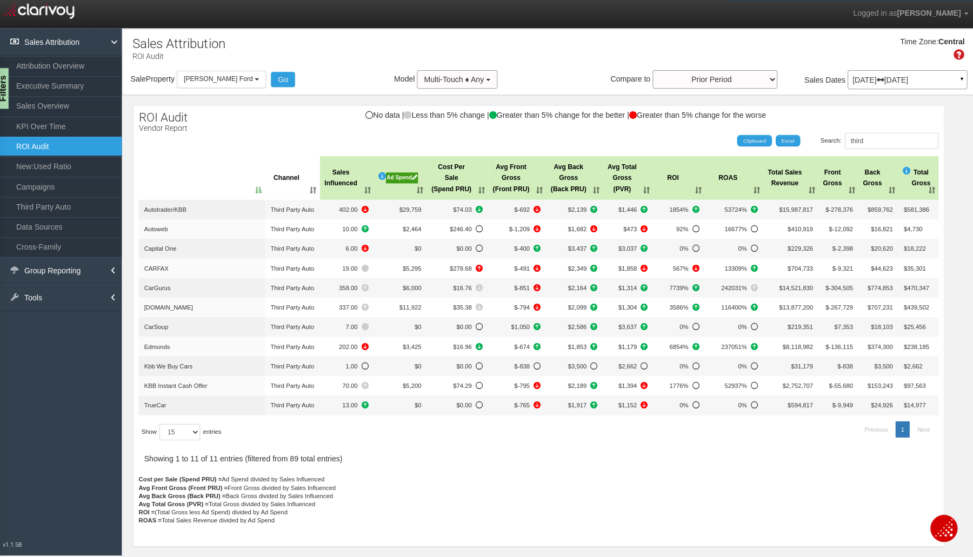
click at [52, 129] on link "KPI Over Time" at bounding box center [62, 125] width 124 height 19
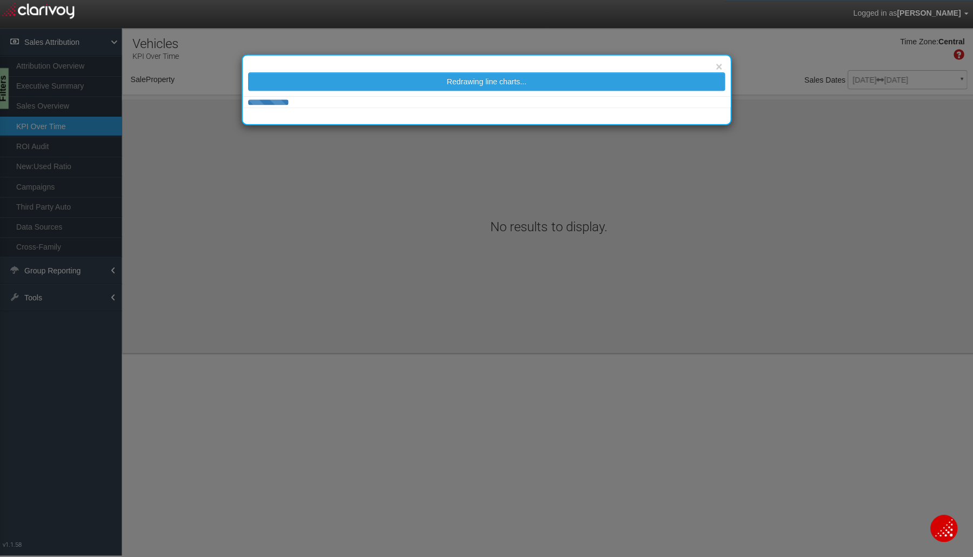
select select "object:1402"
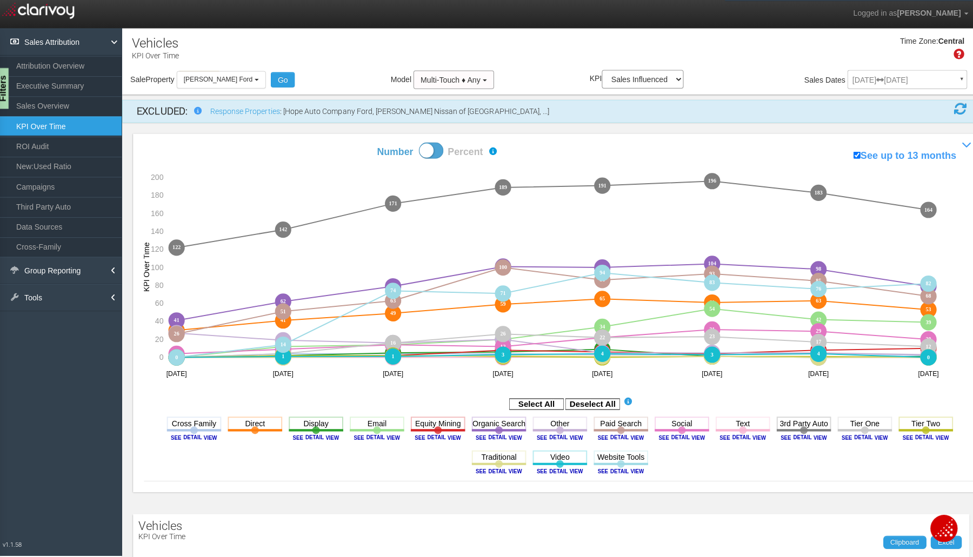
click at [604, 404] on rect at bounding box center [592, 401] width 54 height 11
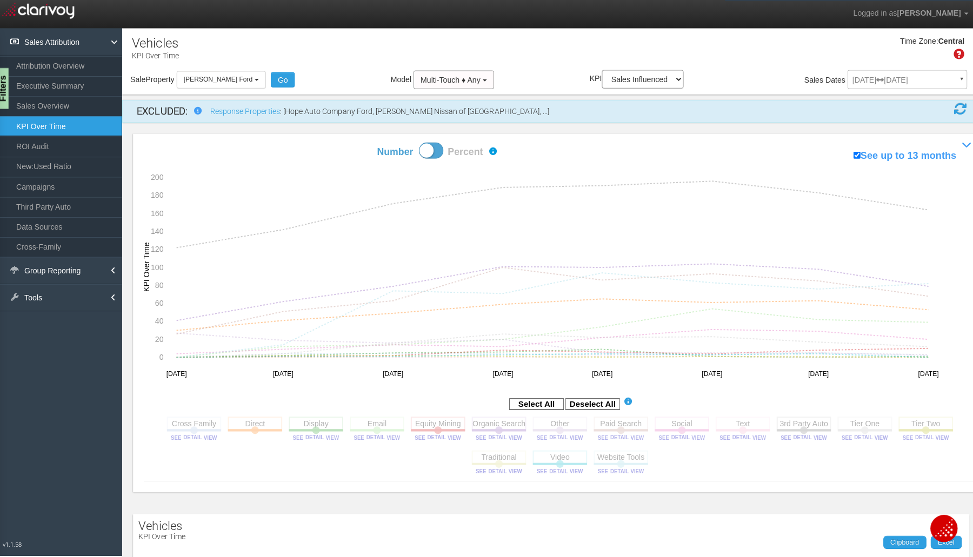
click at [784, 421] on rect at bounding box center [801, 421] width 54 height 14
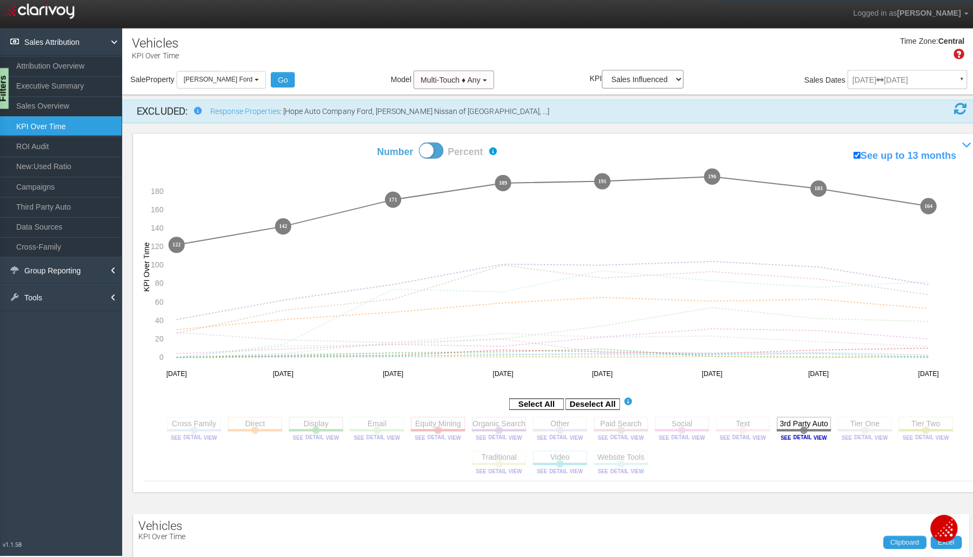
click at [3, 105] on div "Filters" at bounding box center [5, 88] width 14 height 41
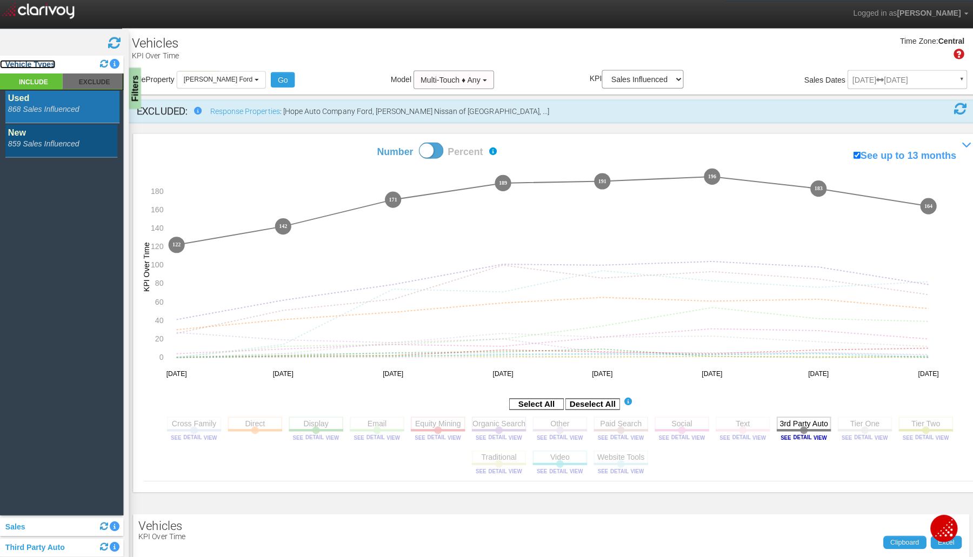
click at [19, 65] on link "Vehicle Types" at bounding box center [30, 63] width 55 height 9
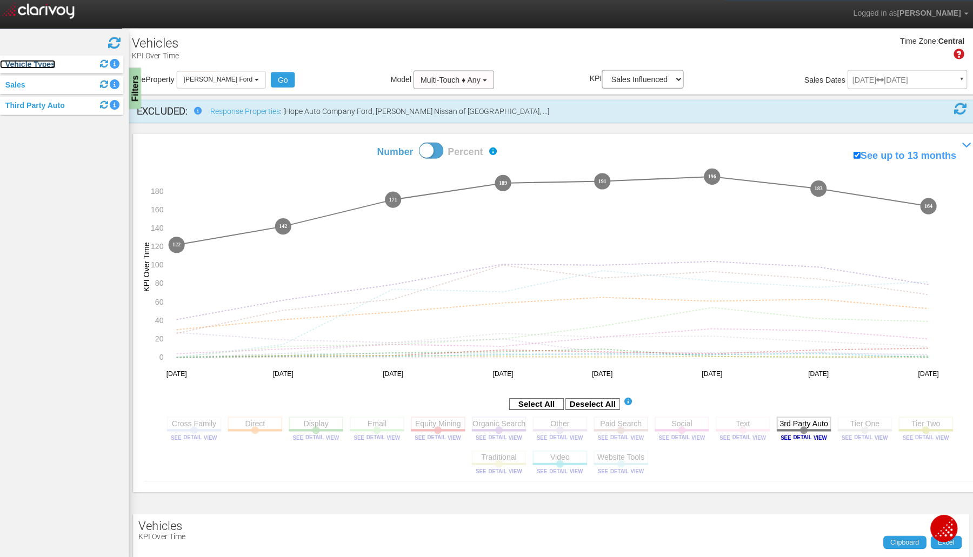
click at [19, 65] on link "Vehicle Types" at bounding box center [30, 63] width 55 height 9
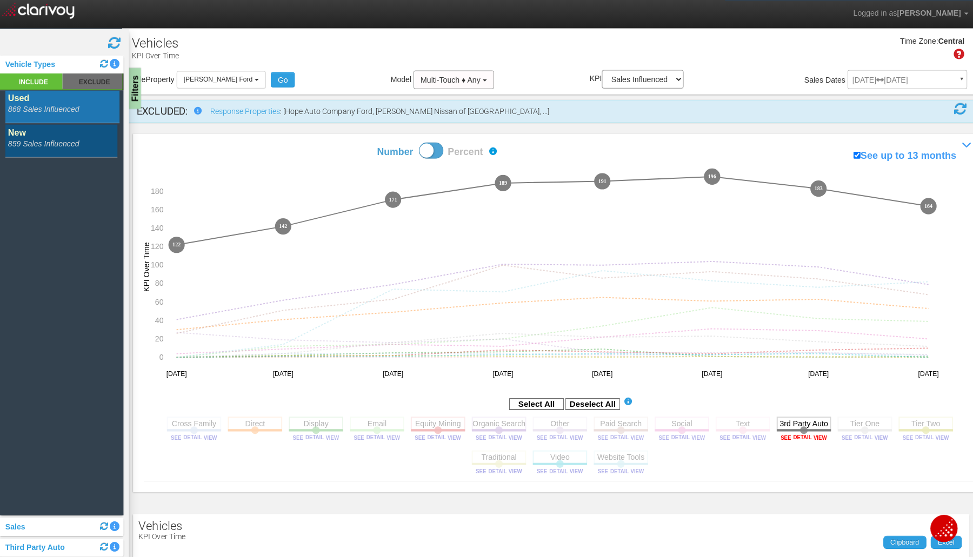
click at [809, 436] on image at bounding box center [801, 434] width 49 height 6
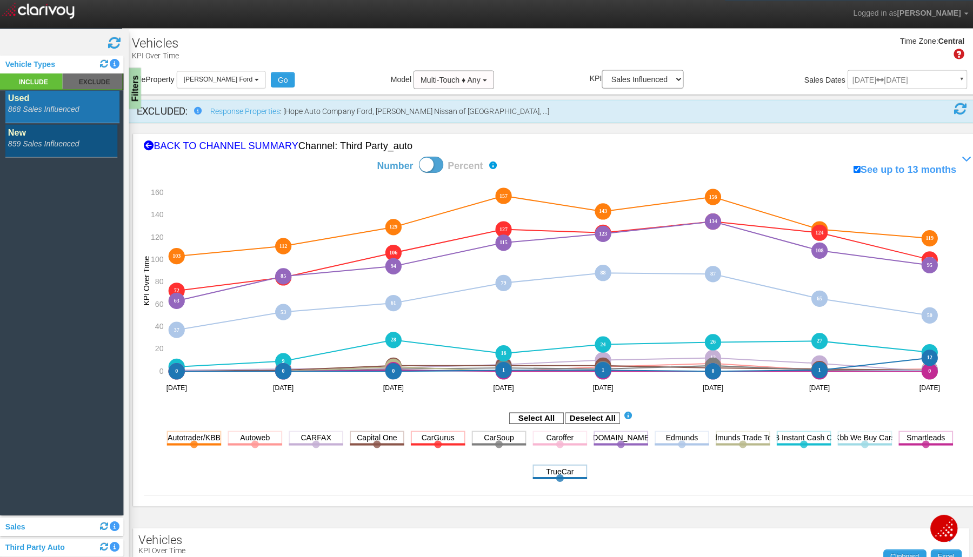
click at [584, 411] on rect at bounding box center [592, 415] width 54 height 11
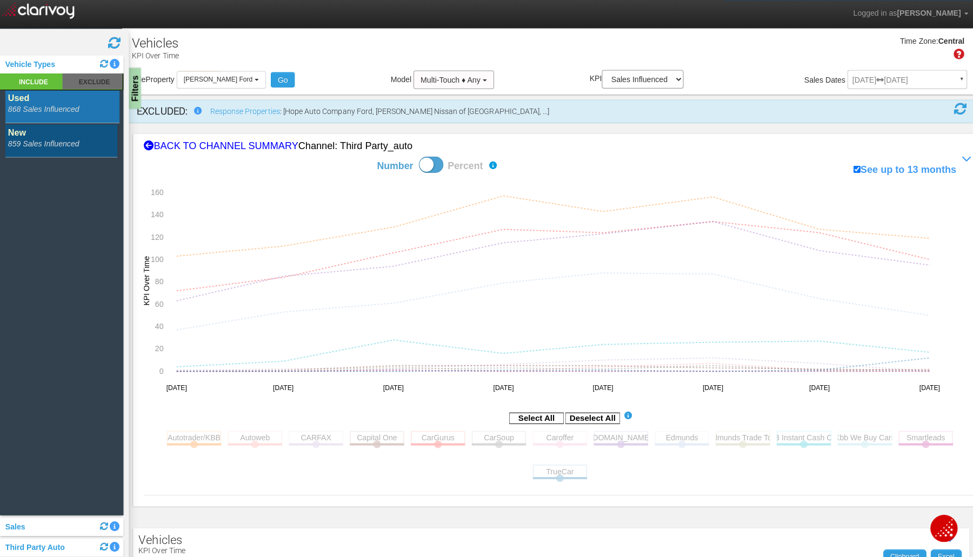
click at [180, 433] on rect at bounding box center [196, 435] width 54 height 14
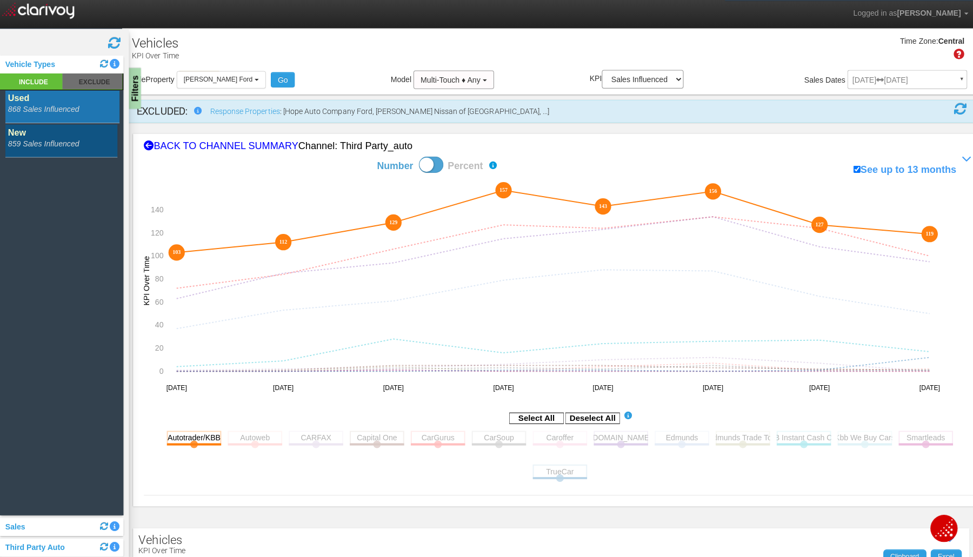
click at [429, 441] on rect at bounding box center [438, 435] width 54 height 14
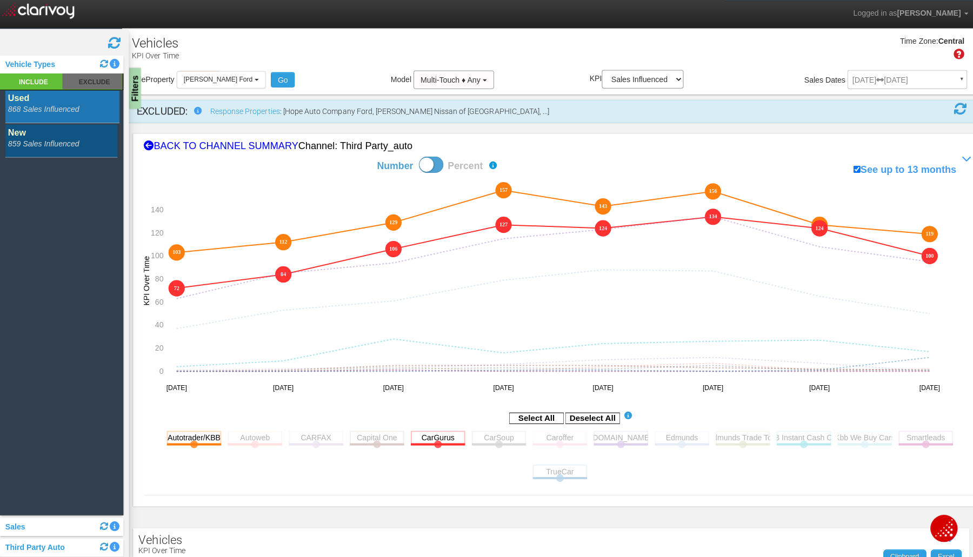
click at [599, 437] on rect at bounding box center [620, 435] width 54 height 14
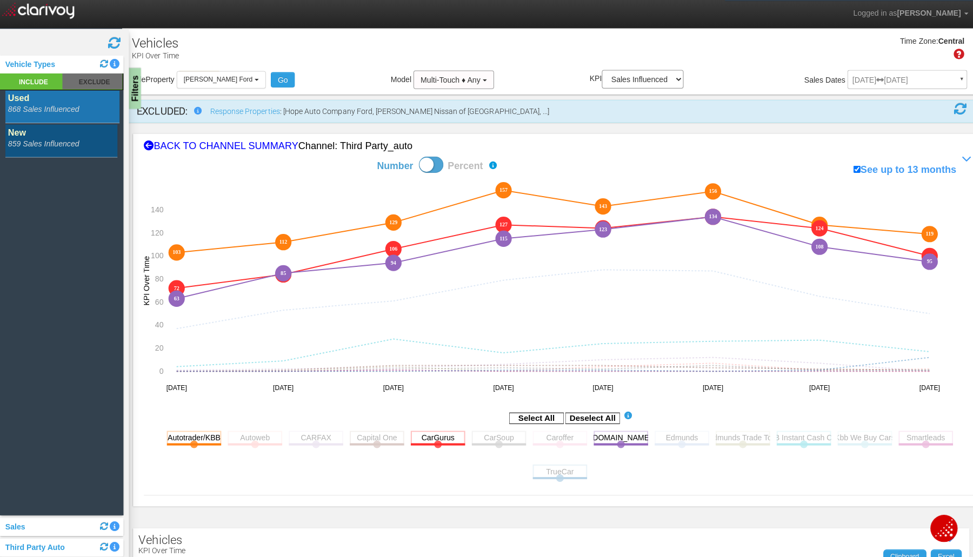
click at [684, 435] on rect at bounding box center [680, 435] width 54 height 14
click at [291, 436] on rect at bounding box center [317, 435] width 54 height 14
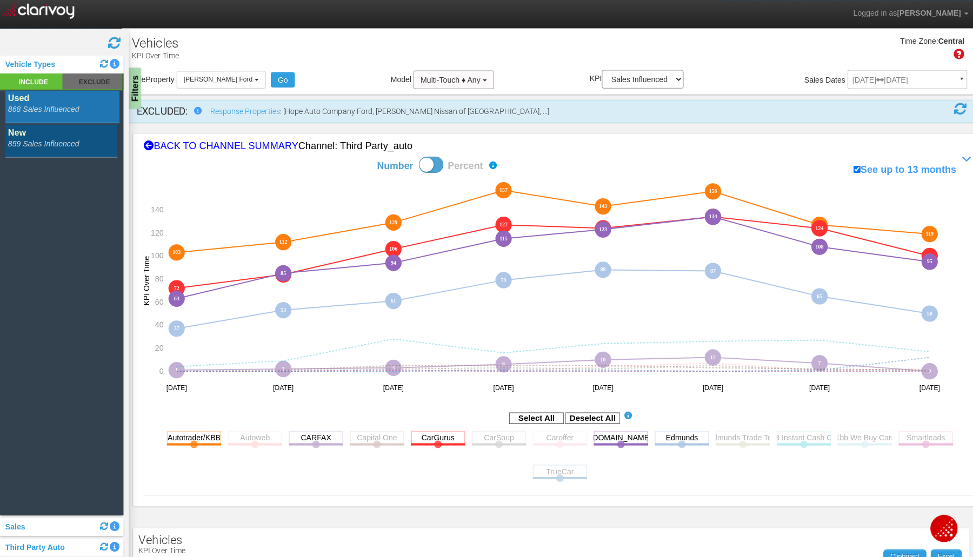
click at [596, 418] on rect at bounding box center [592, 415] width 54 height 11
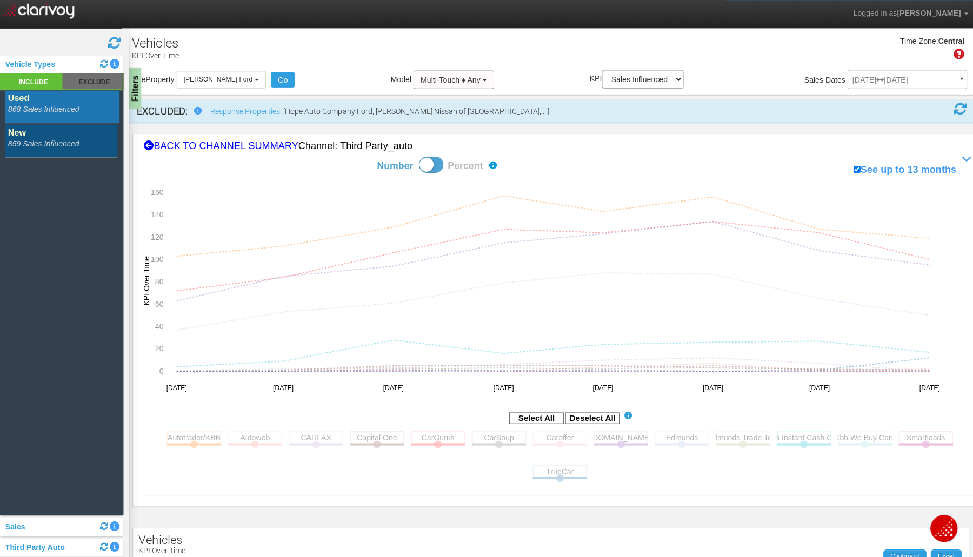
click at [613, 440] on rect at bounding box center [620, 435] width 54 height 14
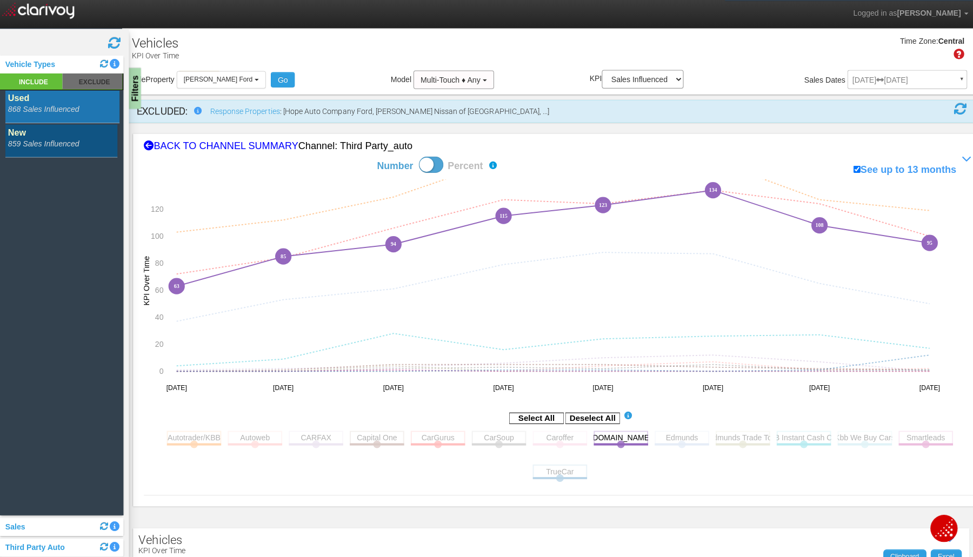
click at [72, 112] on rect at bounding box center [65, 106] width 113 height 33
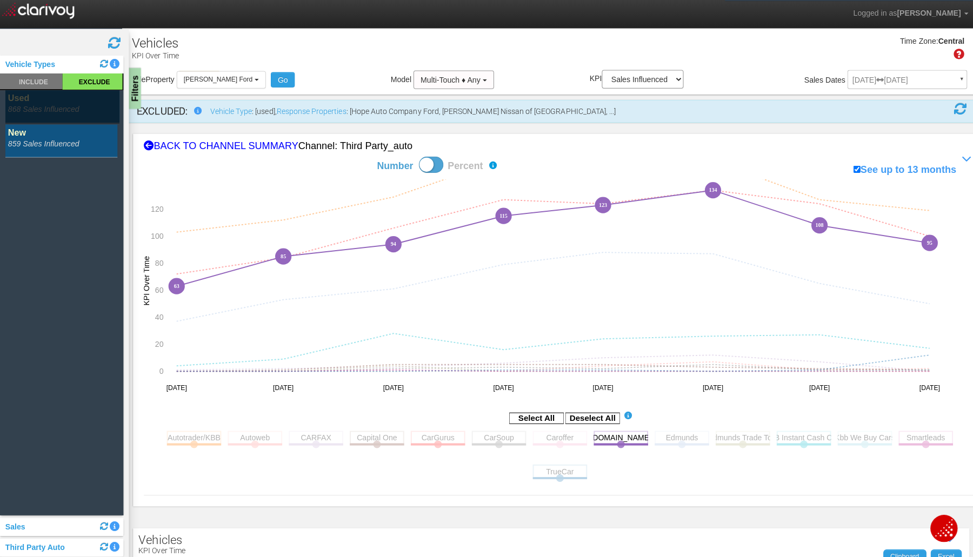
click at [54, 138] on rect at bounding box center [65, 140] width 113 height 33
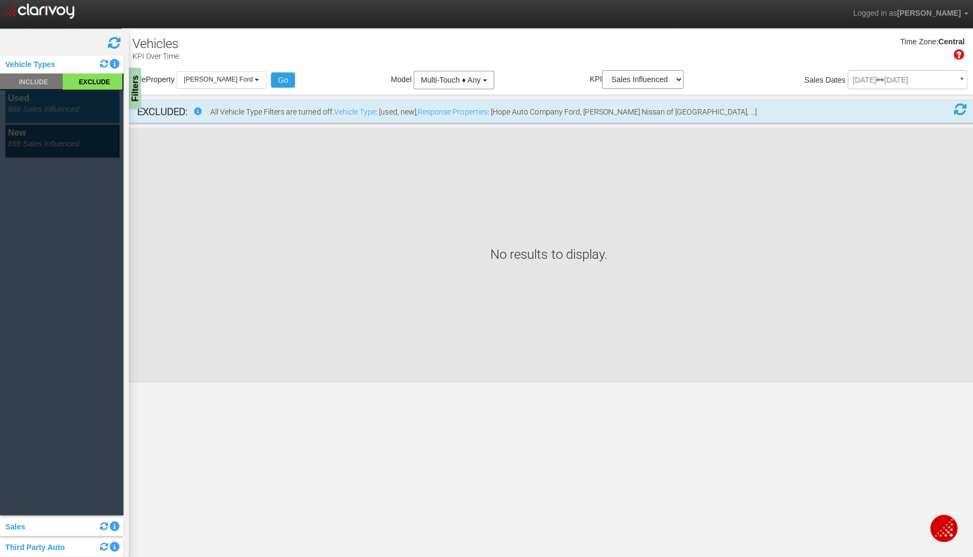
click at [54, 145] on rect at bounding box center [65, 140] width 113 height 33
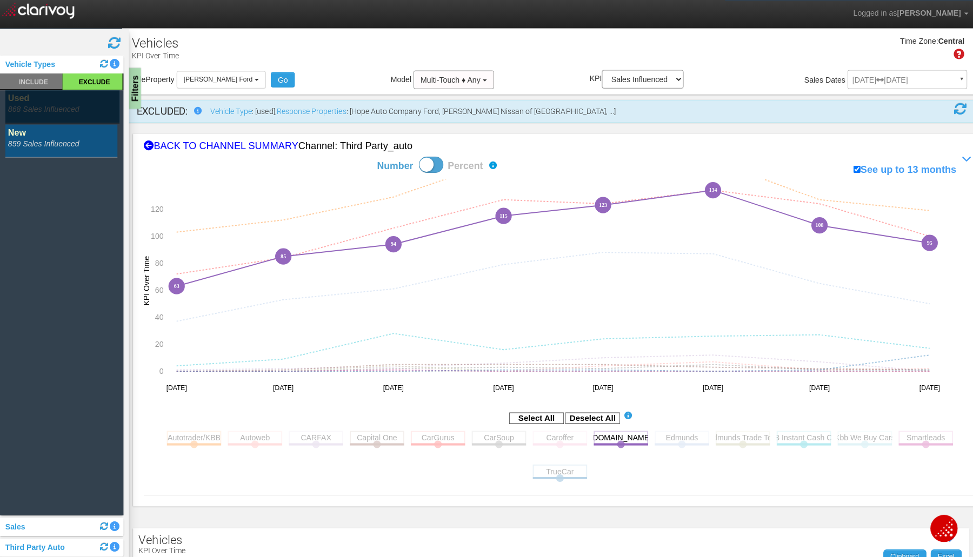
click at [54, 145] on rect at bounding box center [65, 140] width 113 height 33
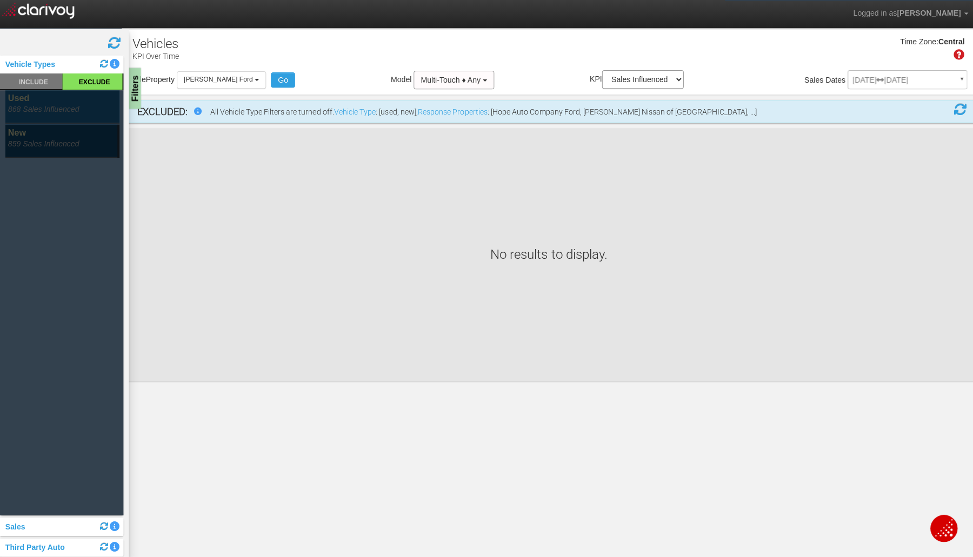
click at [52, 109] on rect at bounding box center [65, 106] width 113 height 33
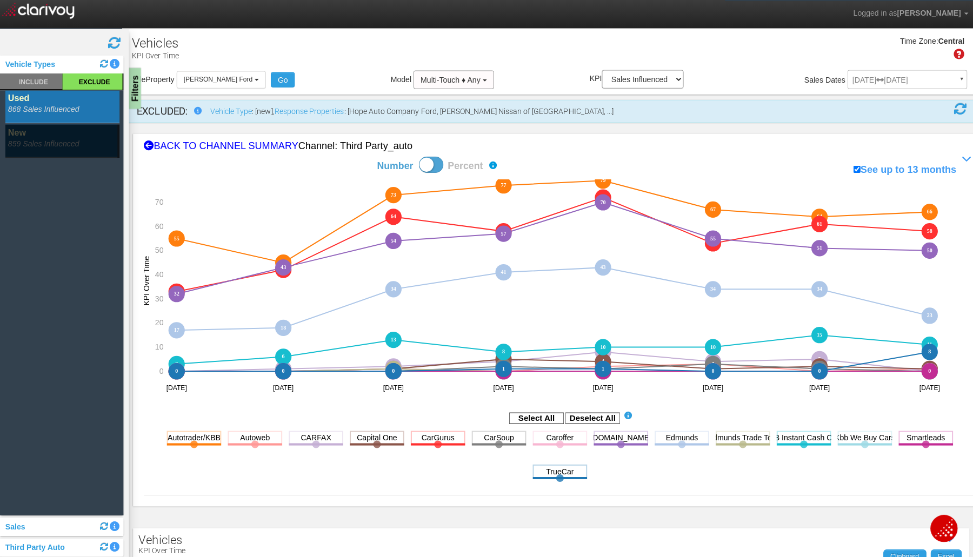
click at [599, 410] on rect at bounding box center [592, 415] width 54 height 11
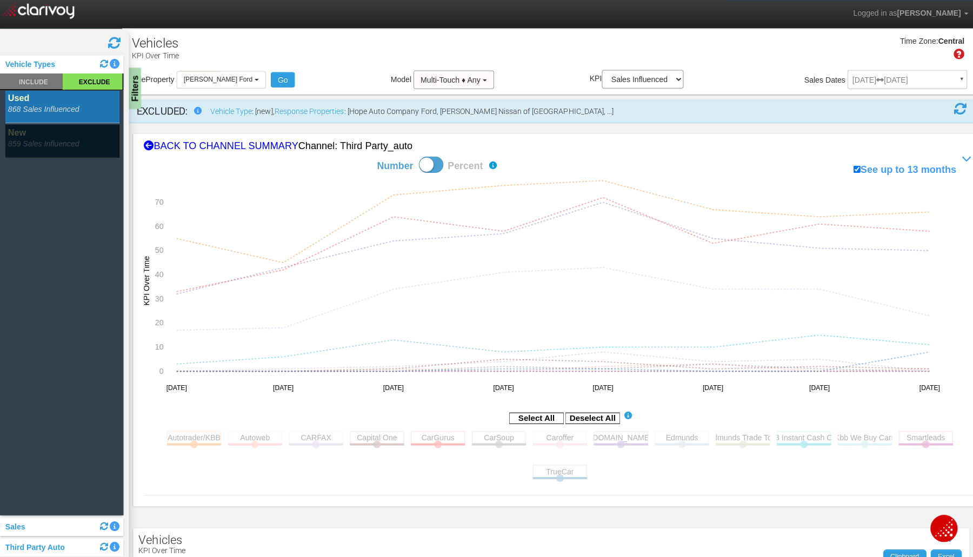
click at [623, 437] on rect at bounding box center [620, 435] width 54 height 14
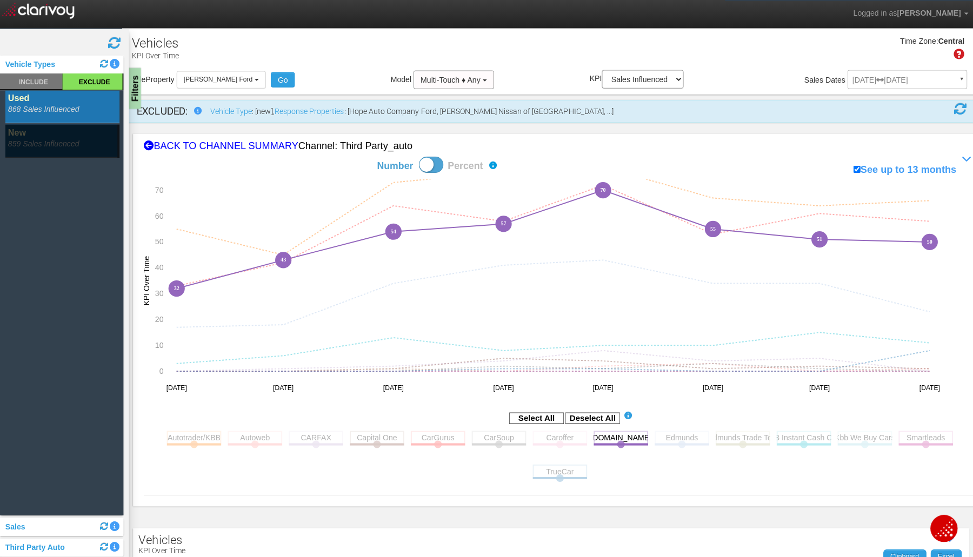
click at [36, 135] on rect at bounding box center [65, 140] width 113 height 33
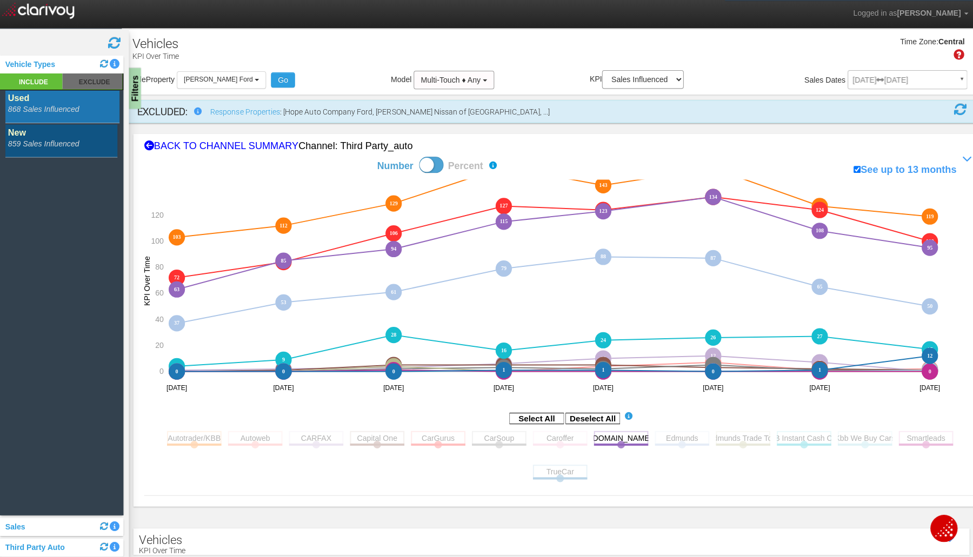
click at [38, 110] on rect at bounding box center [65, 106] width 113 height 33
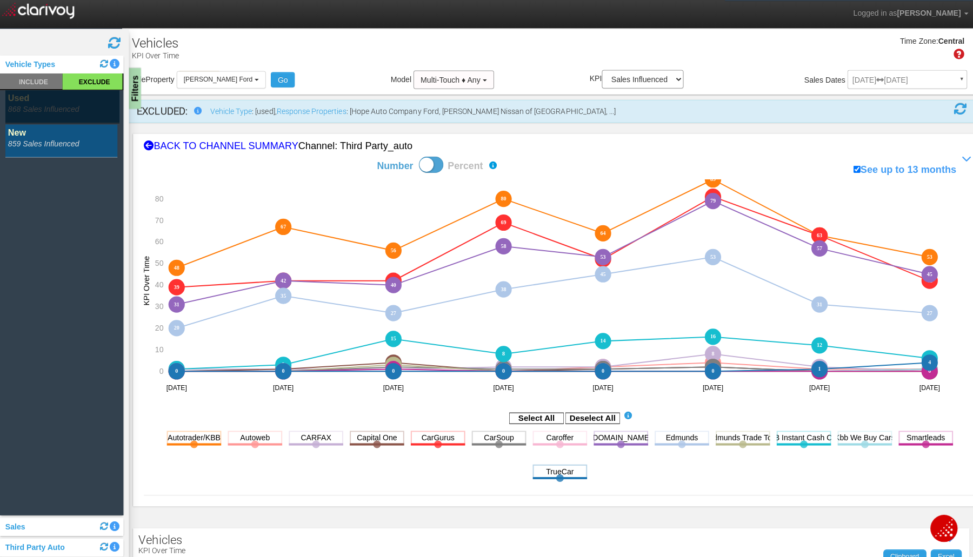
click at [132, 83] on div "Filters" at bounding box center [137, 88] width 14 height 41
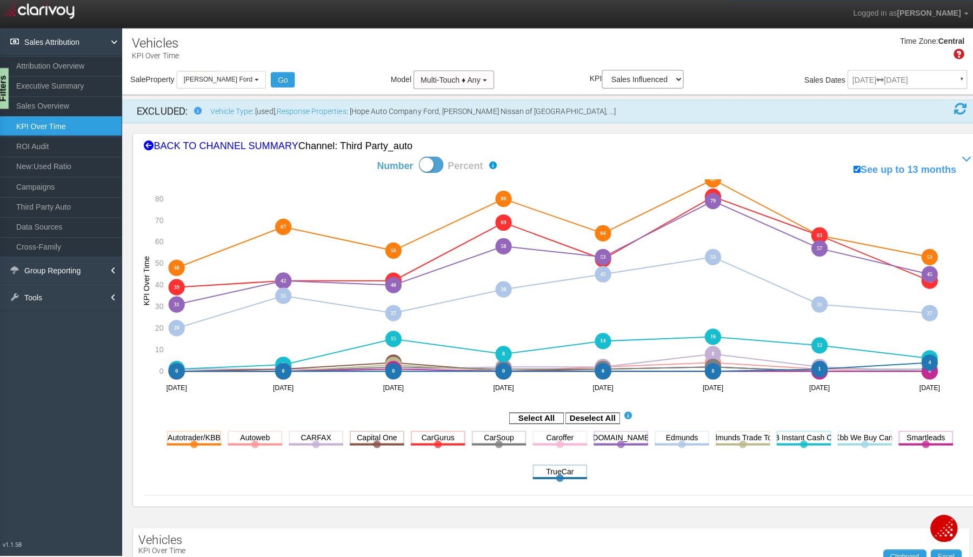
click at [30, 148] on link "ROI Audit" at bounding box center [62, 145] width 124 height 19
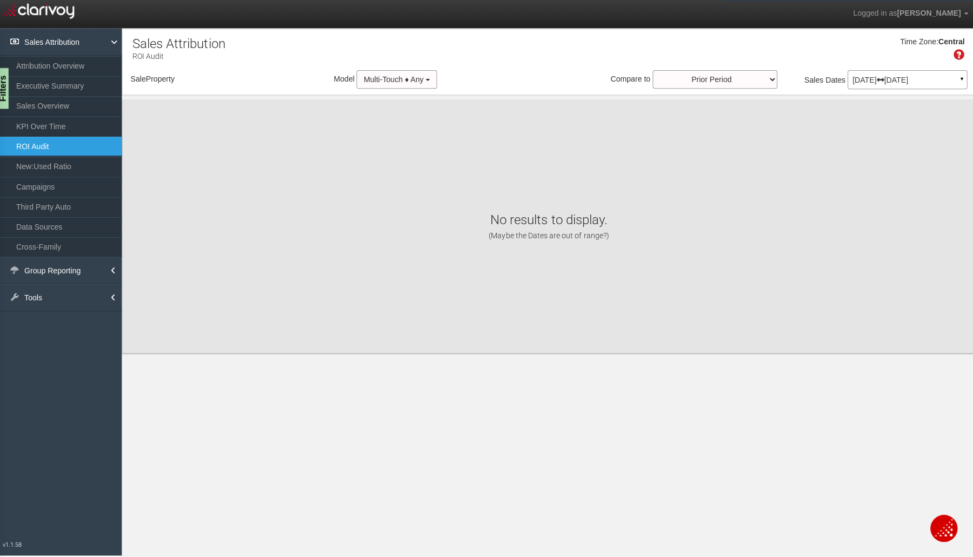
select select "object:1807"
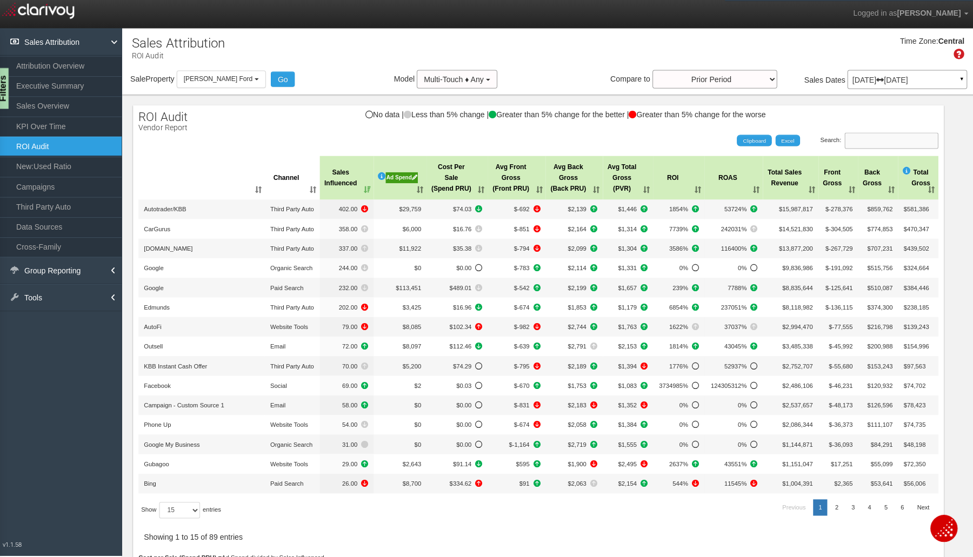
click at [851, 135] on input "Search:" at bounding box center [888, 140] width 93 height 16
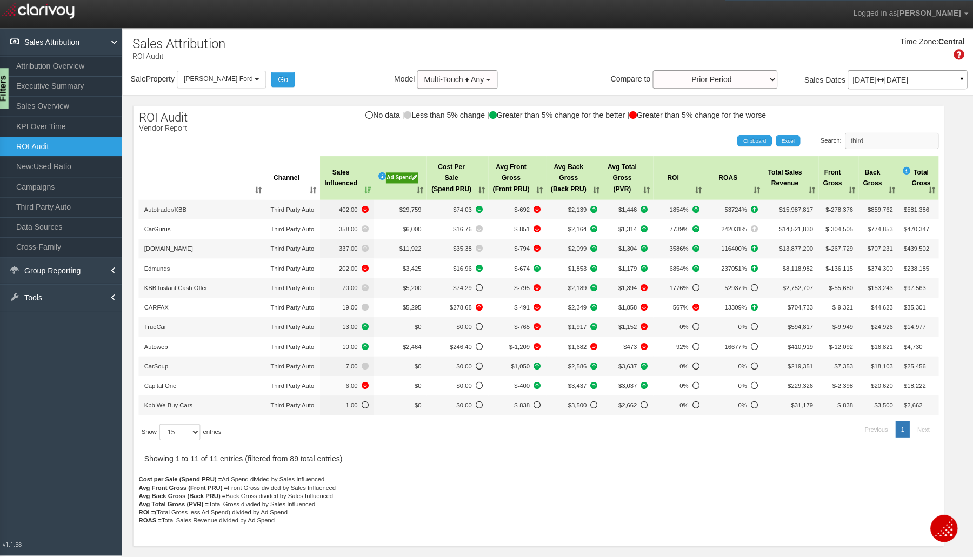
type input "third"
click at [246, 74] on button "[PERSON_NAME] Ford" at bounding box center [223, 78] width 89 height 17
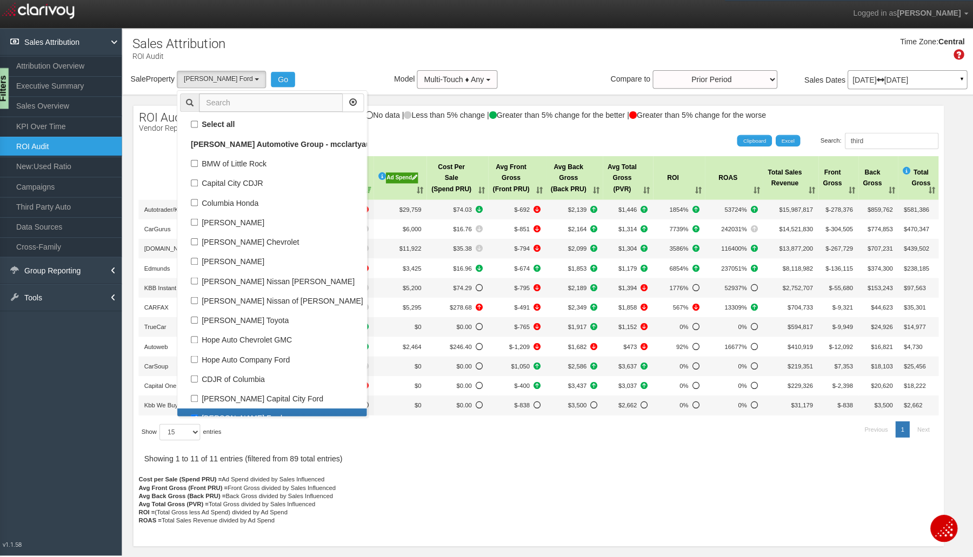
scroll to position [19, 0]
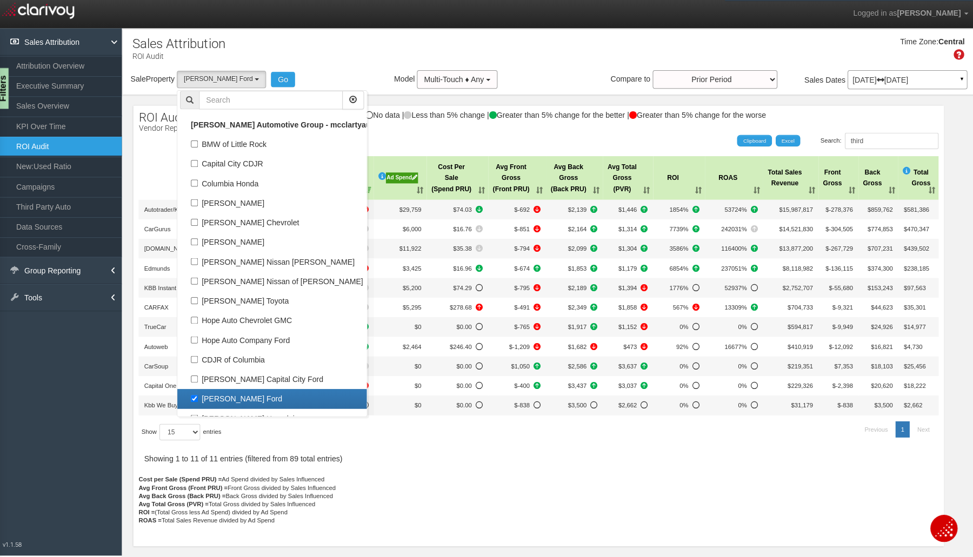
click at [213, 398] on label "[PERSON_NAME] Ford" at bounding box center [273, 396] width 183 height 14
click at [200, 398] on input "[PERSON_NAME] Ford" at bounding box center [196, 395] width 7 height 7
checkbox input "false"
select select
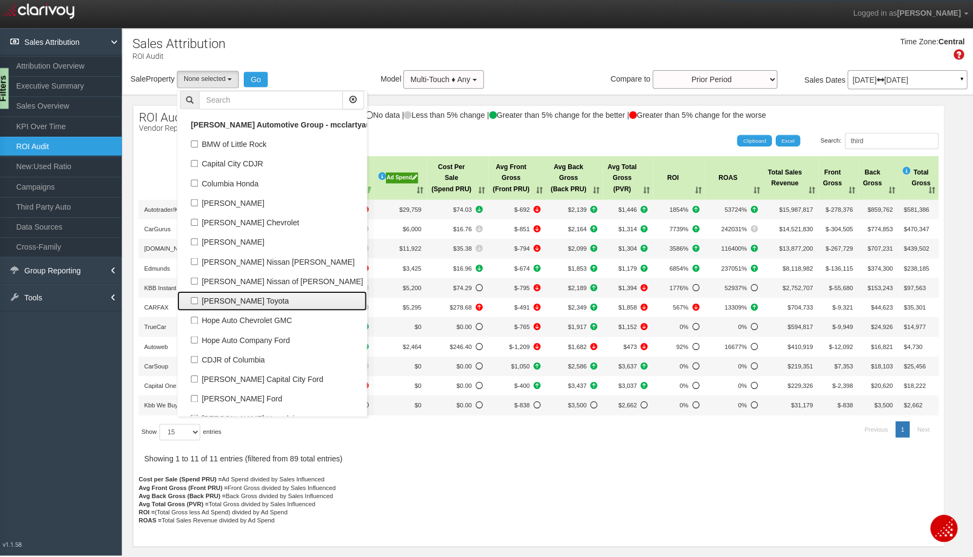
click at [191, 295] on label "[PERSON_NAME] Toyota" at bounding box center [273, 299] width 183 height 14
click at [193, 295] on input "[PERSON_NAME] Toyota" at bounding box center [196, 298] width 7 height 7
checkbox input "true"
select select "object:1802"
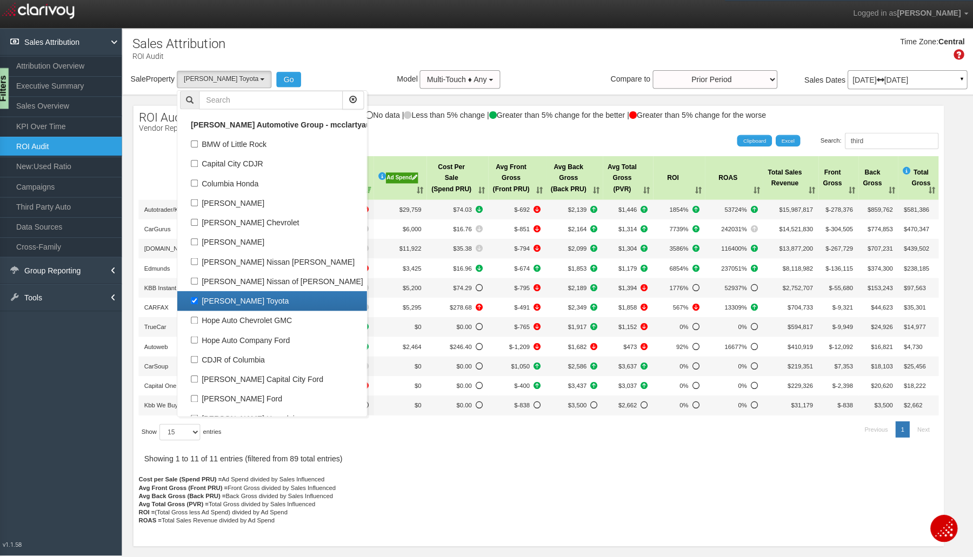
click at [266, 86] on div "Sale Property Loading BMW of Little Rock Capital City CDJR Columbia Honda Fulto…" at bounding box center [217, 78] width 169 height 17
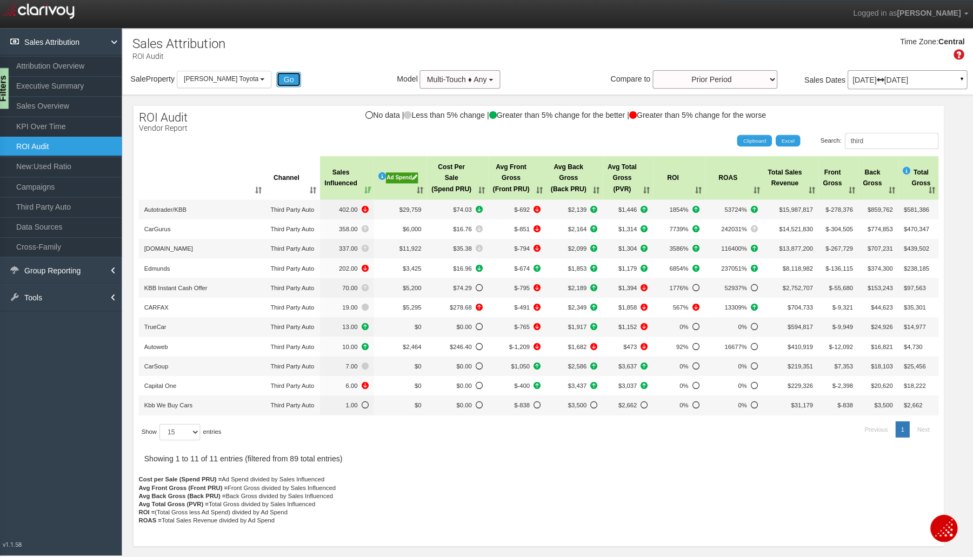
click at [278, 83] on button "Go" at bounding box center [290, 78] width 24 height 15
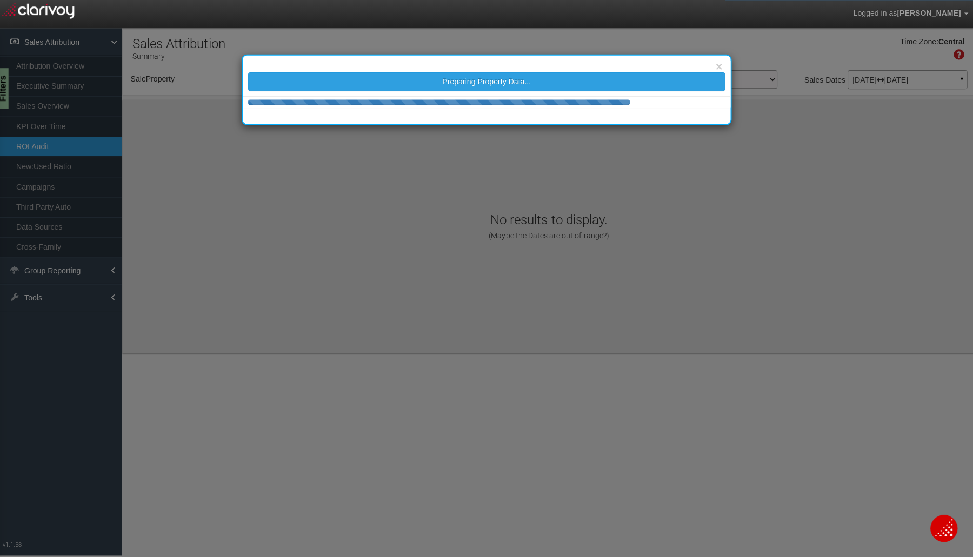
select select "object:1870"
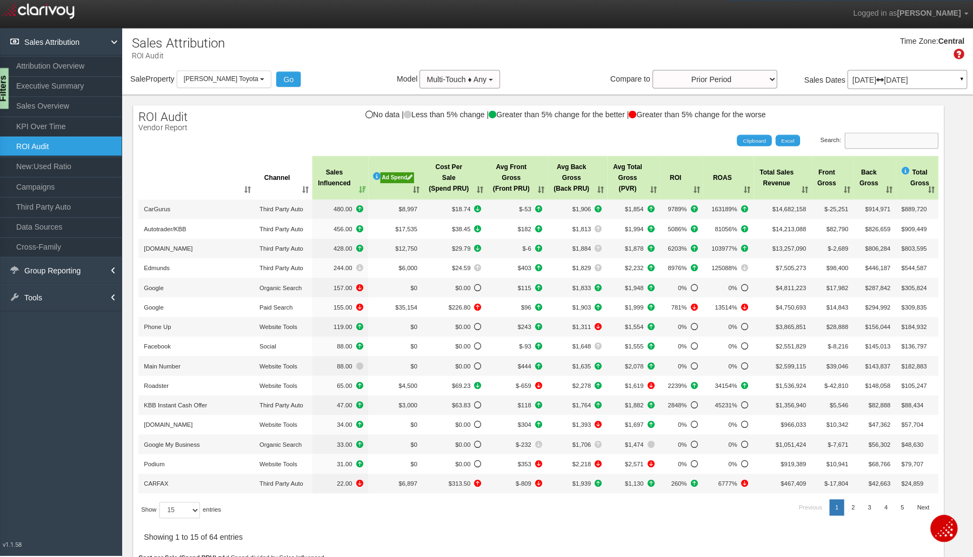
click at [870, 139] on input "Search:" at bounding box center [888, 140] width 93 height 16
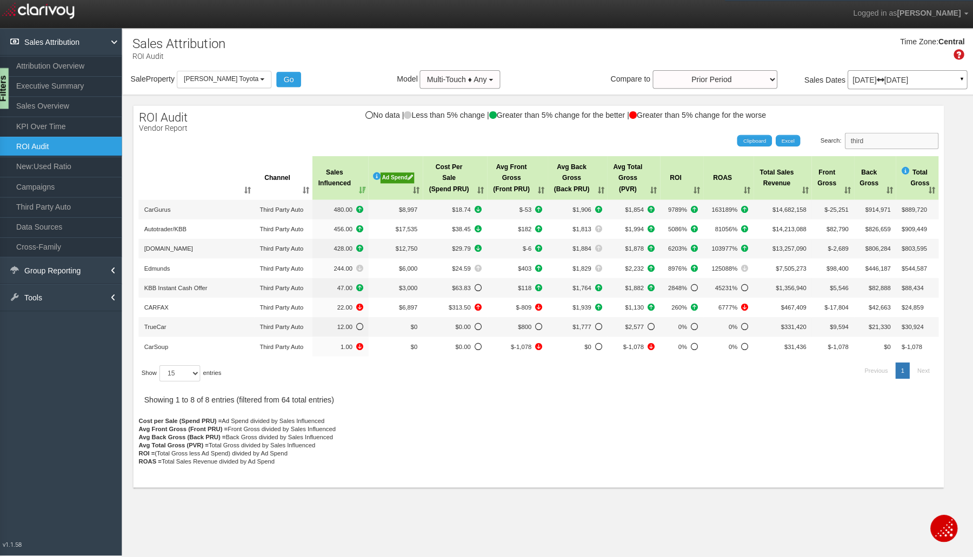
type input "third"
click at [4, 92] on div "Filters" at bounding box center [5, 88] width 14 height 41
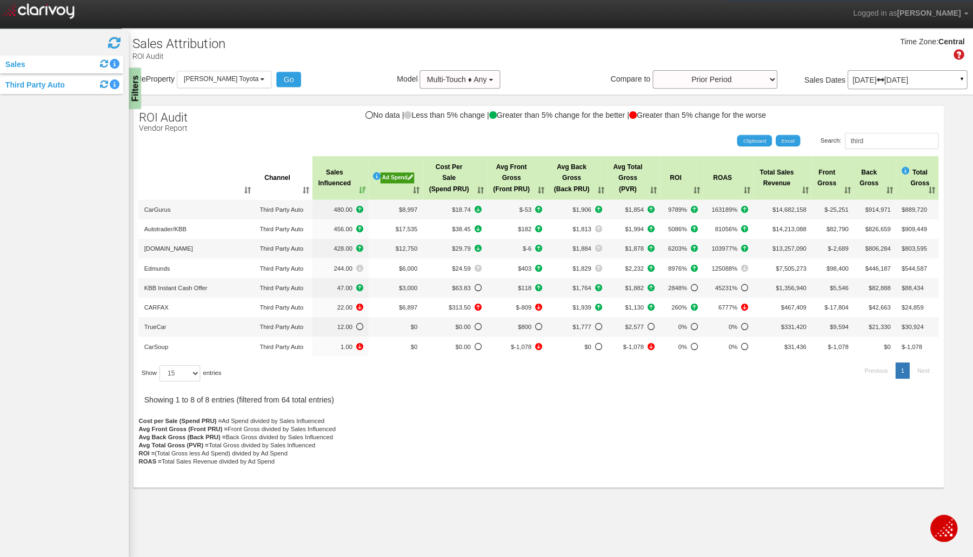
click at [202, 128] on div "No data | Less than 5% change | Greater than 5% change for the better | Greater…" at bounding box center [538, 119] width 805 height 18
click at [142, 95] on div "Filters" at bounding box center [137, 88] width 14 height 41
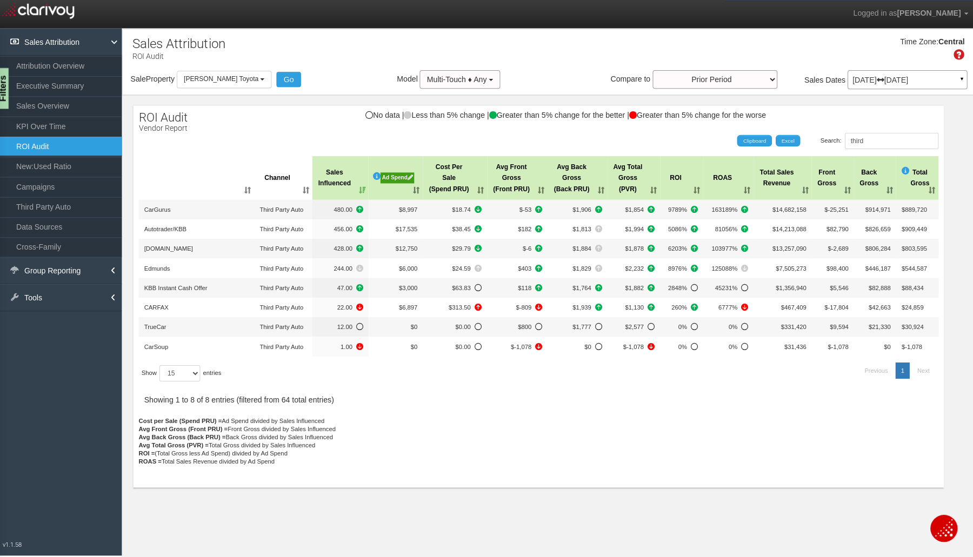
click at [52, 122] on link "KPI Over Time" at bounding box center [62, 125] width 124 height 19
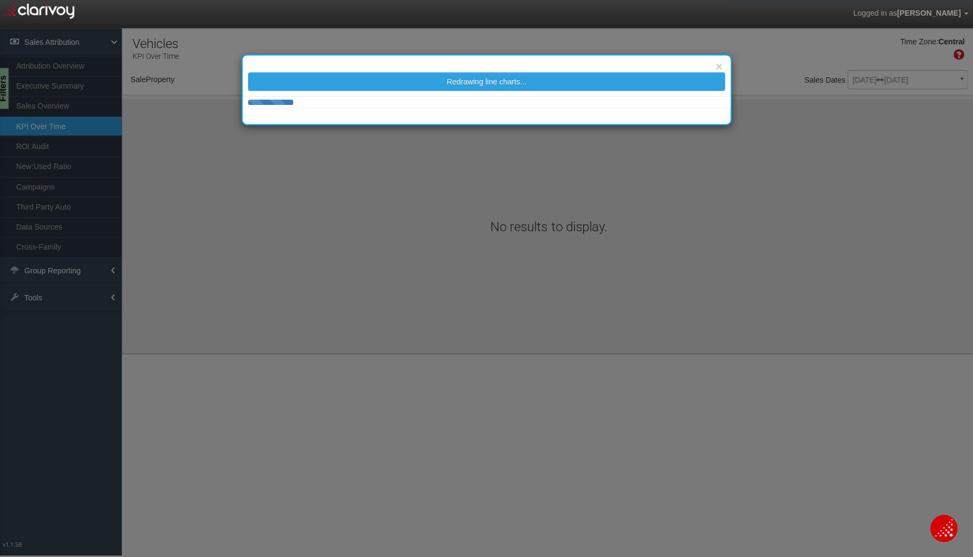
select select "object:1955"
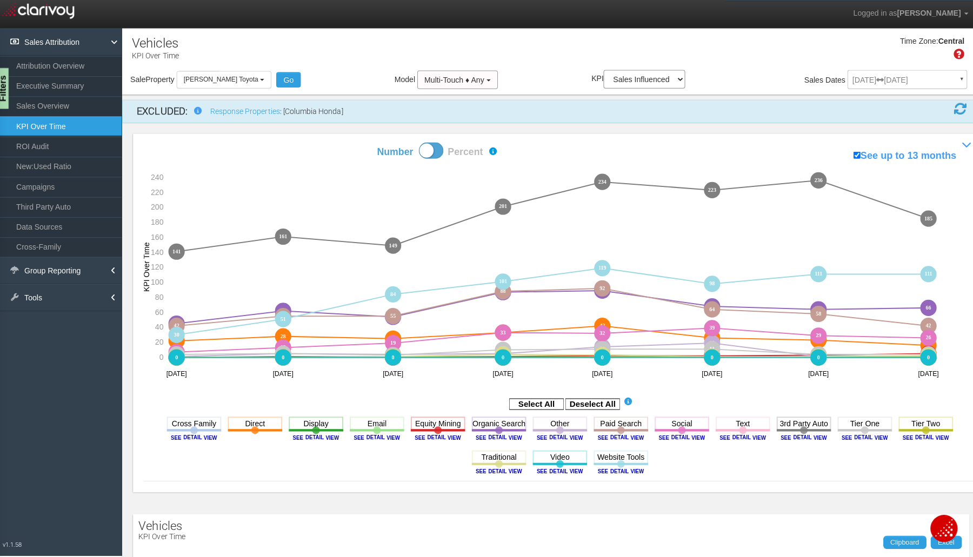
click at [799, 418] on rect at bounding box center [801, 421] width 54 height 14
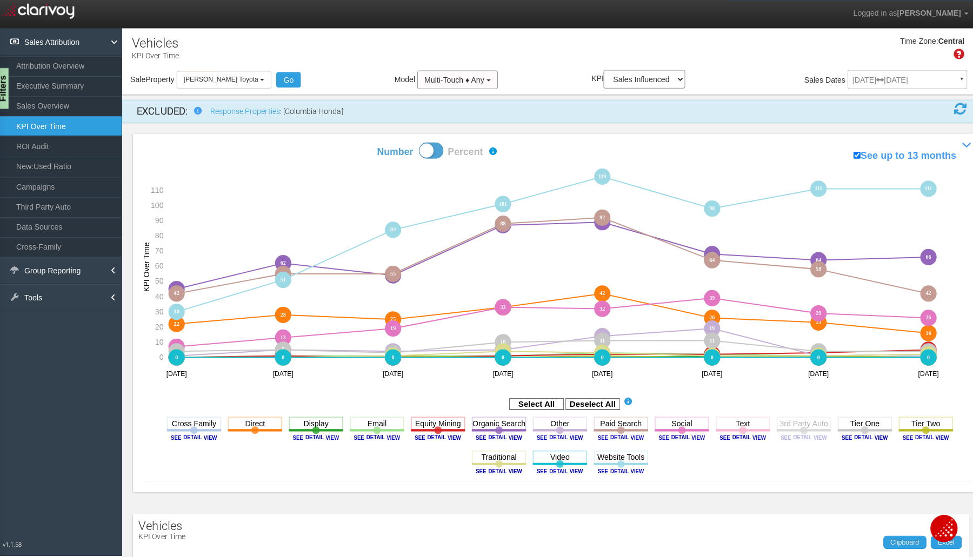
click at [574, 397] on rect at bounding box center [592, 401] width 54 height 11
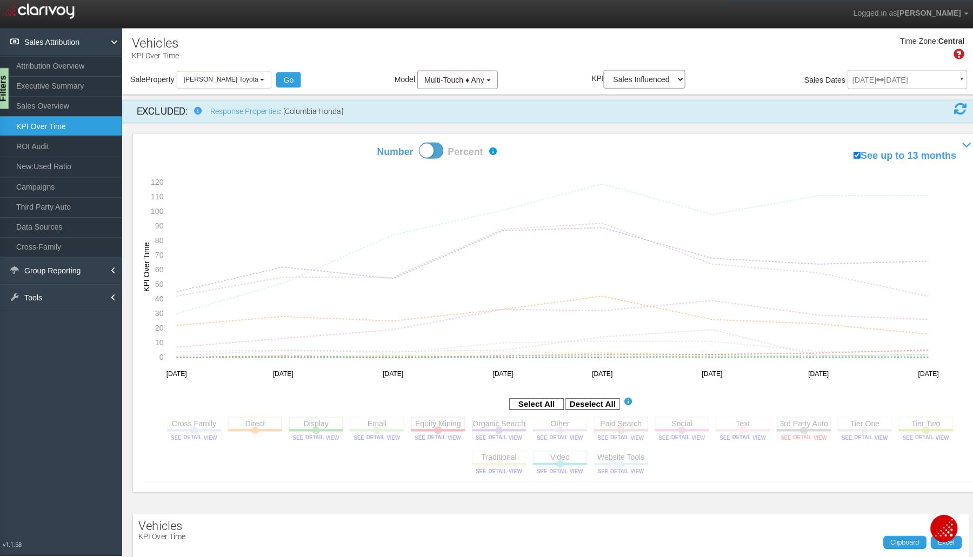
click at [806, 433] on image at bounding box center [801, 434] width 49 height 6
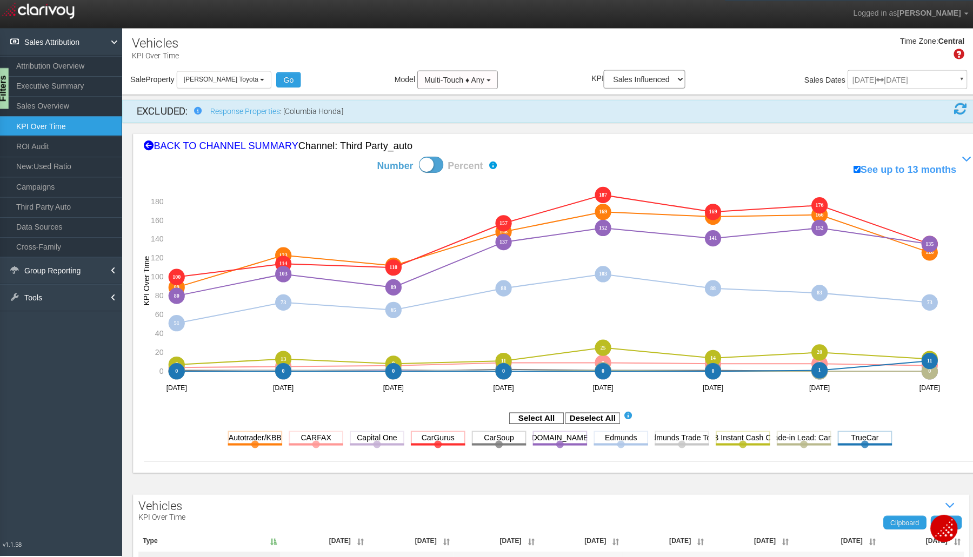
click at [607, 412] on rect at bounding box center [592, 415] width 54 height 11
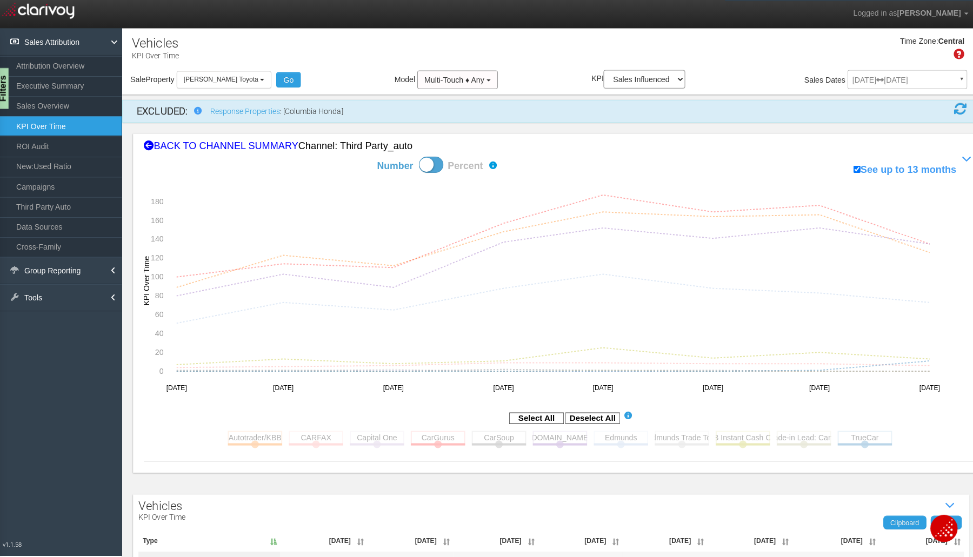
click at [551, 431] on rect at bounding box center [559, 435] width 54 height 14
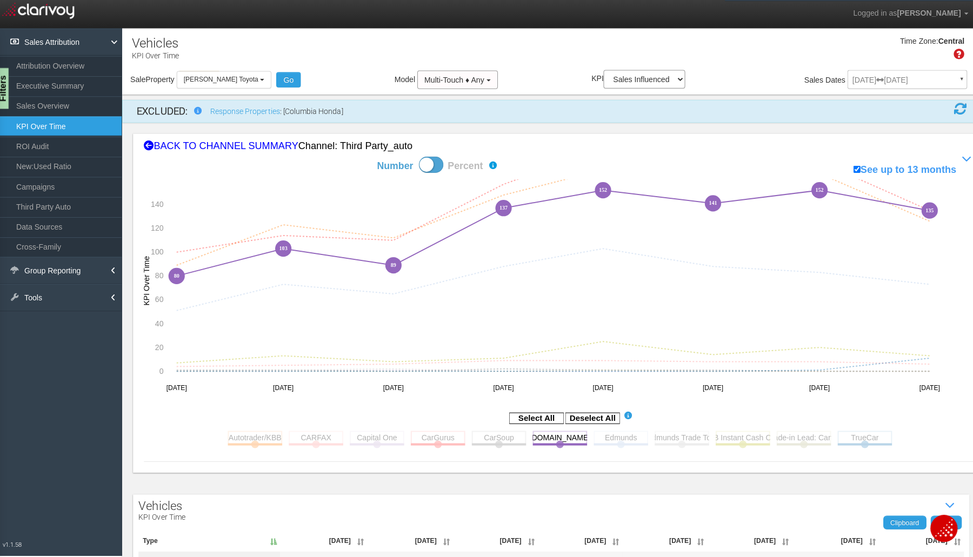
click at [3, 85] on div "Filters" at bounding box center [5, 88] width 14 height 41
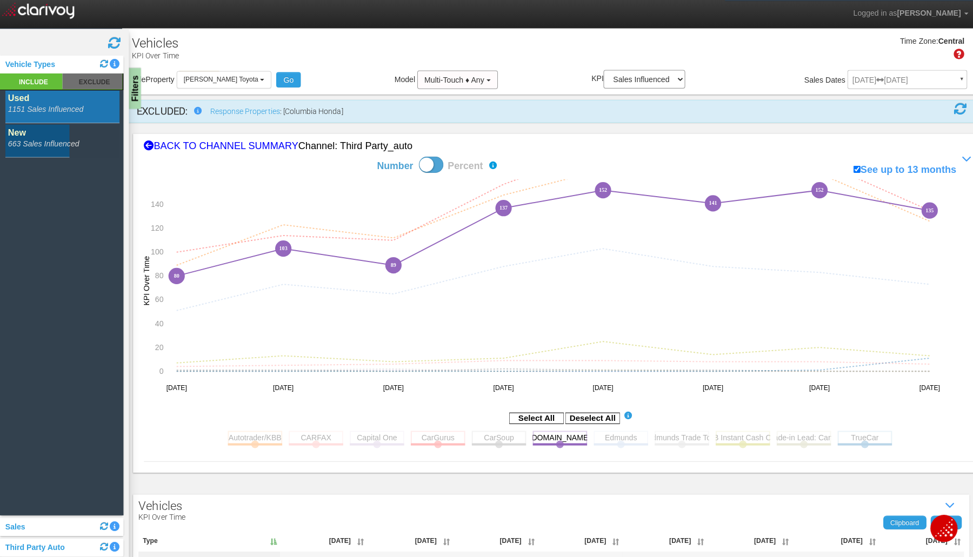
click at [13, 138] on rect at bounding box center [65, 140] width 113 height 33
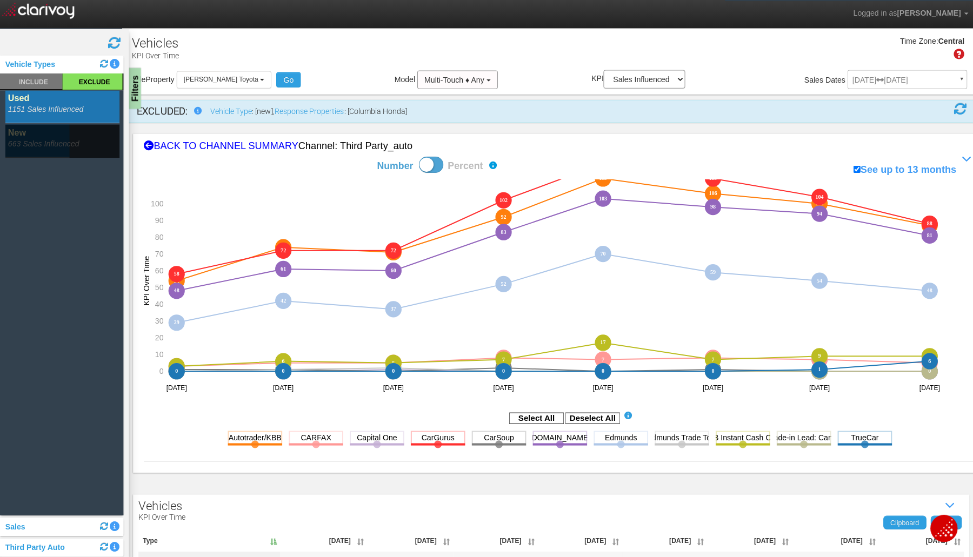
click at [247, 77] on button "[PERSON_NAME] Toyota" at bounding box center [226, 79] width 95 height 17
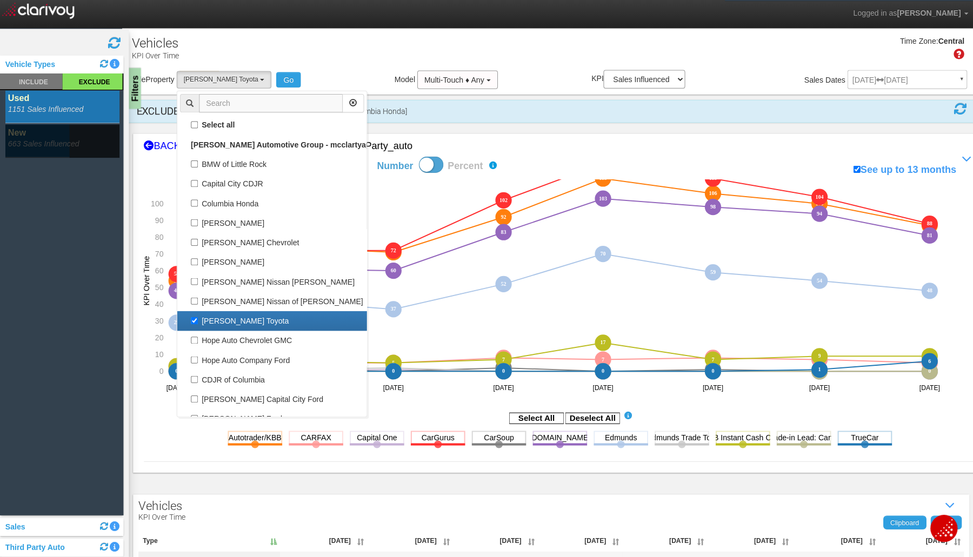
scroll to position [19, 0]
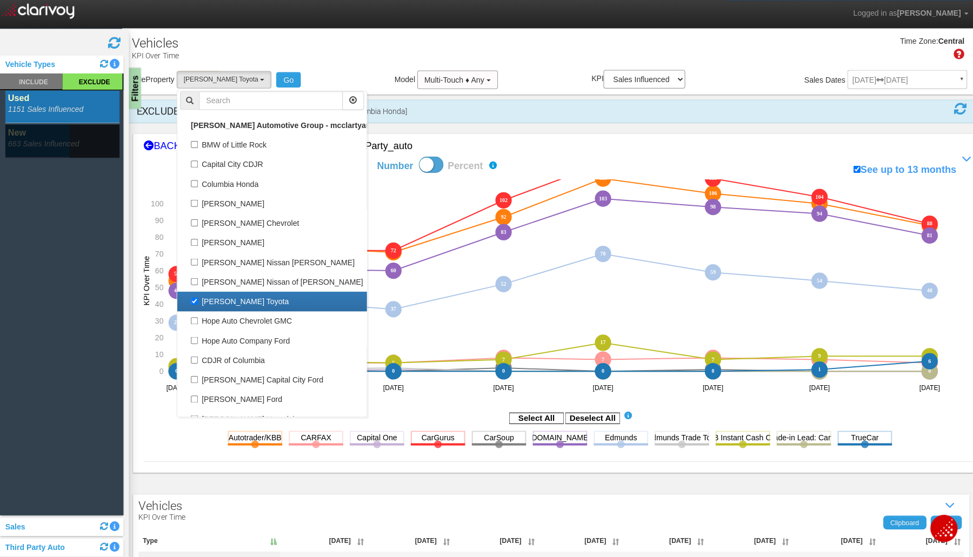
click at [195, 297] on label "[PERSON_NAME] Toyota" at bounding box center [273, 299] width 183 height 14
click at [195, 297] on input "[PERSON_NAME] Toyota" at bounding box center [196, 299] width 7 height 7
checkbox input "false"
select select
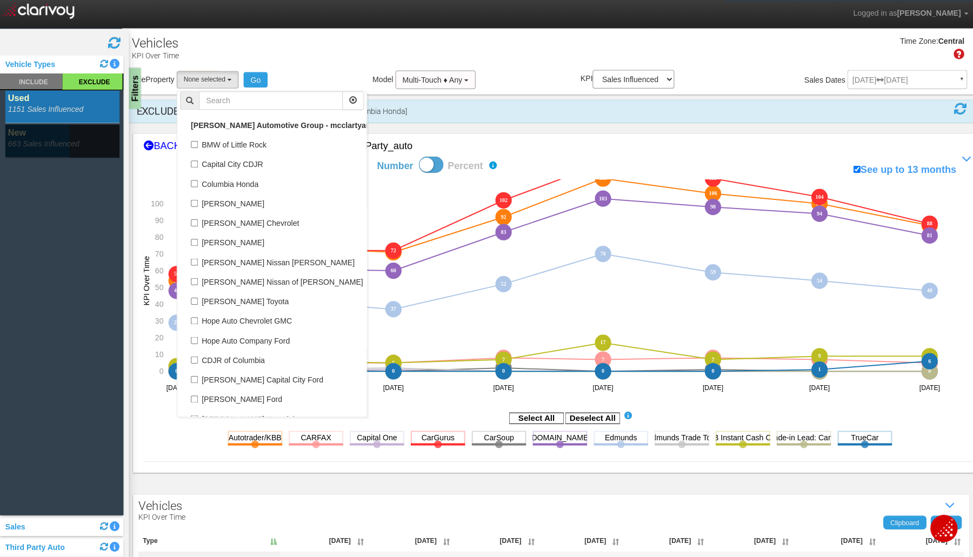
scroll to position [84, 0]
click at [193, 241] on label "[PERSON_NAME]" at bounding box center [273, 241] width 183 height 14
click at [193, 241] on input "[PERSON_NAME]" at bounding box center [196, 240] width 7 height 7
checkbox input "true"
select select "object:1952"
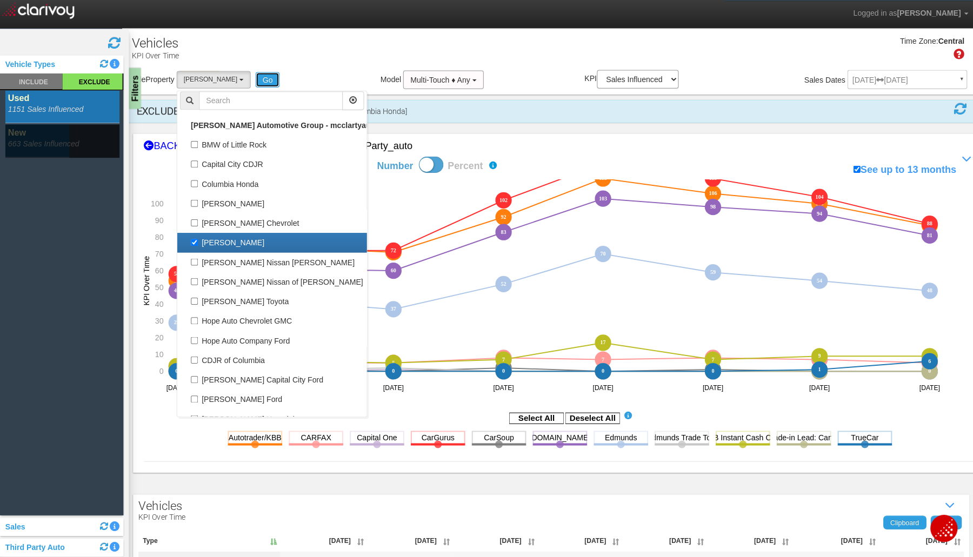
click at [269, 77] on button "Go" at bounding box center [269, 79] width 24 height 15
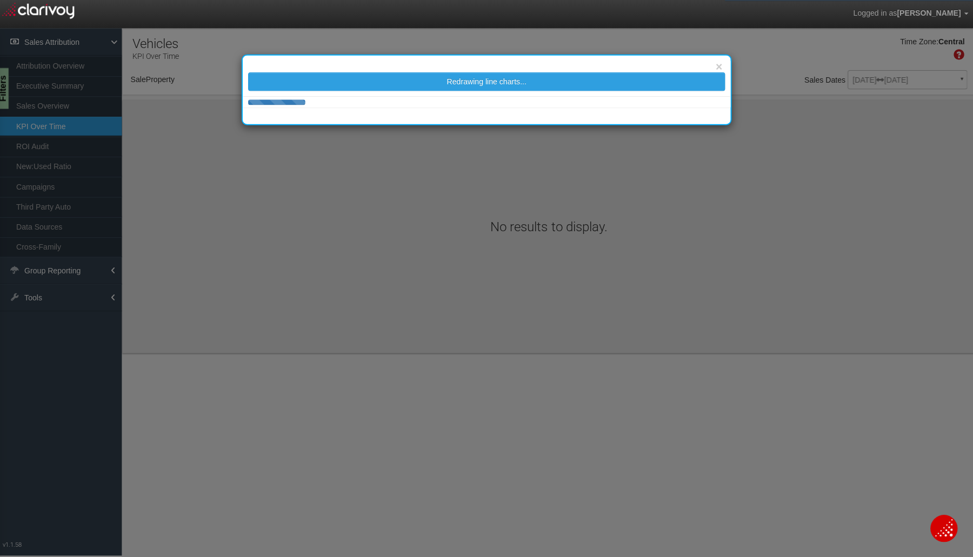
select select "object:2230"
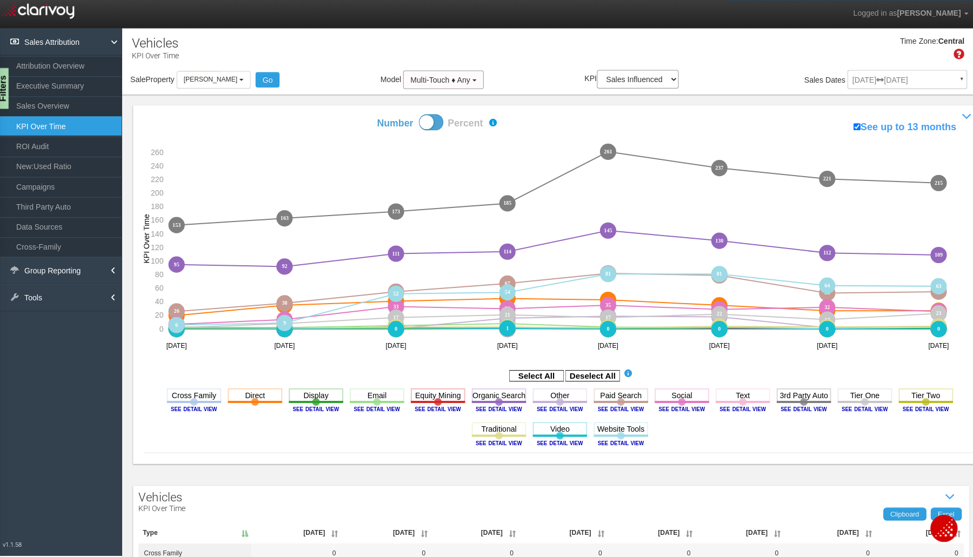
click at [30, 148] on link "ROI Audit" at bounding box center [62, 145] width 124 height 19
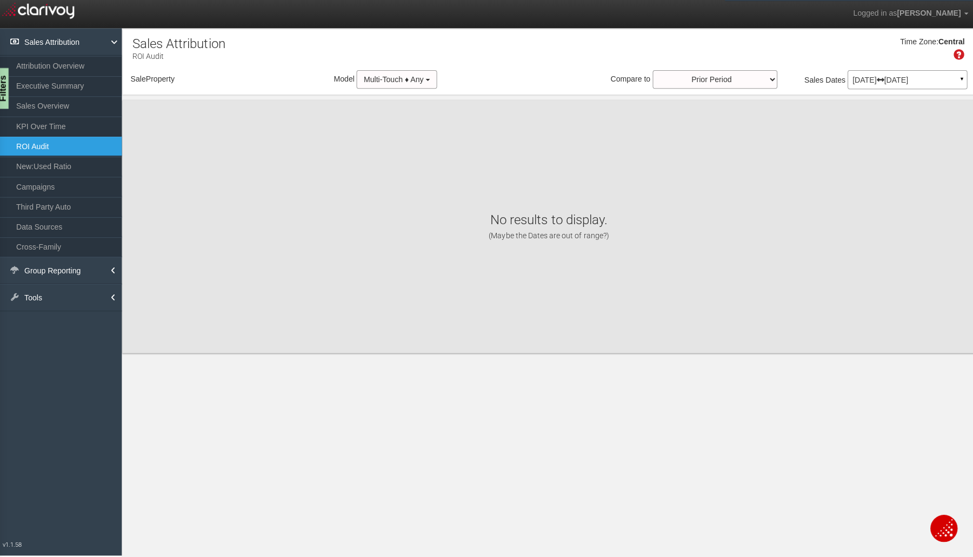
select select "object:2361"
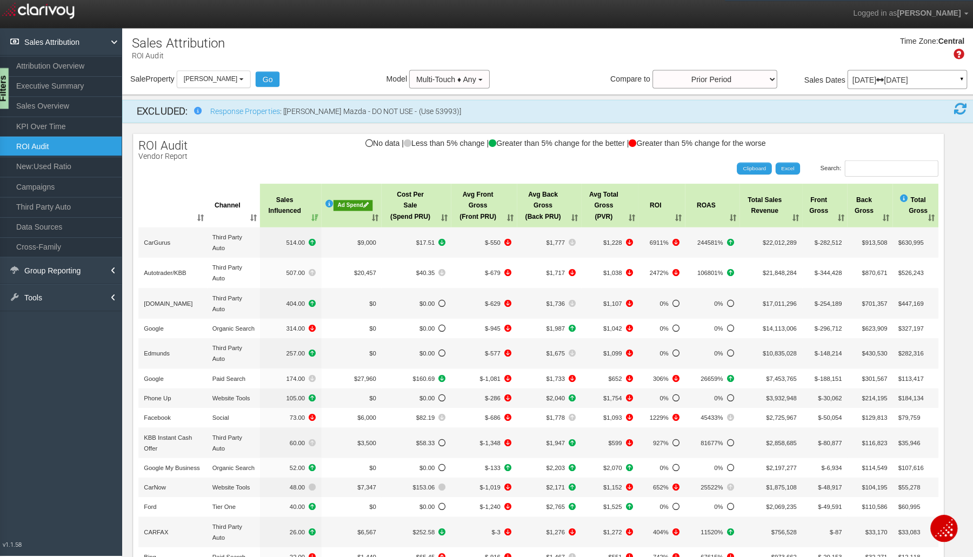
click at [311, 217] on th "Sales Influenced" at bounding box center [292, 204] width 61 height 43
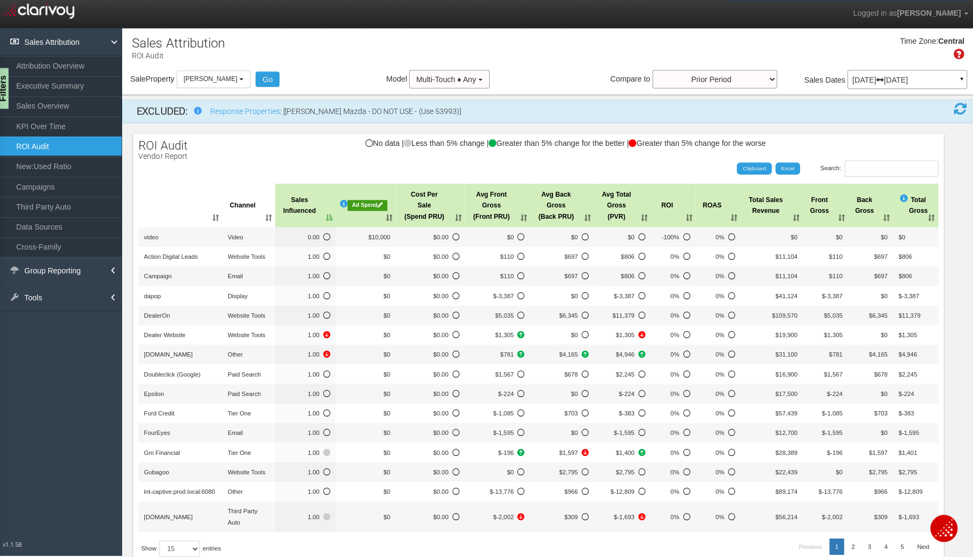
click at [329, 215] on th "Sales Influenced" at bounding box center [307, 204] width 61 height 43
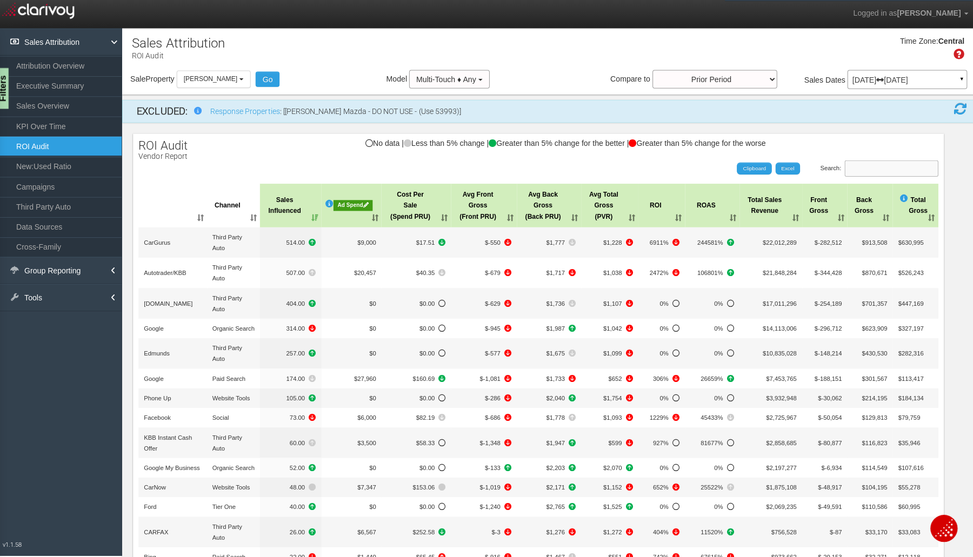
click at [843, 169] on input "Search:" at bounding box center [888, 167] width 93 height 16
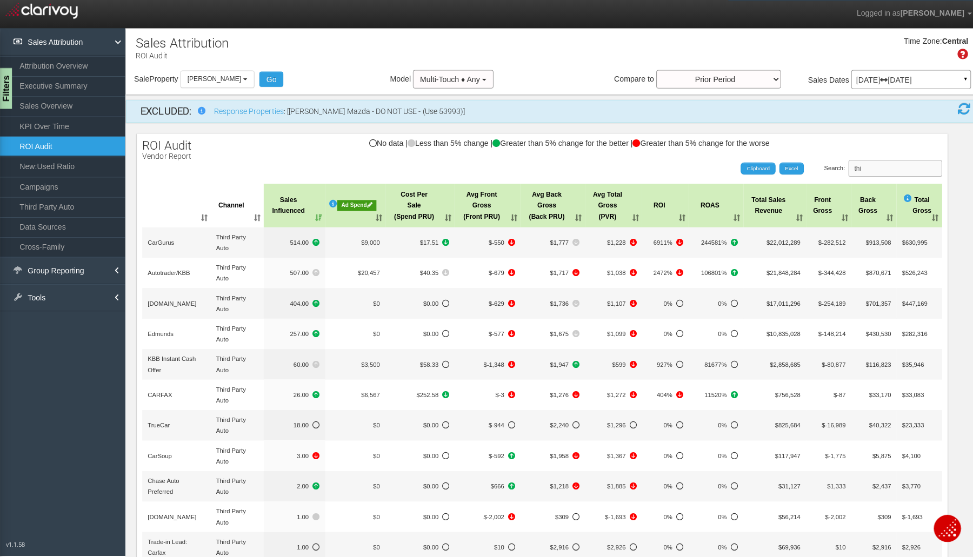
type input "thi"
